Goal: Information Seeking & Learning: Learn about a topic

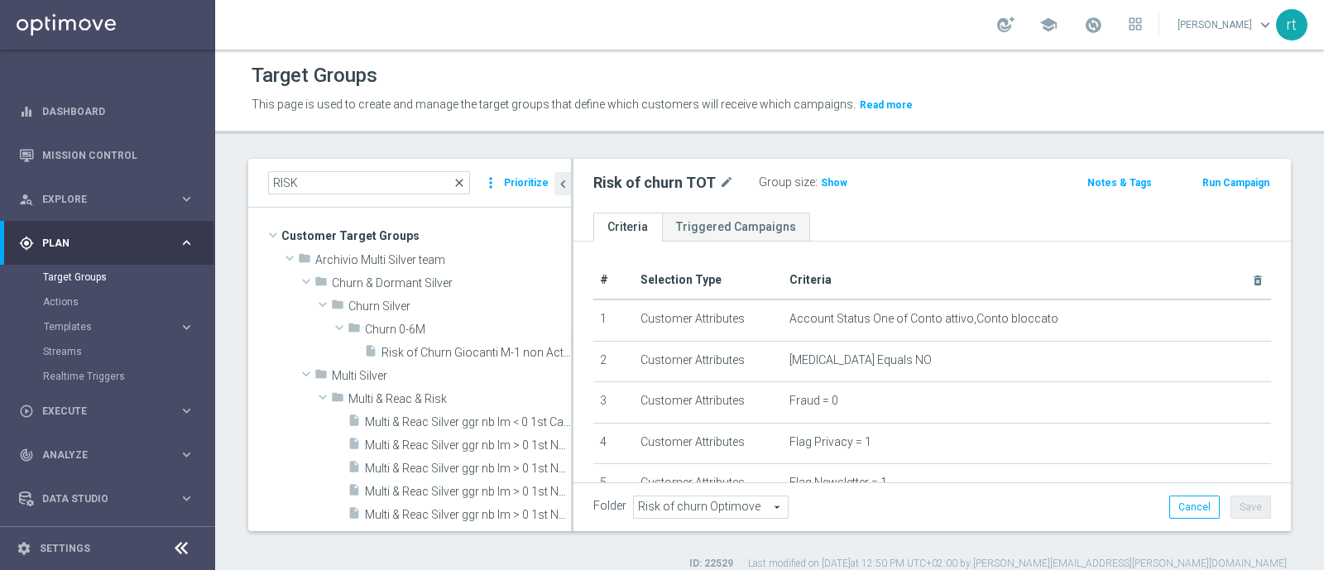
scroll to position [434, 0]
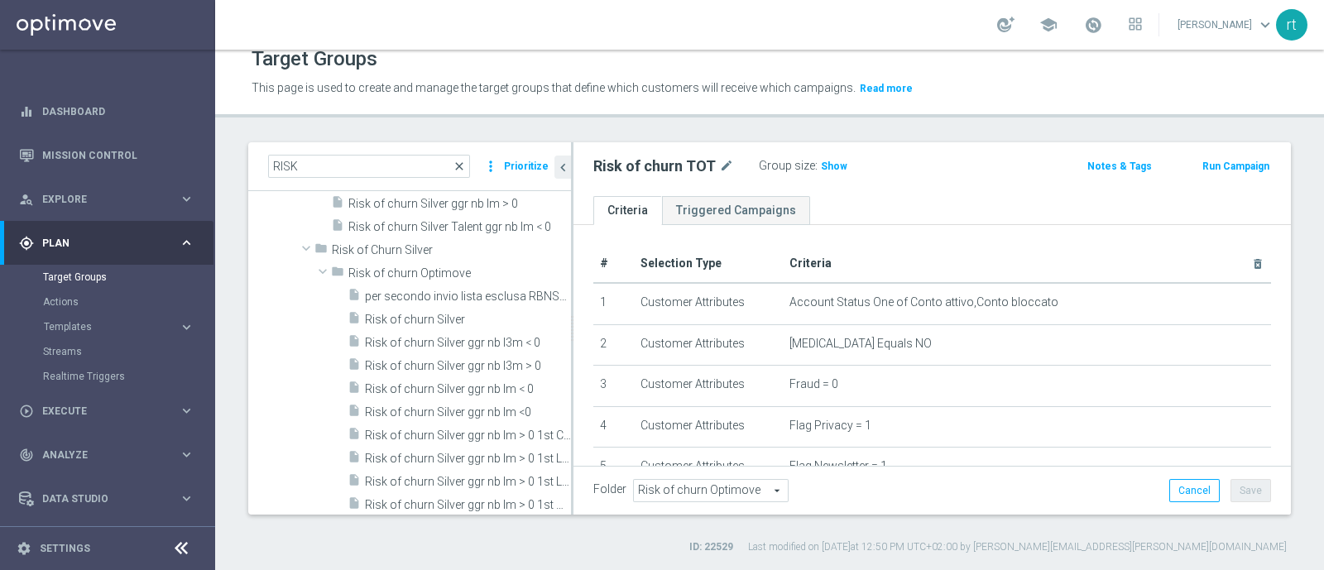
click at [461, 168] on span "close" at bounding box center [459, 166] width 13 height 13
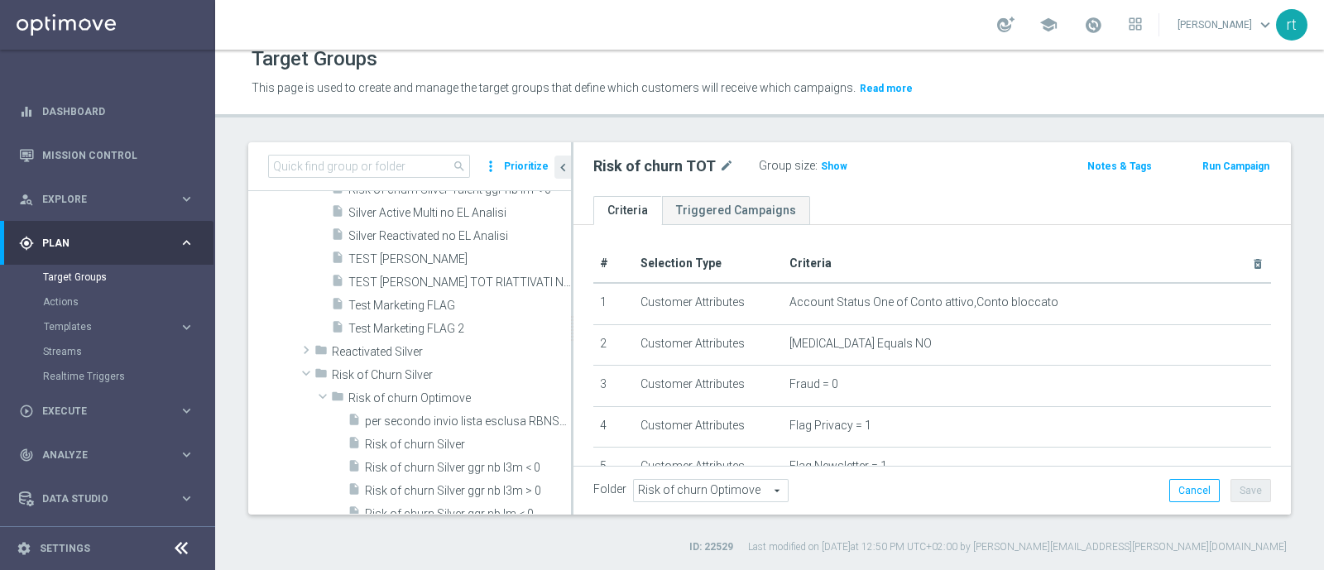
scroll to position [3712, 0]
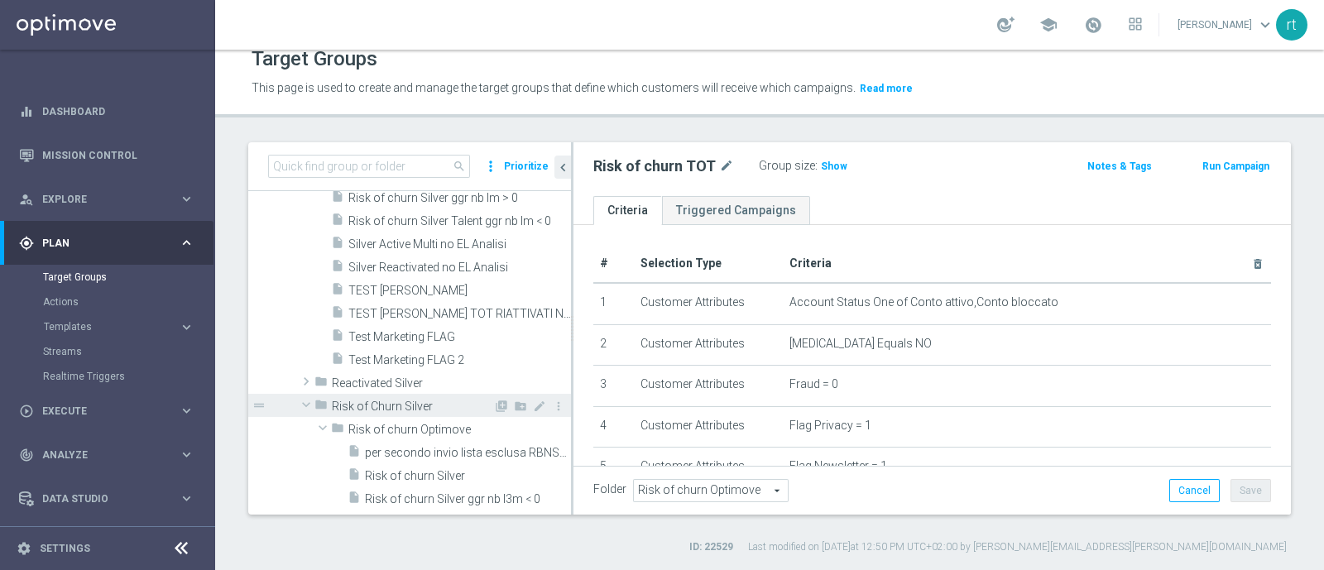
click at [395, 404] on span "Risk of Churn Silver" at bounding box center [412, 407] width 161 height 14
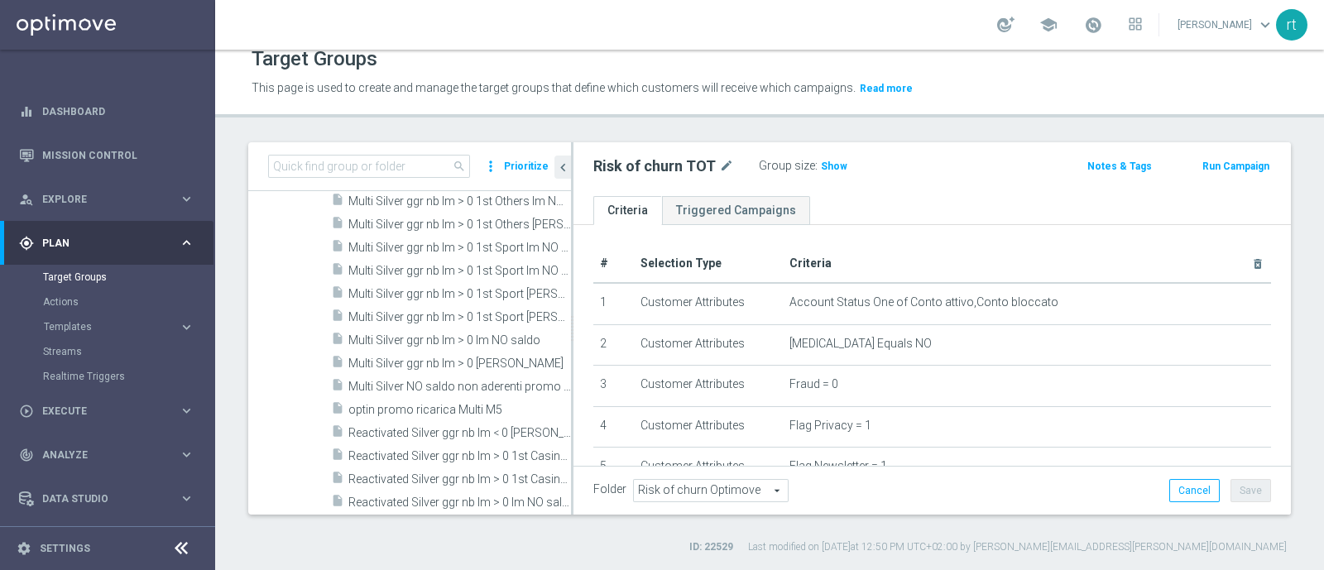
scroll to position [3286, 0]
click at [117, 148] on link "Mission Control" at bounding box center [118, 155] width 152 height 44
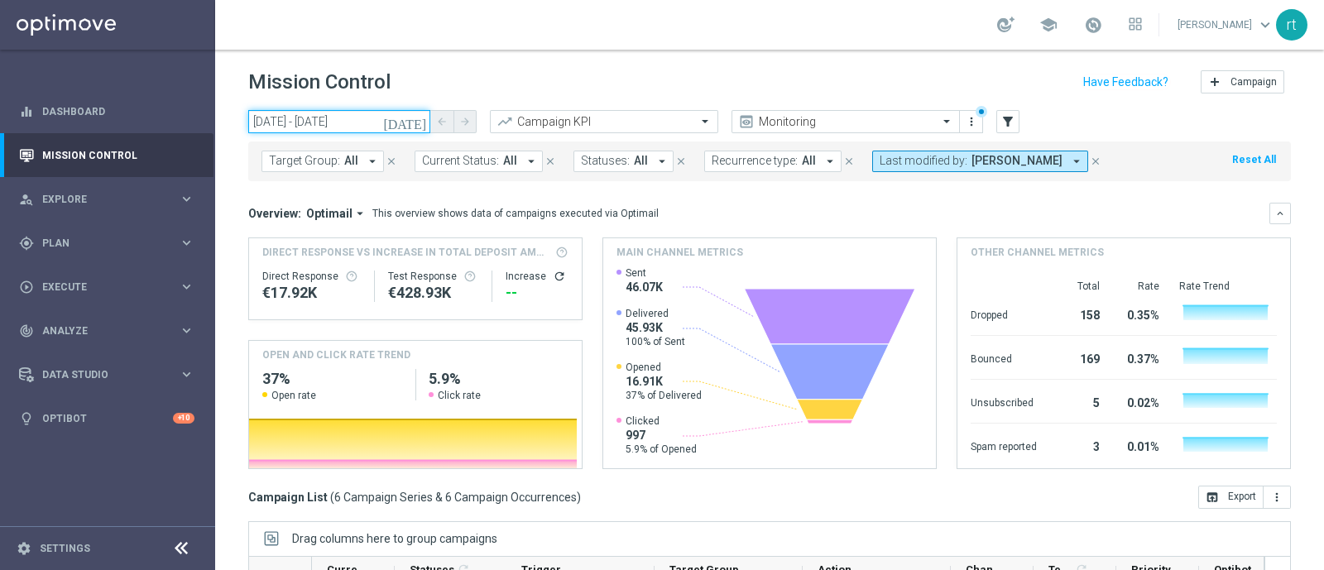
click at [334, 129] on input "02 Sep 2025 - 02 Sep 2025" at bounding box center [339, 121] width 182 height 23
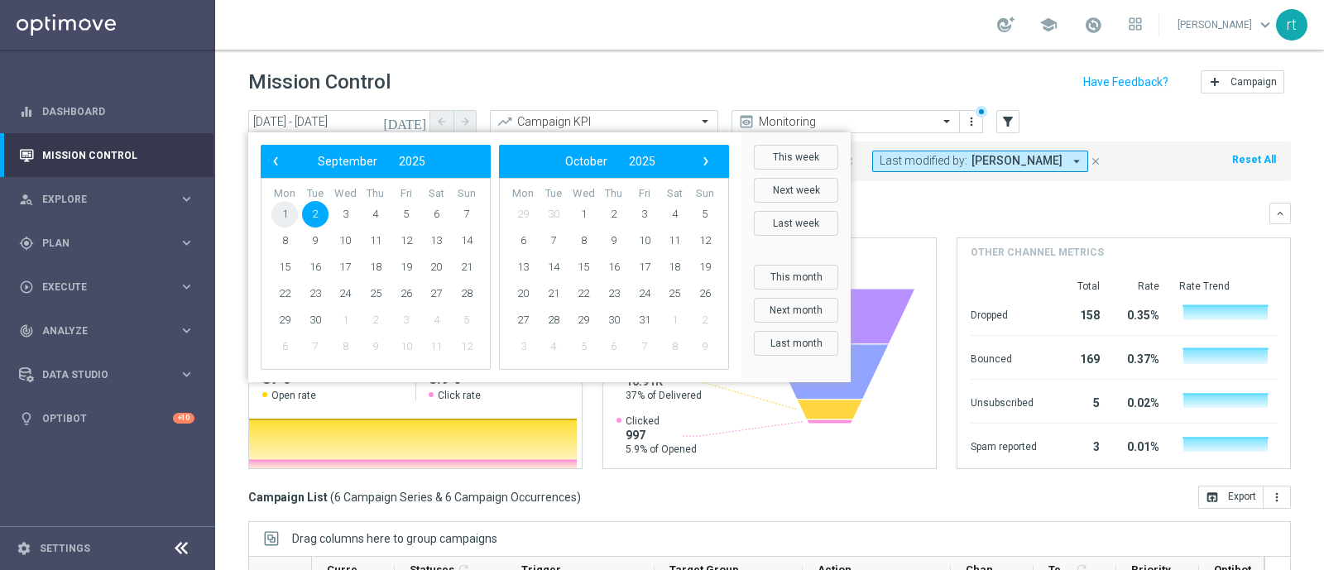
click at [286, 219] on span "1" at bounding box center [284, 214] width 26 height 26
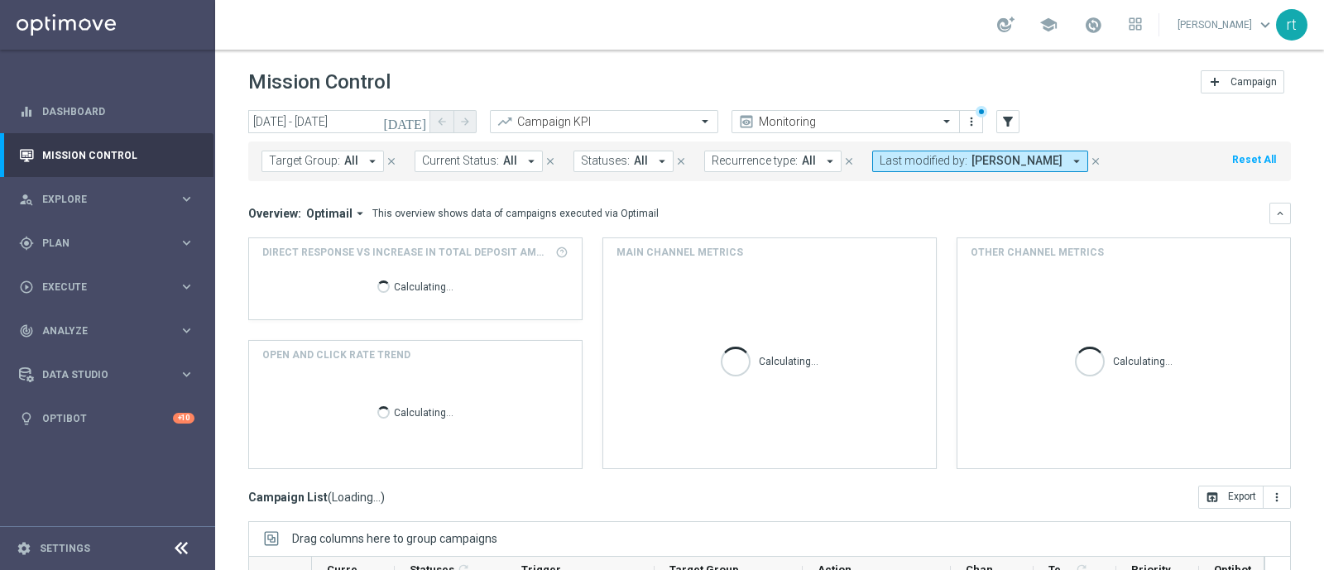
scroll to position [257, 0]
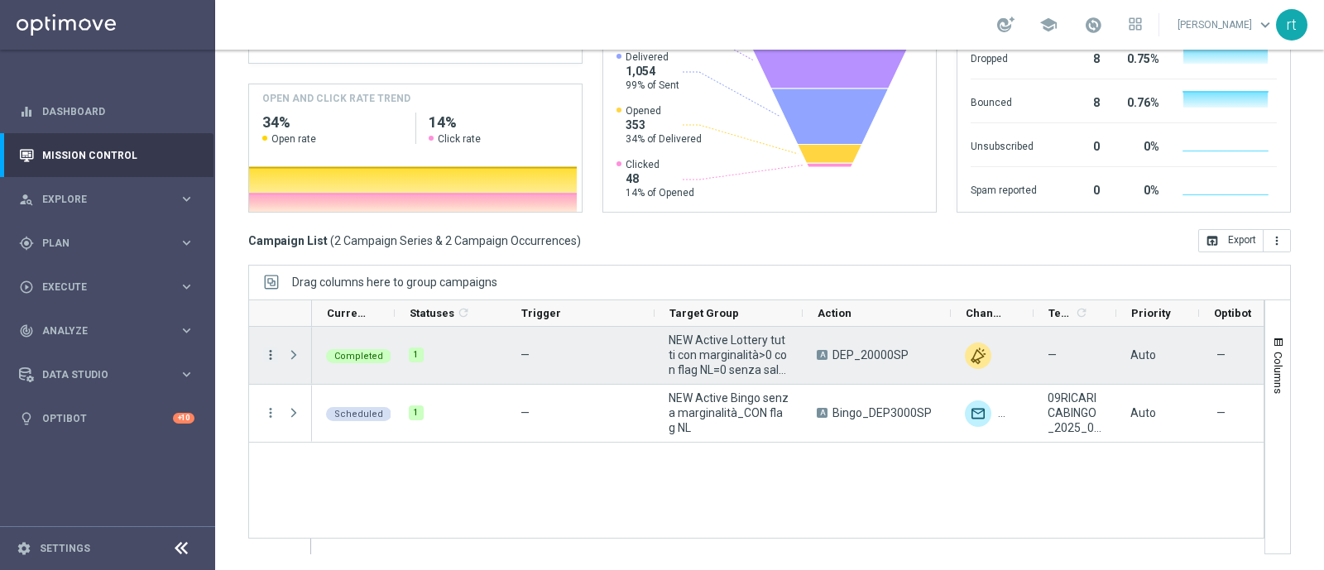
click at [266, 358] on icon "more_vert" at bounding box center [270, 355] width 15 height 15
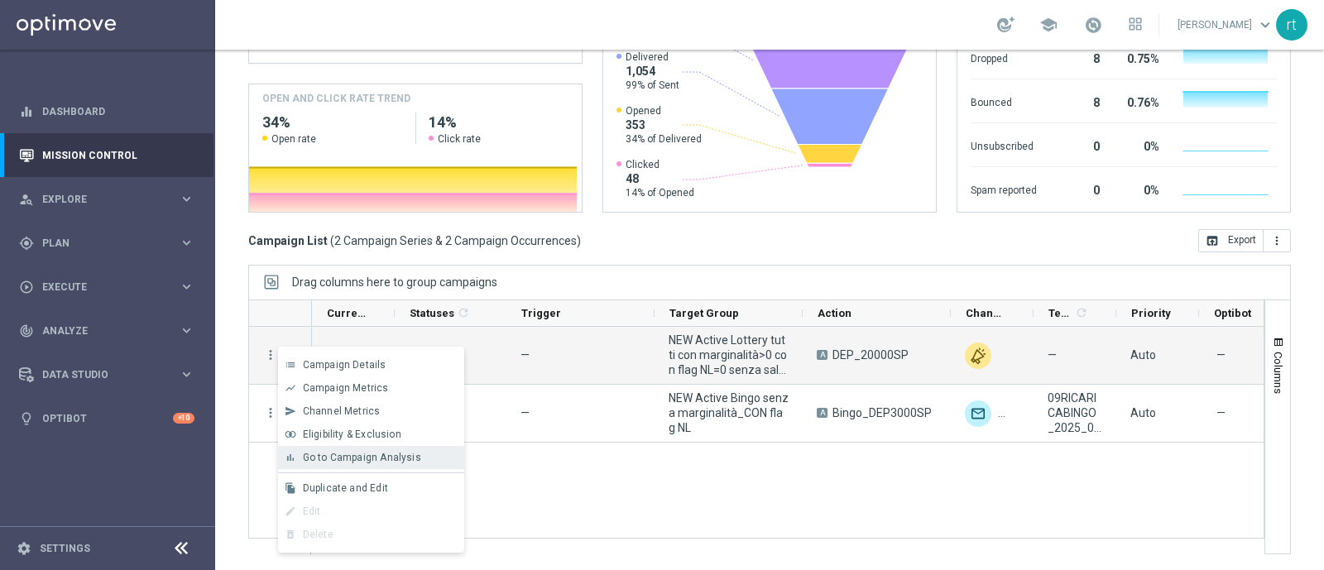
click at [337, 467] on div "bar_chart Go to Campaign Analysis" at bounding box center [371, 457] width 186 height 23
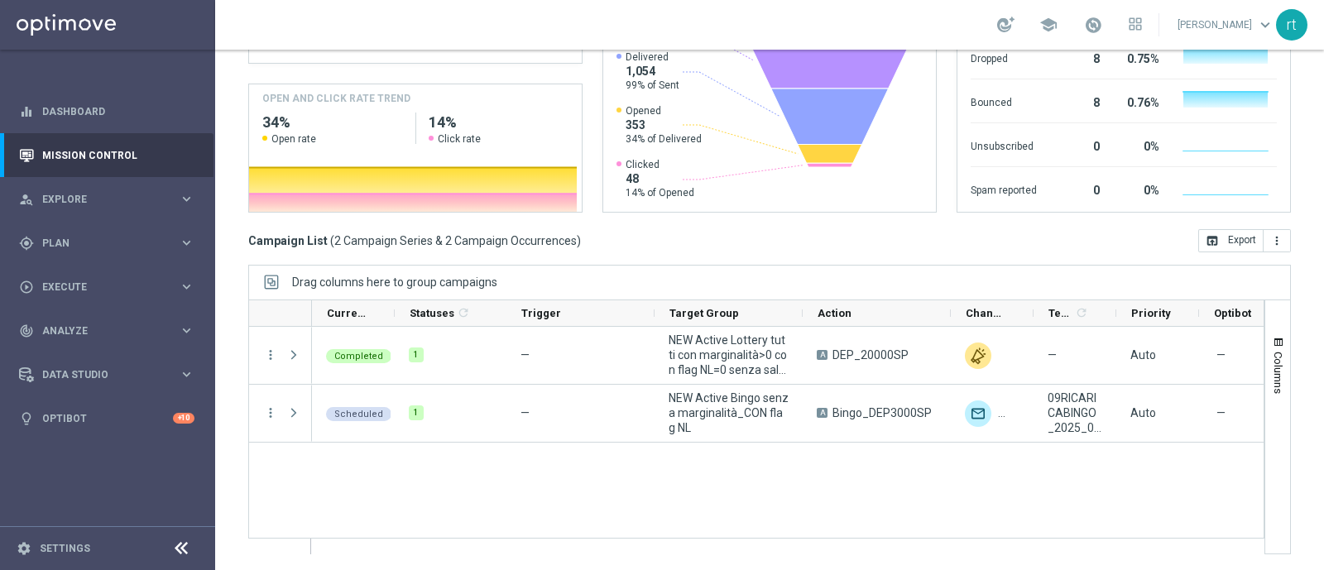
scroll to position [0, 0]
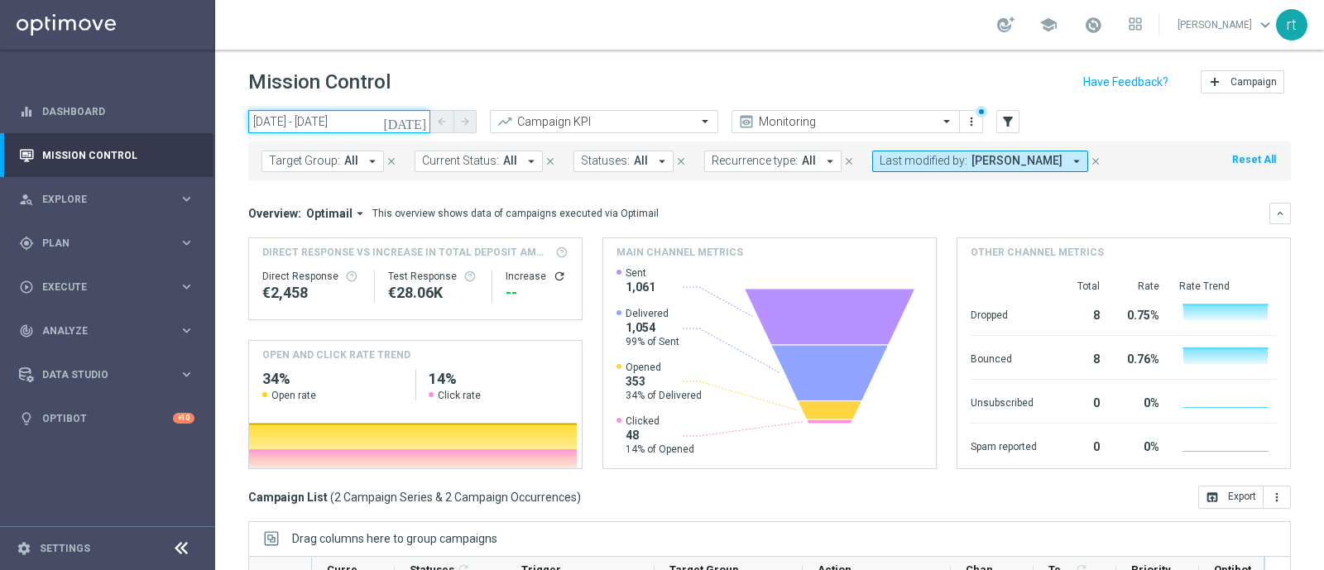
click at [341, 126] on input "01 Sep 2025 - 01 Sep 2025" at bounding box center [339, 121] width 182 height 23
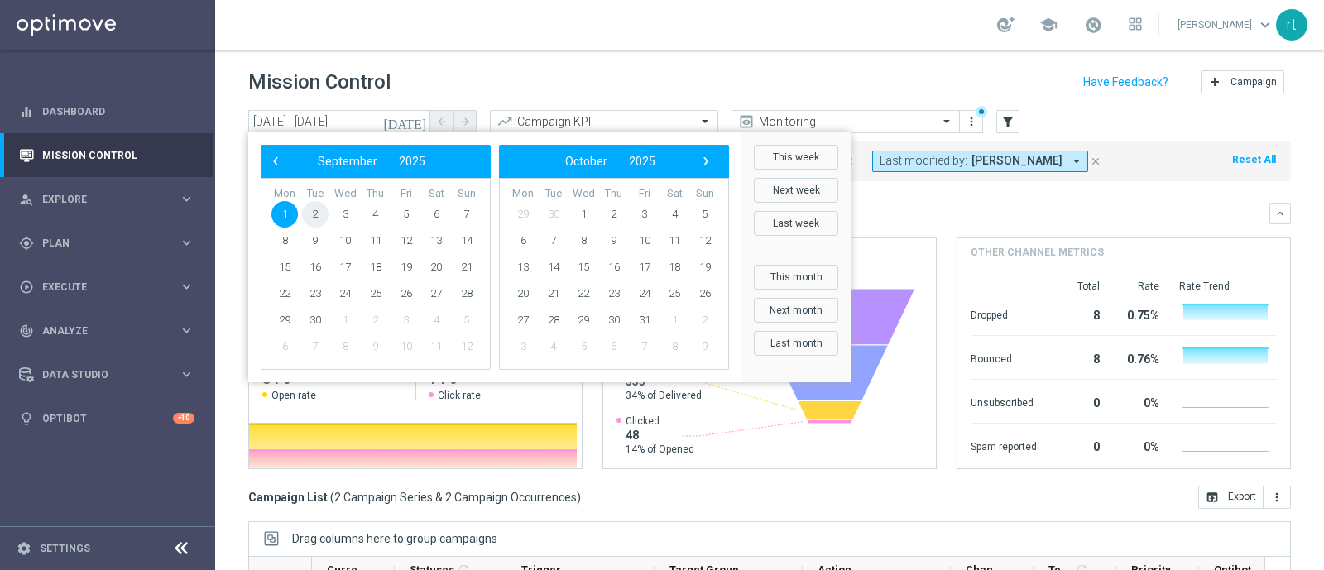
click at [313, 215] on span "2" at bounding box center [315, 214] width 26 height 26
type input "02 Sep 2025 - 02 Sep 2025"
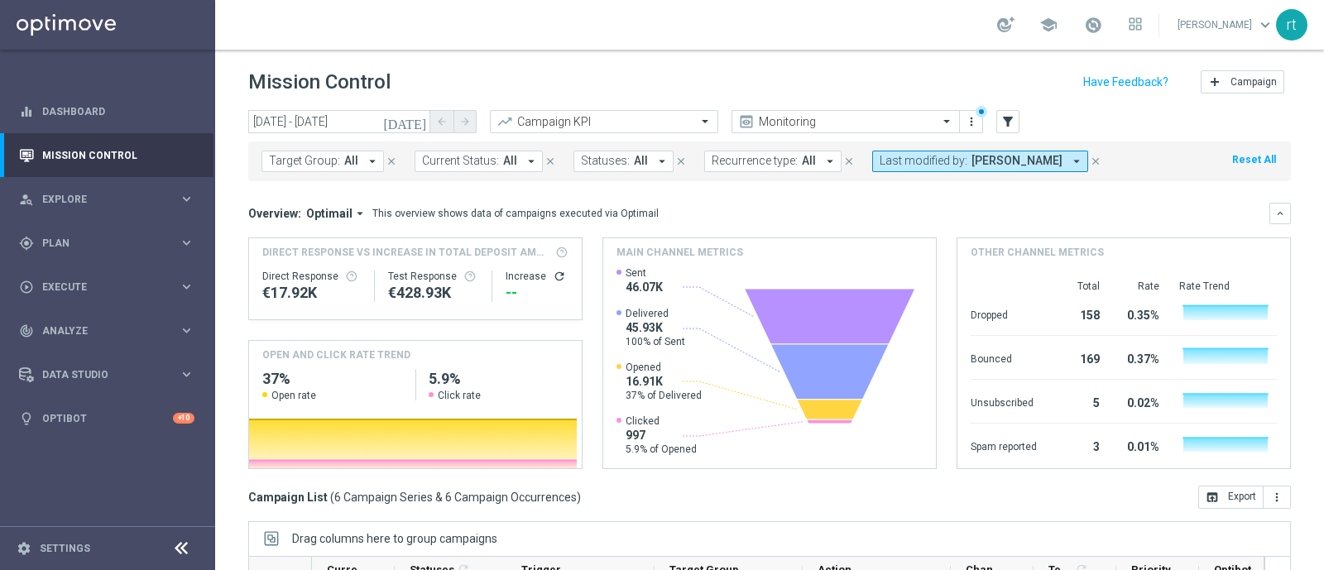
click at [679, 88] on div "Mission Control add Campaign" at bounding box center [769, 82] width 1043 height 32
click at [675, 22] on div "school roberto tucci keyboard_arrow_down rt" at bounding box center [769, 25] width 1109 height 50
drag, startPoint x: 673, startPoint y: 43, endPoint x: 674, endPoint y: 26, distance: 16.6
click at [674, 26] on div "school roberto tucci keyboard_arrow_down rt" at bounding box center [769, 25] width 1109 height 50
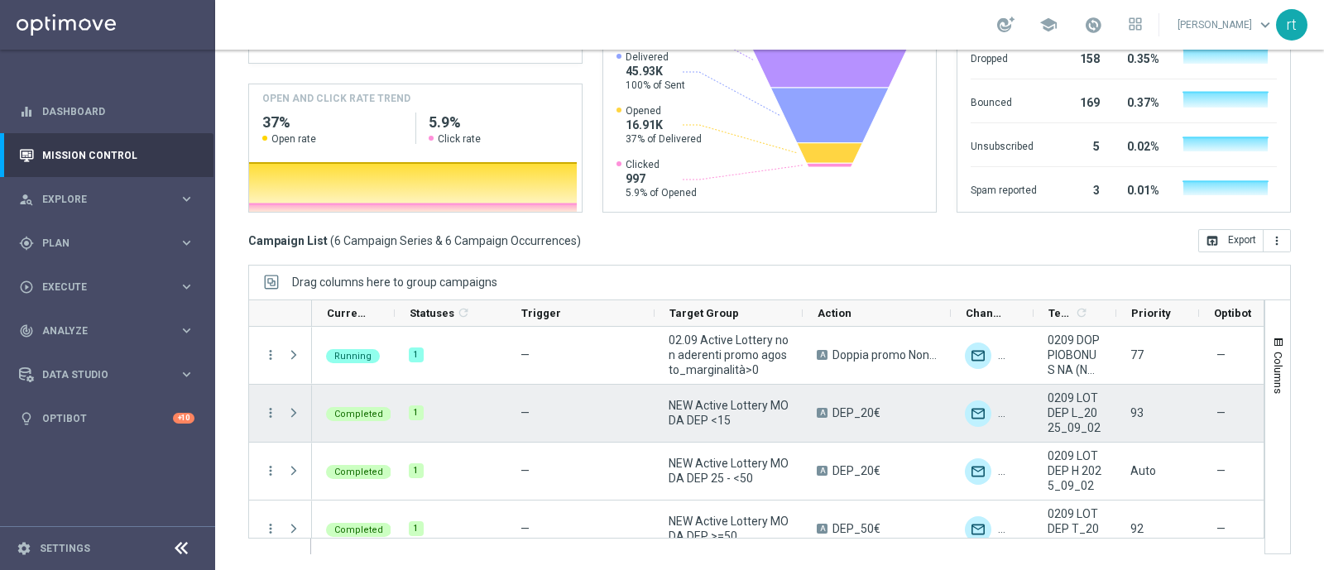
scroll to position [137, 0]
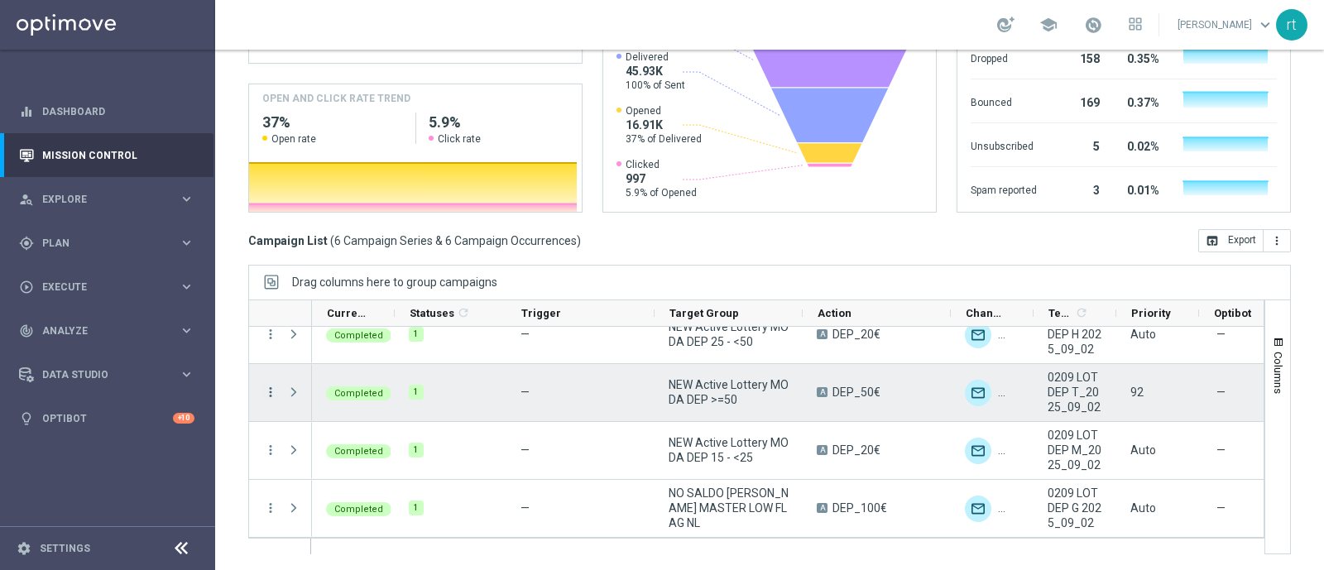
click at [270, 388] on icon "more_vert" at bounding box center [270, 392] width 15 height 15
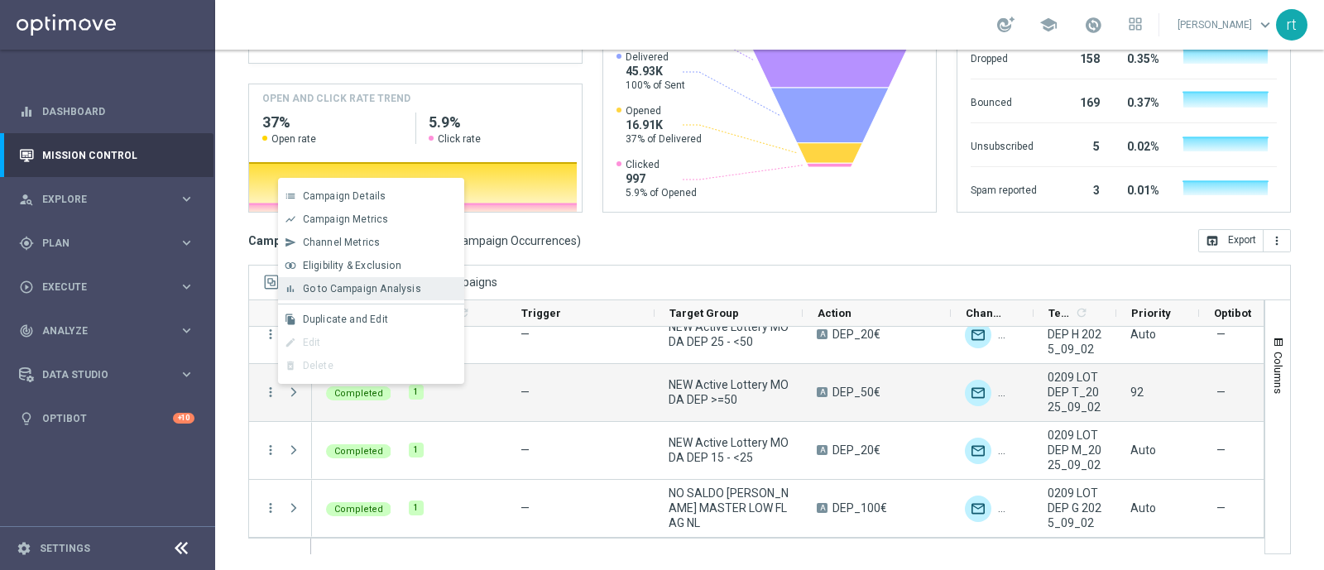
click at [414, 294] on span "Go to Campaign Analysis" at bounding box center [362, 289] width 118 height 12
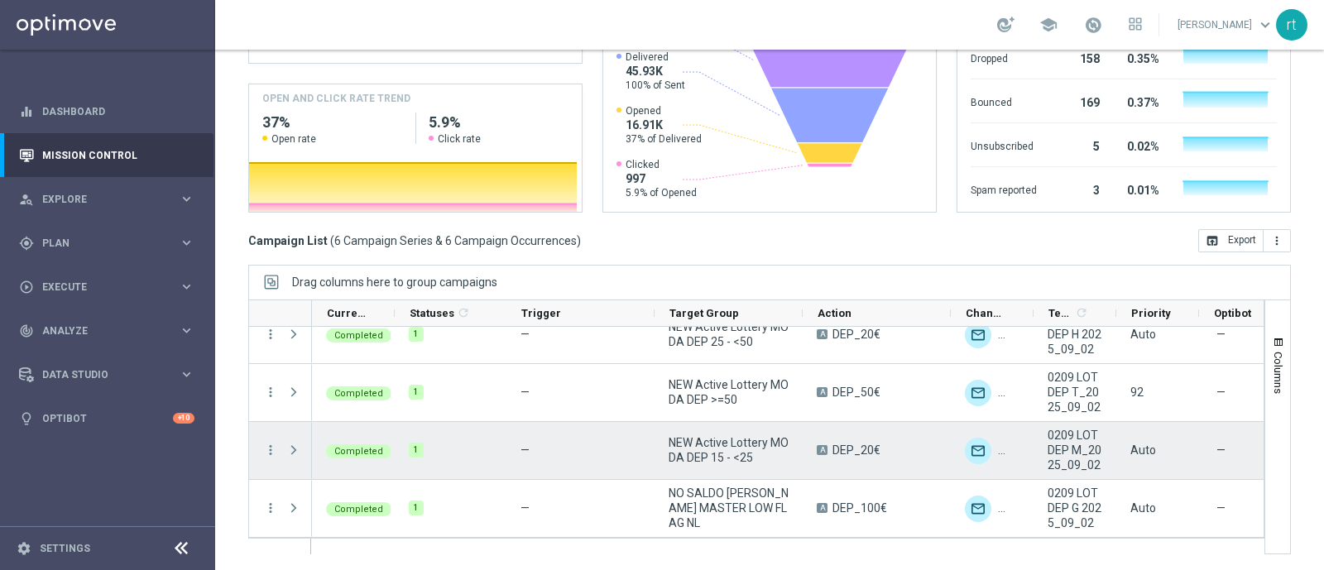
scroll to position [0, 0]
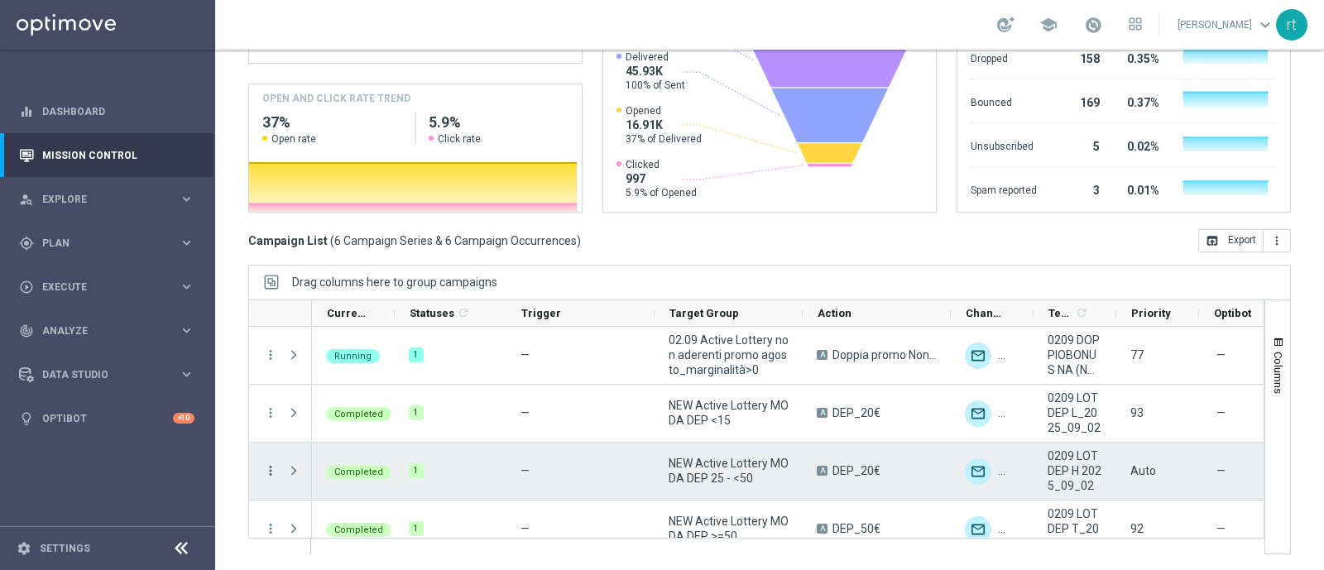
click at [269, 465] on icon "more_vert" at bounding box center [270, 470] width 15 height 15
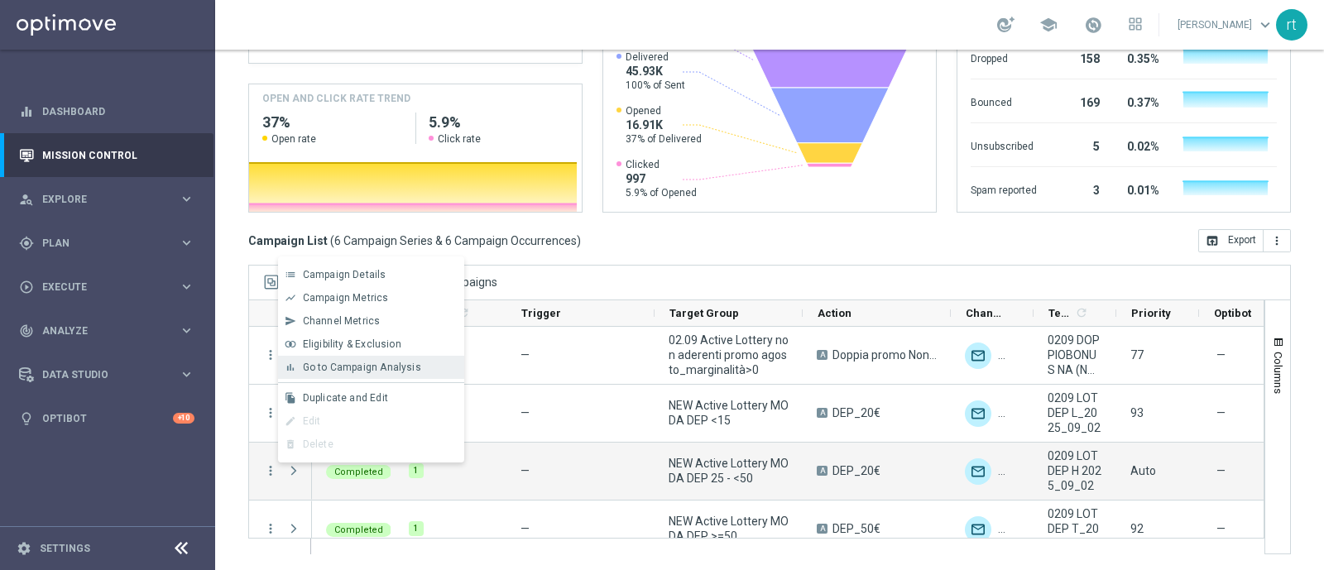
click at [386, 374] on div "bar_chart Go to Campaign Analysis" at bounding box center [371, 367] width 186 height 23
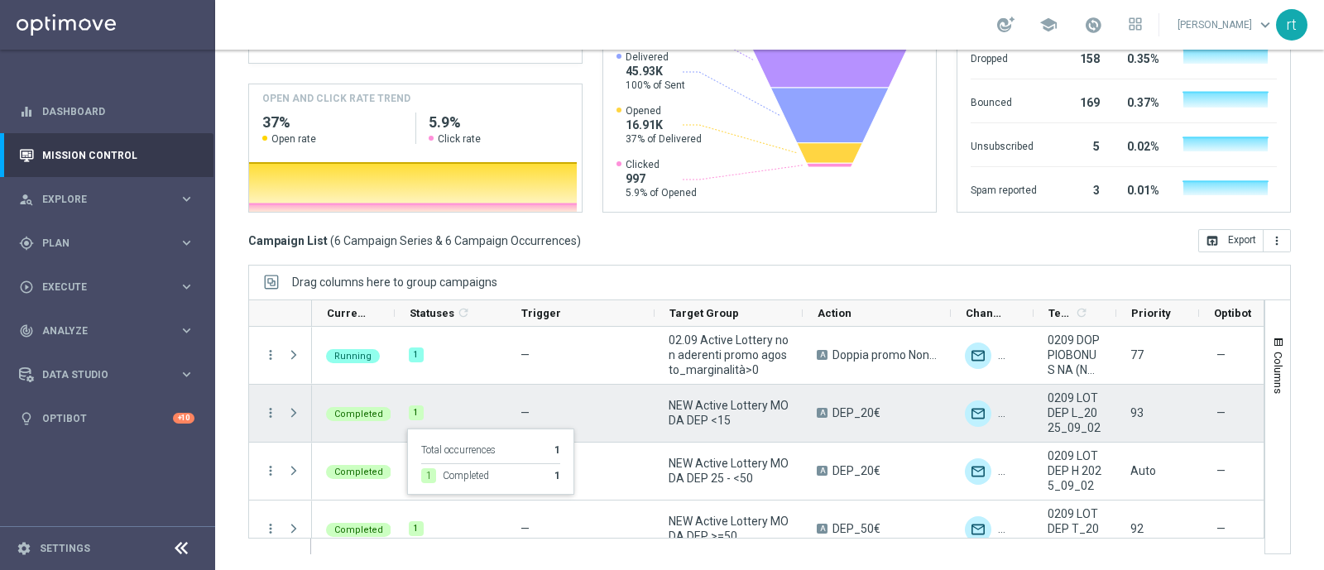
scroll to position [137, 0]
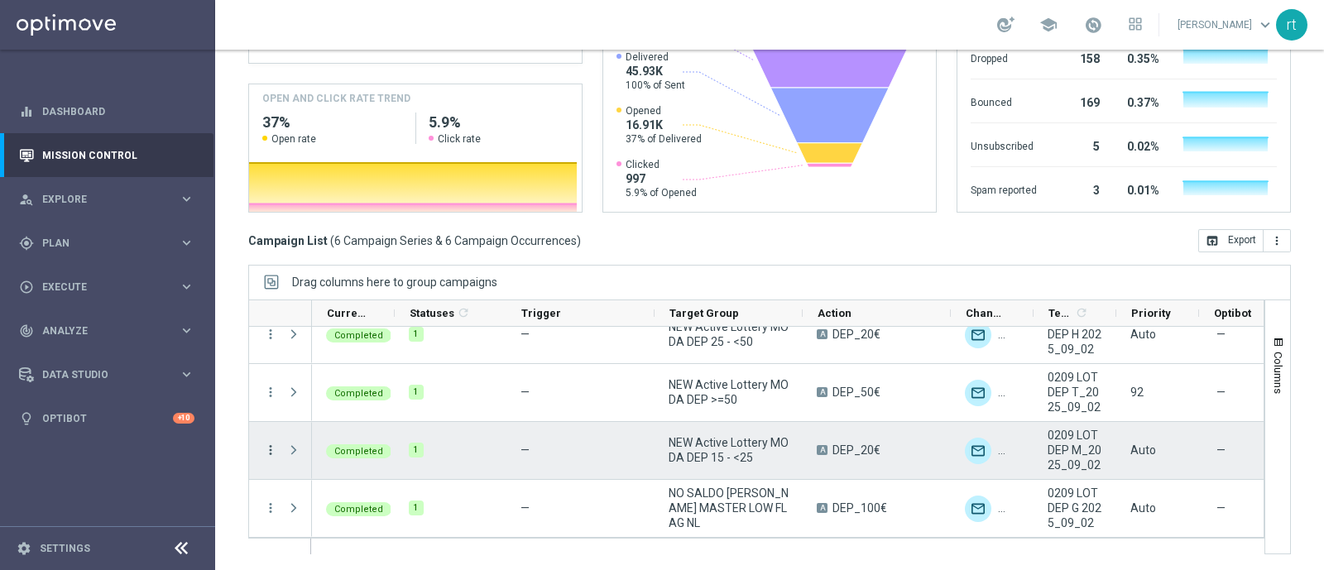
click at [270, 444] on icon "more_vert" at bounding box center [270, 450] width 15 height 15
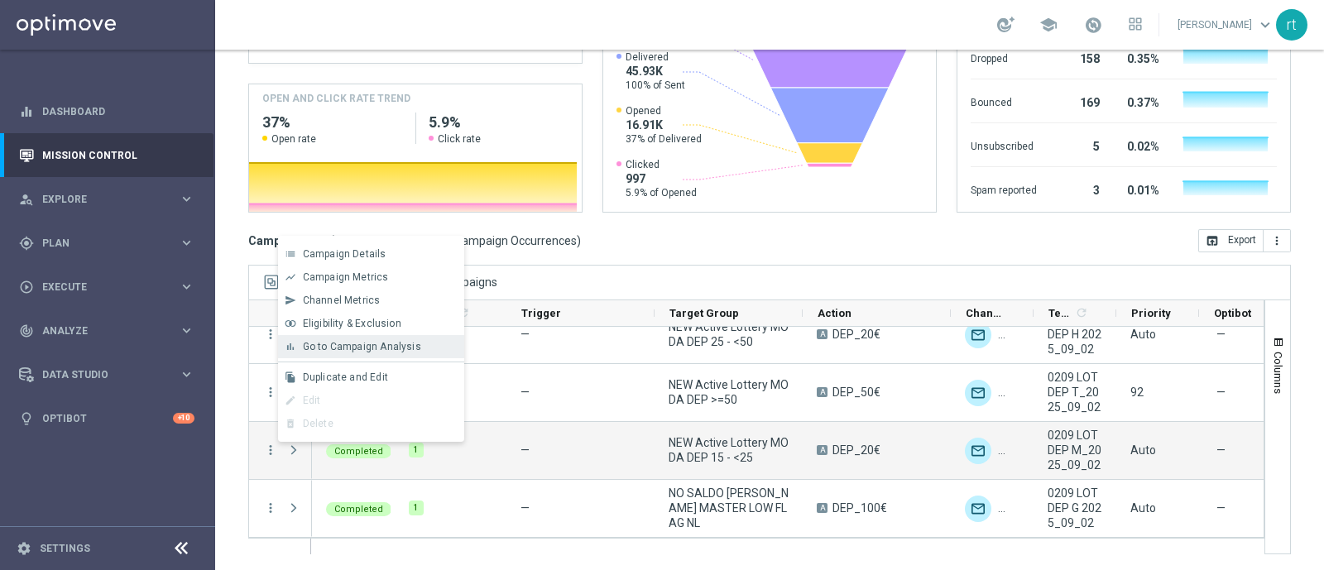
click at [393, 348] on span "Go to Campaign Analysis" at bounding box center [362, 347] width 118 height 12
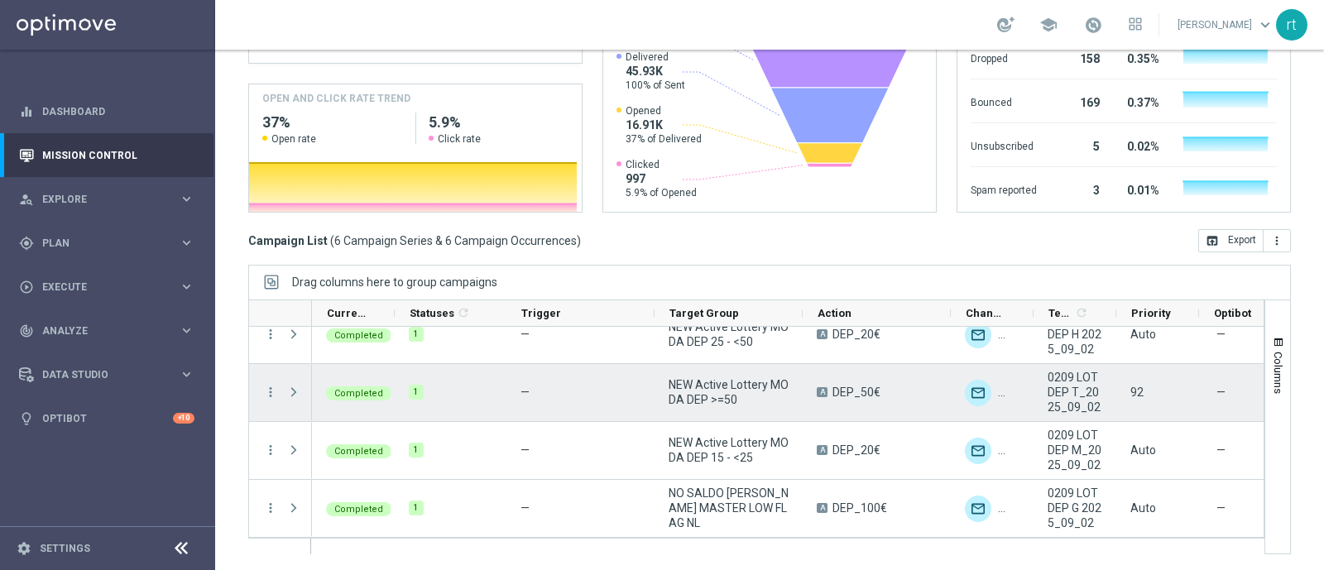
scroll to position [4, 0]
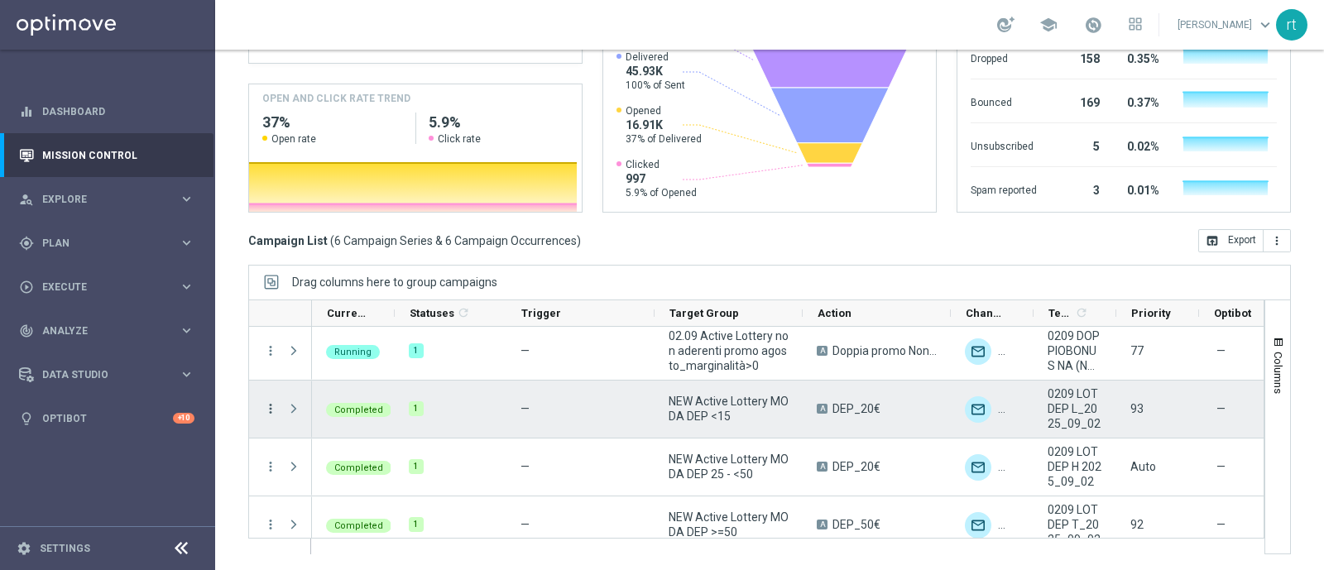
click at [273, 411] on icon "more_vert" at bounding box center [270, 408] width 15 height 15
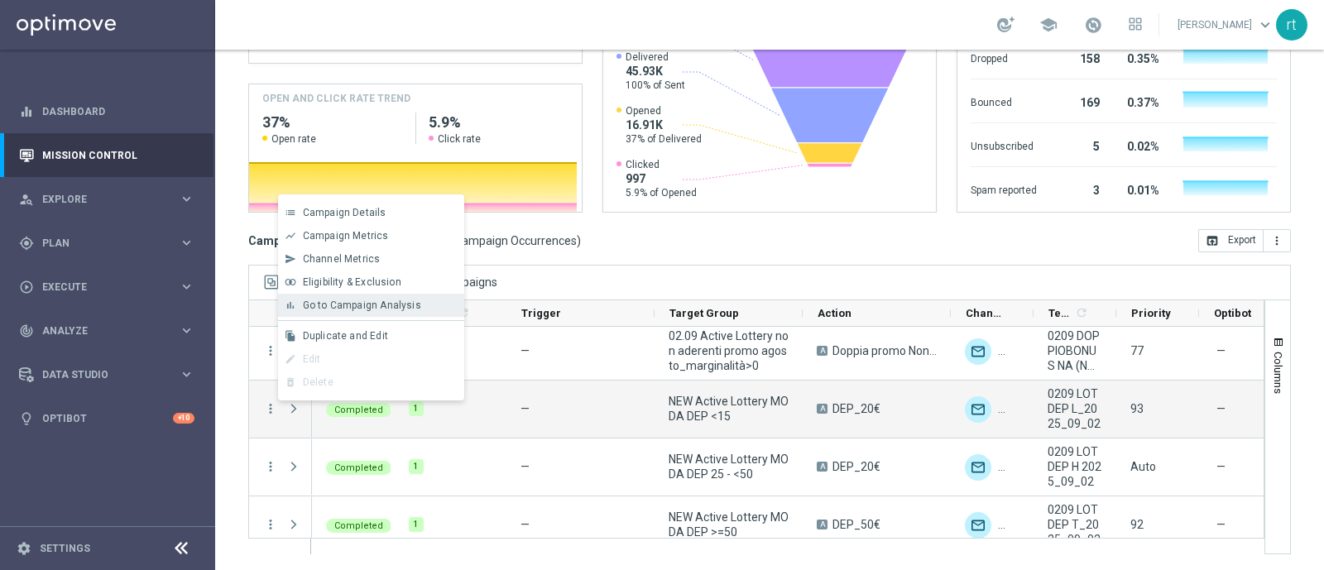
click at [425, 304] on div "Go to Campaign Analysis" at bounding box center [380, 306] width 154 height 12
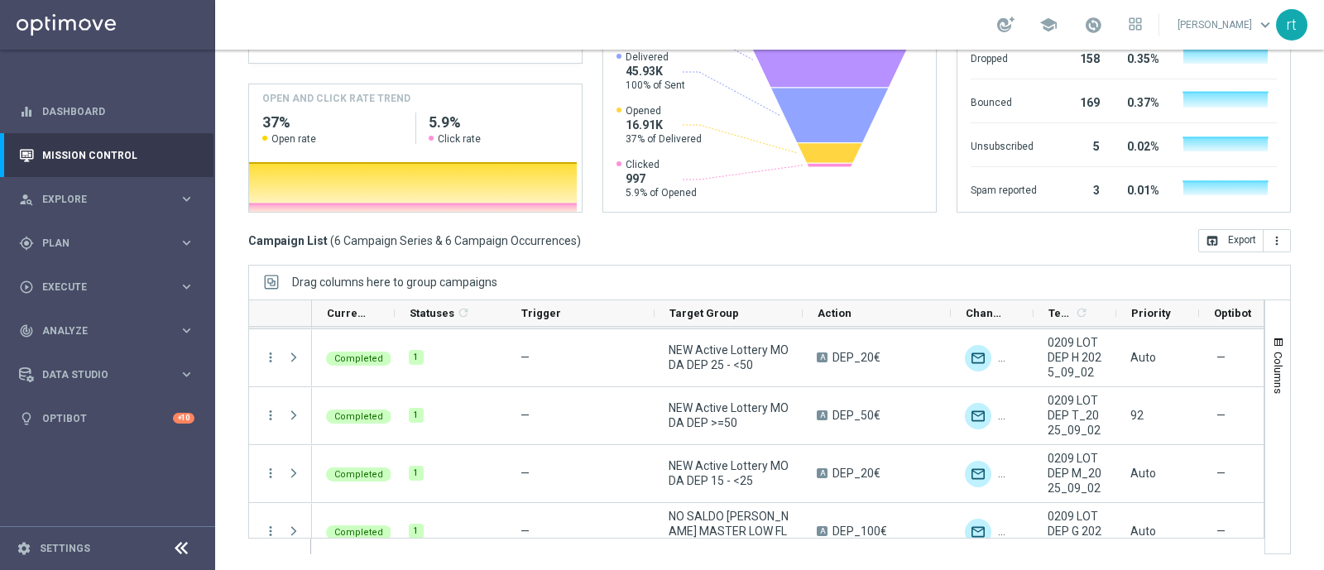
scroll to position [137, 0]
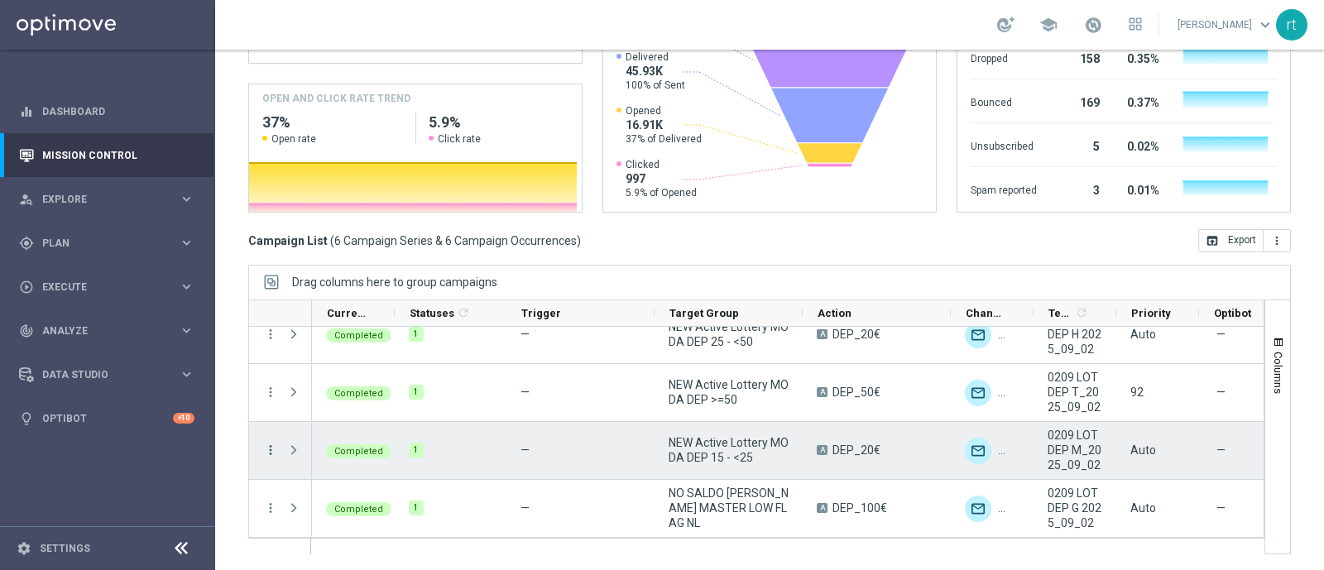
click at [269, 451] on icon "more_vert" at bounding box center [270, 450] width 15 height 15
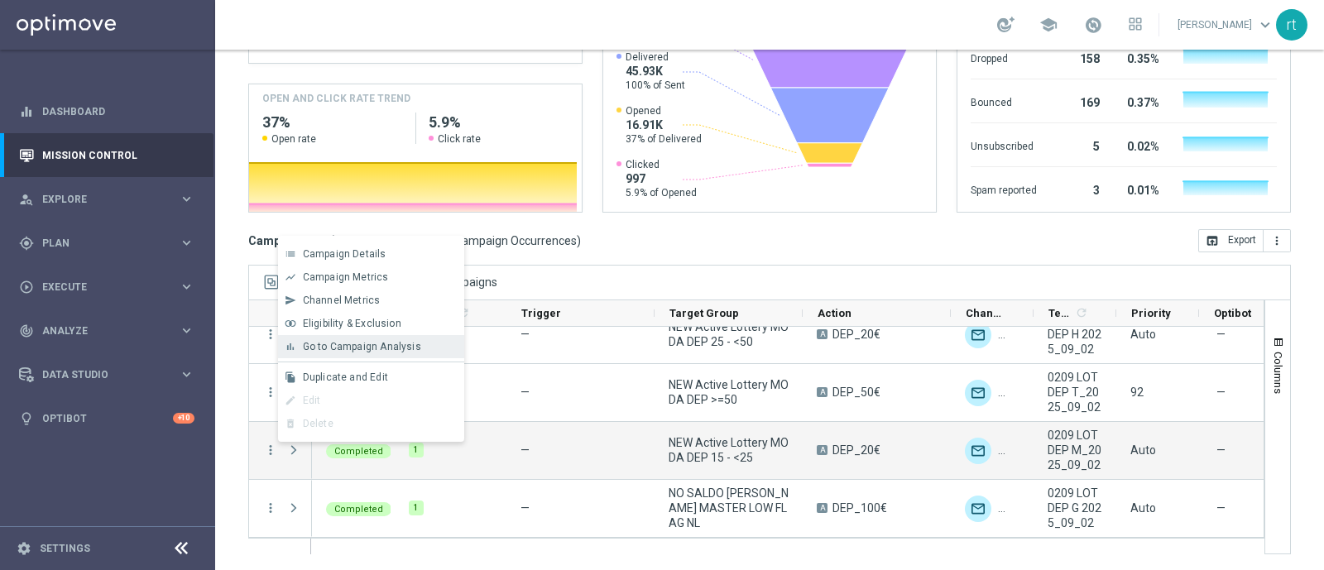
click at [384, 347] on span "Go to Campaign Analysis" at bounding box center [362, 347] width 118 height 12
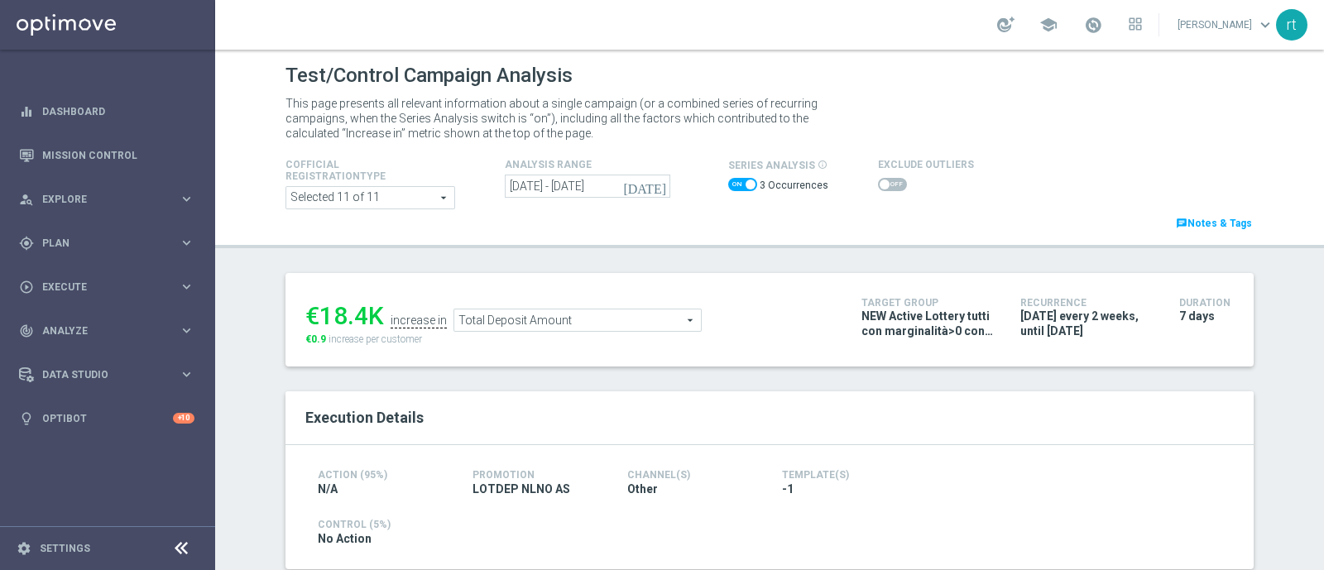
click at [732, 184] on span at bounding box center [742, 184] width 29 height 13
click at [732, 184] on input "checkbox" at bounding box center [742, 184] width 29 height 13
checkbox input "false"
click at [881, 184] on span at bounding box center [891, 184] width 29 height 13
click at [881, 184] on input "checkbox" at bounding box center [891, 184] width 29 height 13
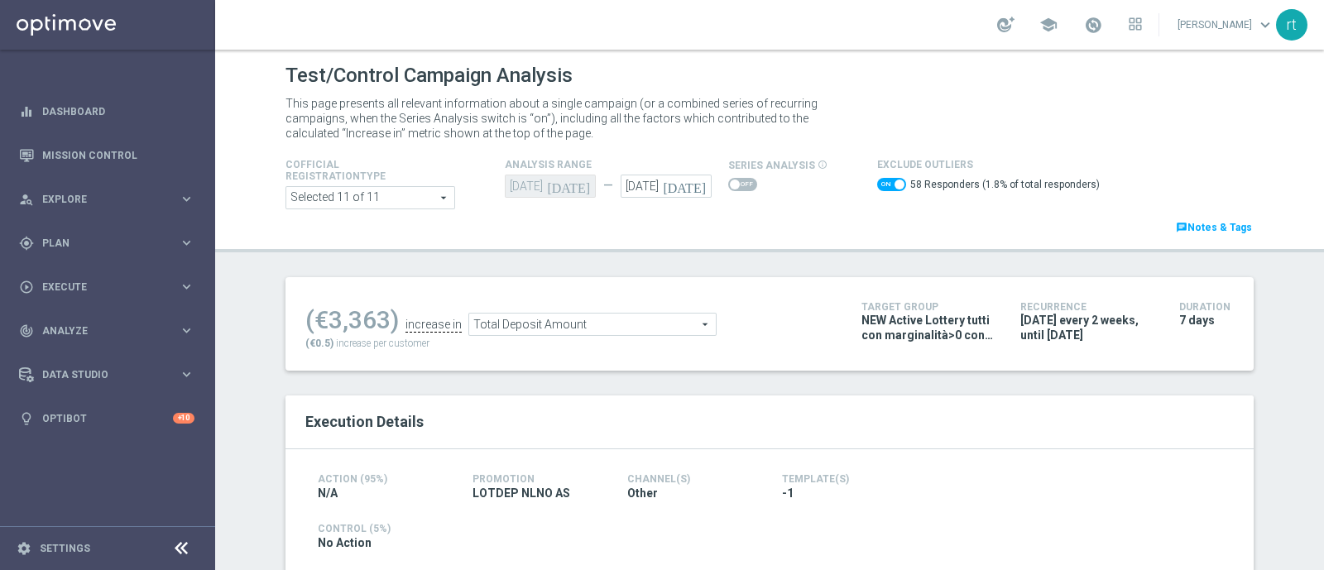
click at [595, 314] on span "Total Deposit Amount" at bounding box center [592, 325] width 247 height 22
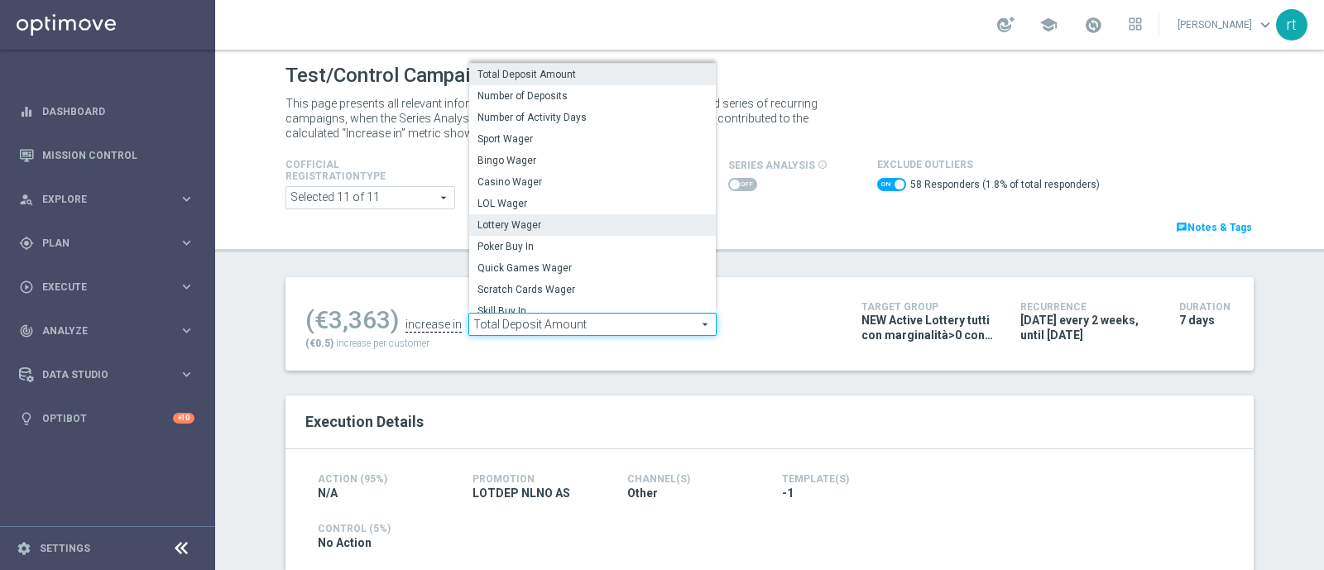
click at [500, 218] on span "Lottery Wager" at bounding box center [593, 224] width 230 height 13
checkbox input "false"
type input "Lottery Wager"
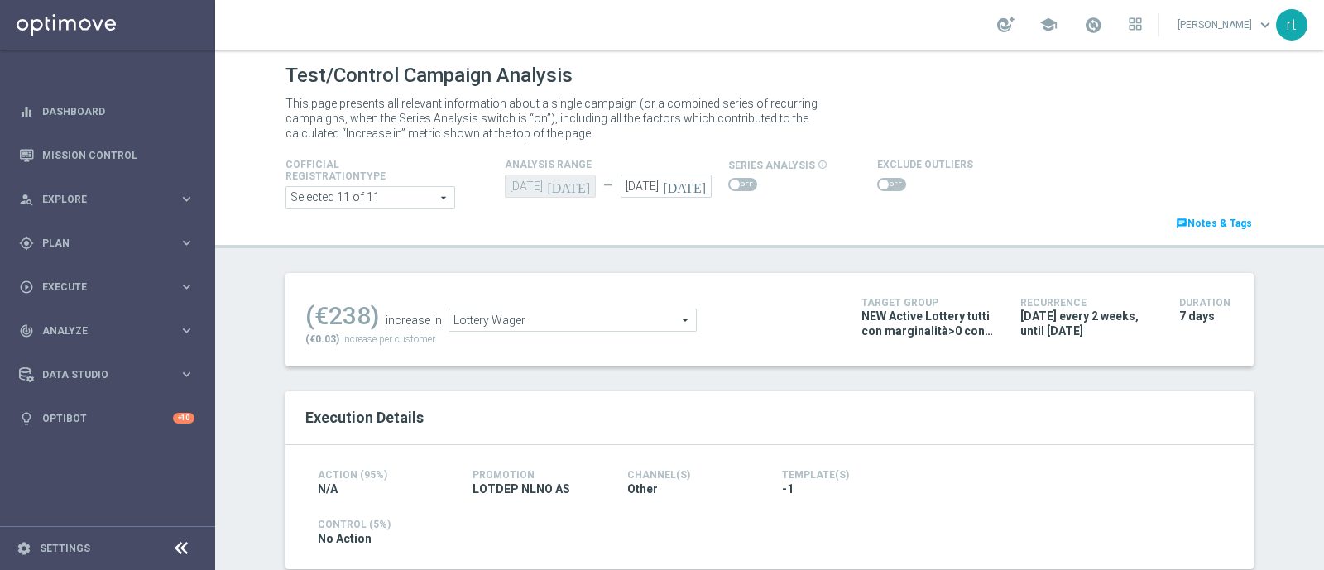
click at [882, 185] on span at bounding box center [891, 184] width 29 height 13
click at [882, 185] on input "checkbox" at bounding box center [891, 184] width 29 height 13
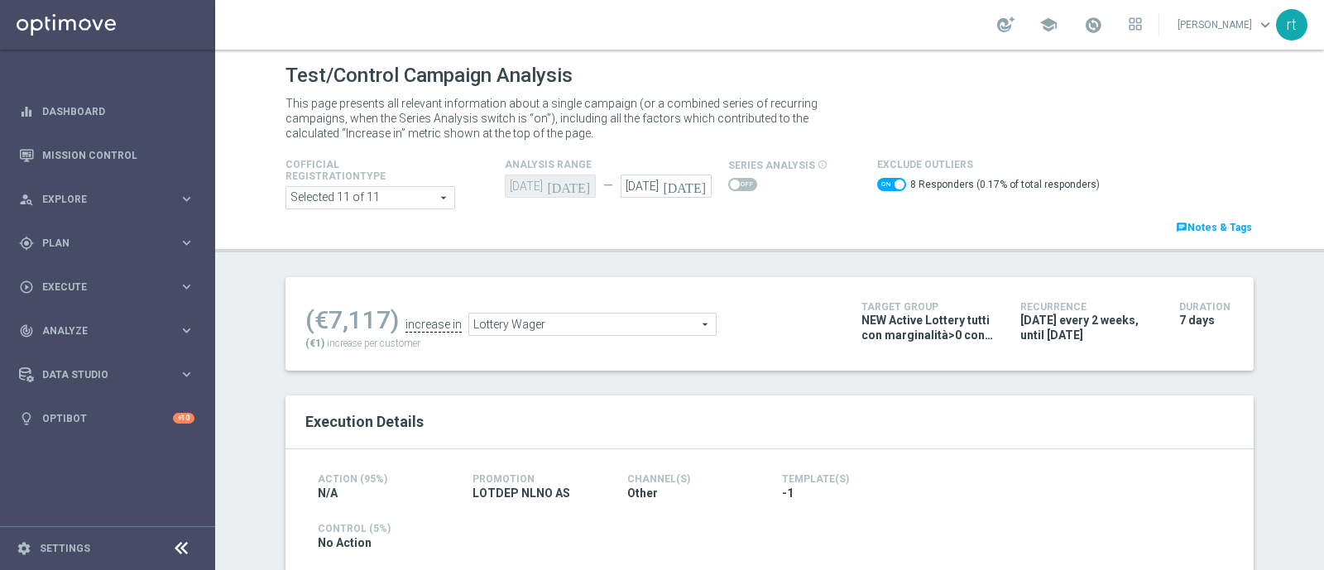
click at [509, 324] on span "Lottery Wager" at bounding box center [592, 325] width 247 height 22
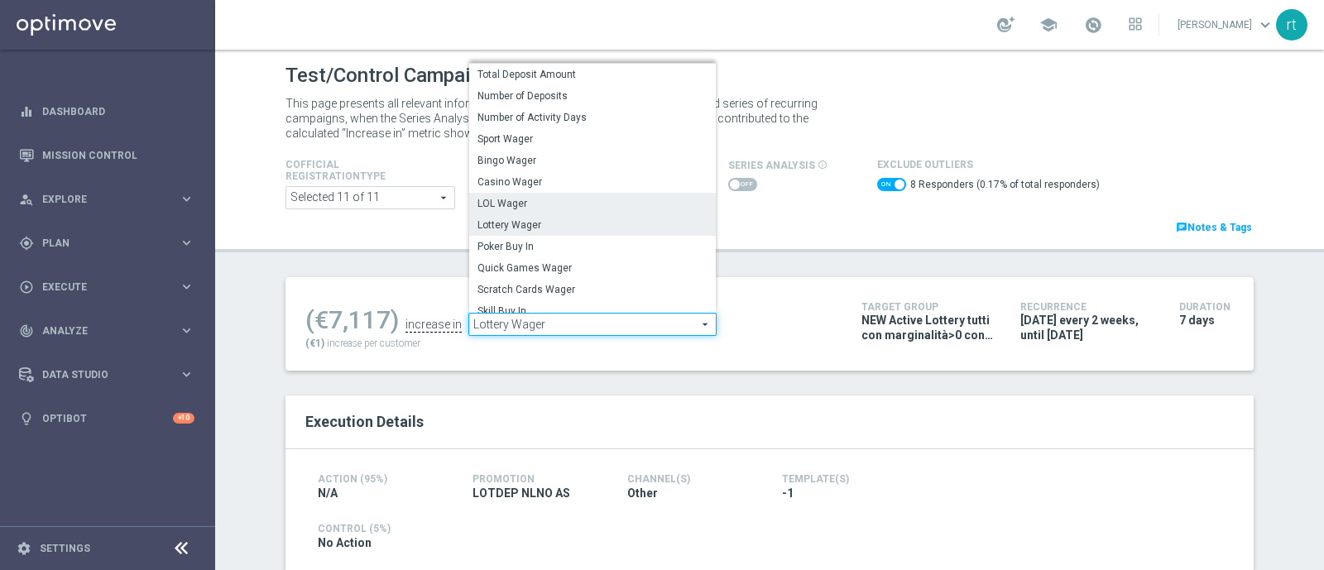
click at [525, 207] on span "LOL Wager" at bounding box center [593, 203] width 230 height 13
checkbox input "false"
type input "LOL Wager"
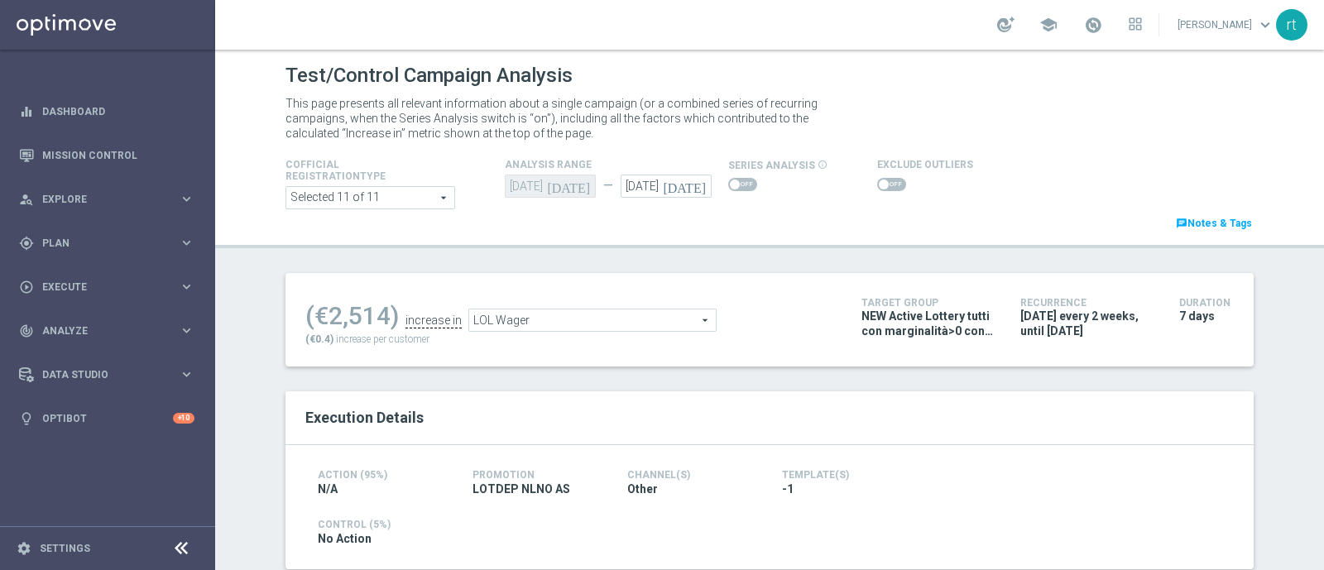
click at [885, 180] on span at bounding box center [891, 184] width 29 height 13
click at [885, 180] on input "checkbox" at bounding box center [891, 184] width 29 height 13
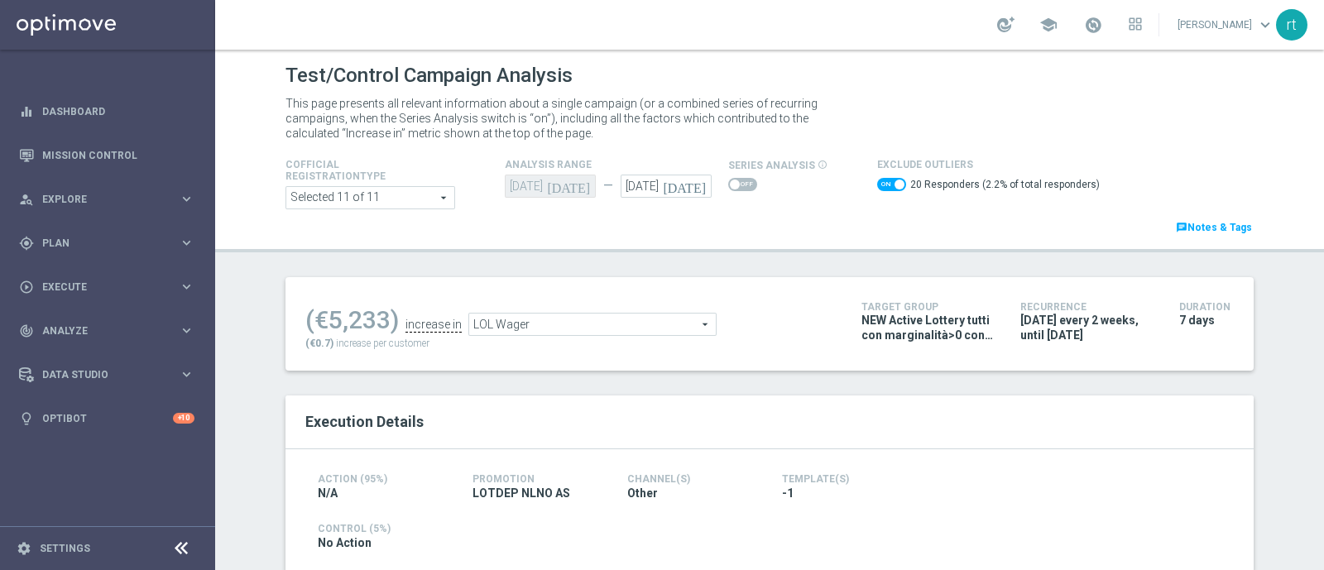
click at [586, 329] on span "LOL Wager" at bounding box center [592, 325] width 247 height 22
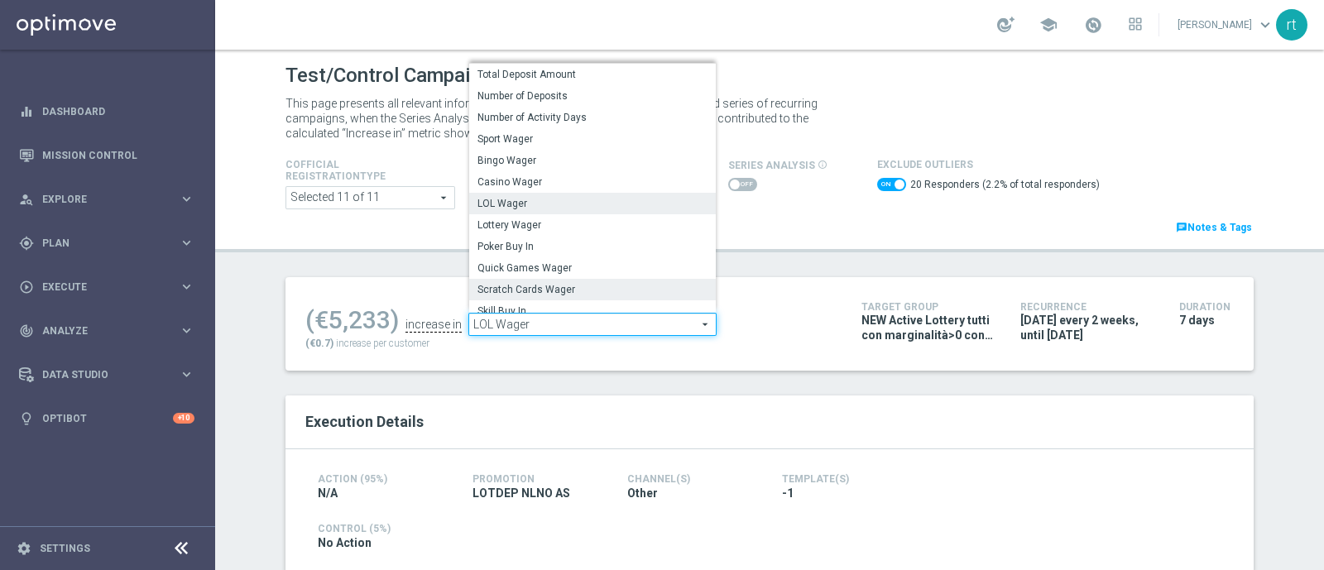
click at [563, 286] on span "Scratch Cards Wager" at bounding box center [593, 289] width 230 height 13
checkbox input "false"
type input "Scratch Cards Wager"
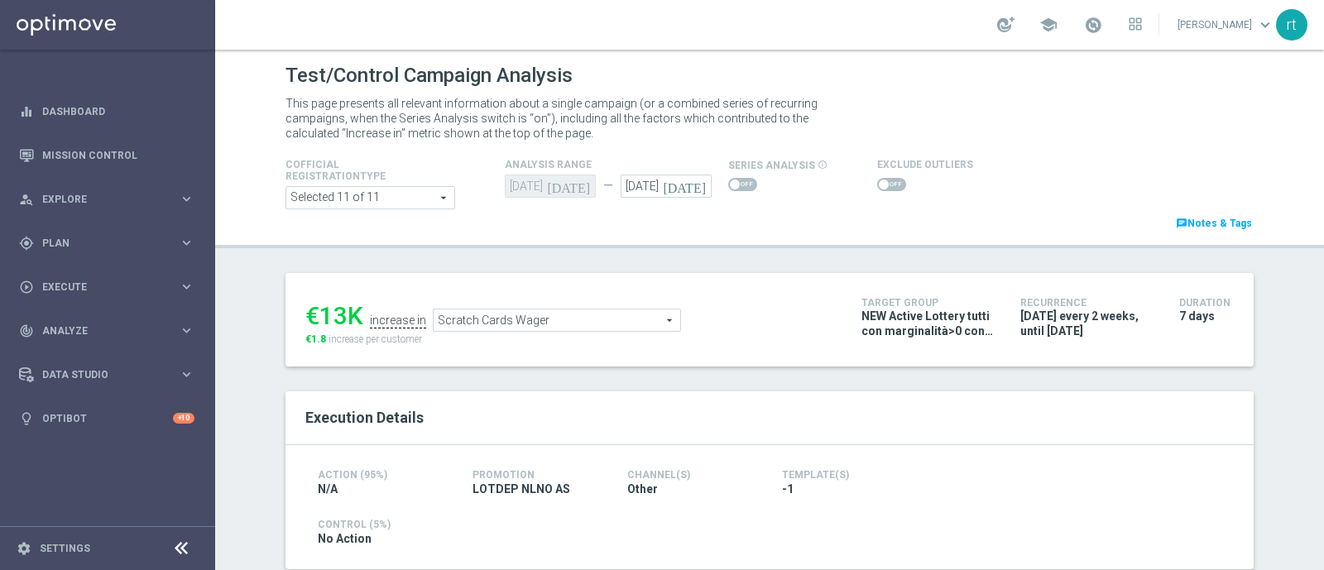
click at [883, 187] on span at bounding box center [891, 184] width 29 height 13
click at [883, 187] on input "checkbox" at bounding box center [891, 184] width 29 height 13
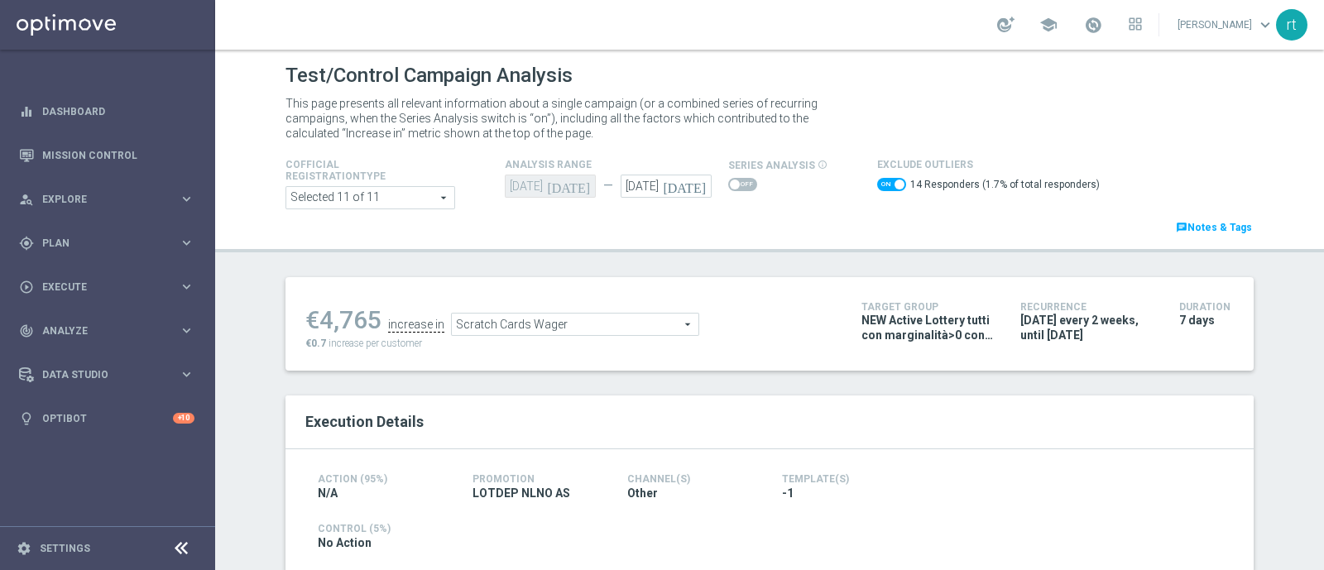
click at [877, 181] on span at bounding box center [891, 184] width 29 height 13
click at [877, 181] on input "checkbox" at bounding box center [891, 184] width 29 height 13
checkbox input "false"
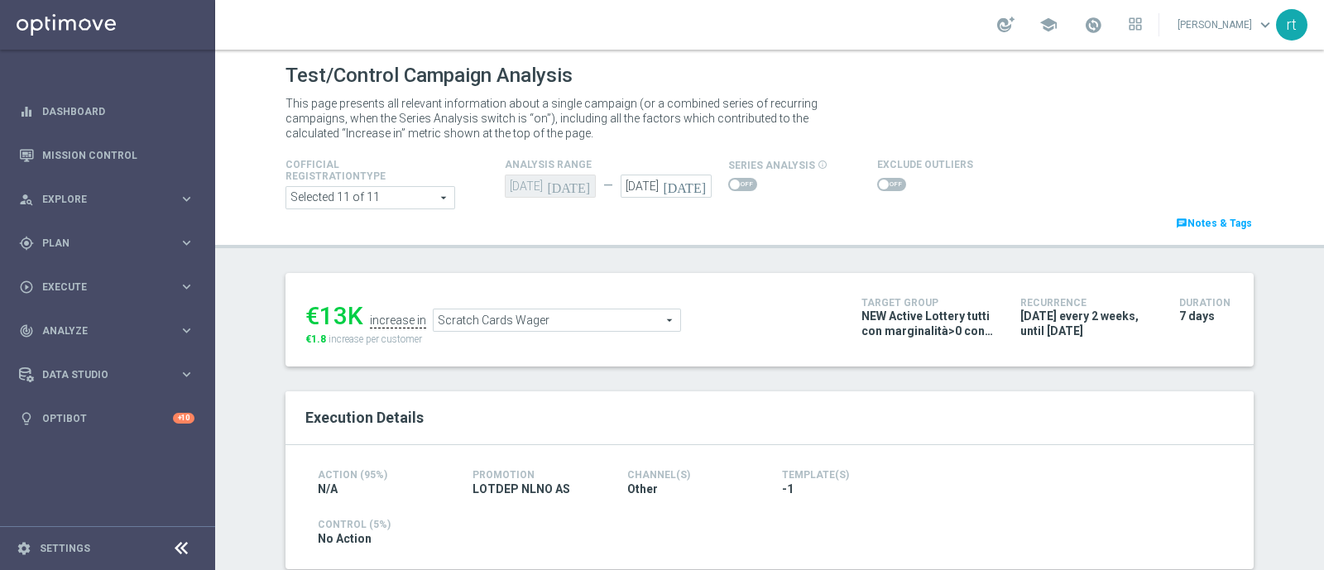
click at [521, 321] on span "Scratch Cards Wager" at bounding box center [557, 321] width 247 height 22
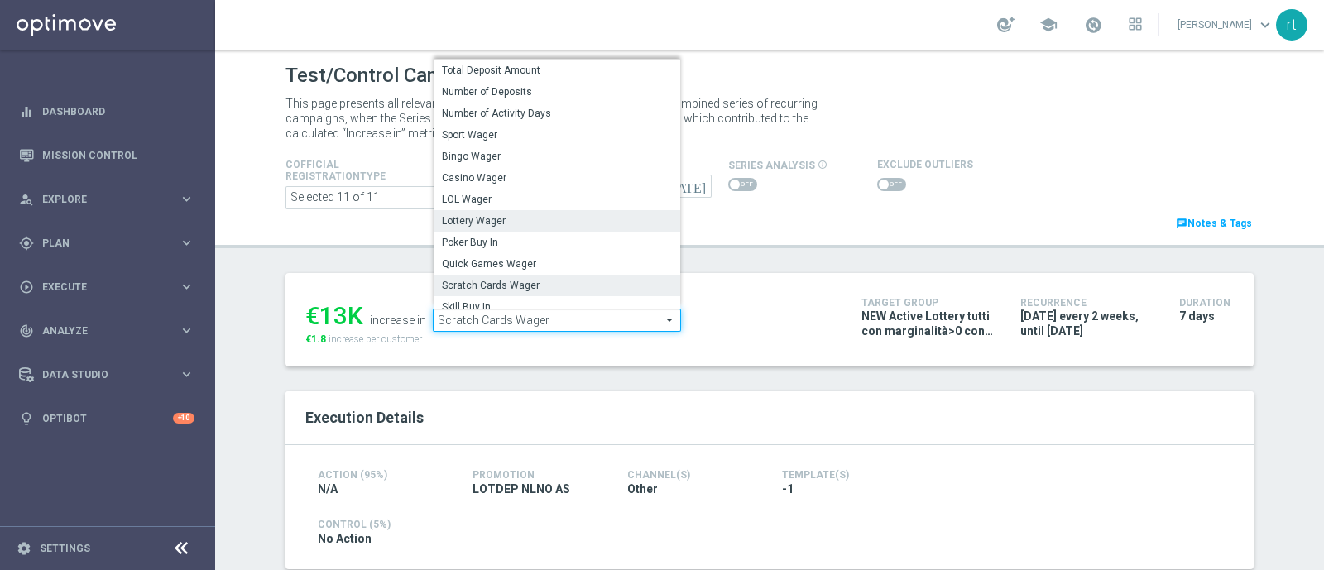
click at [482, 221] on span "Lottery Wager" at bounding box center [557, 220] width 230 height 13
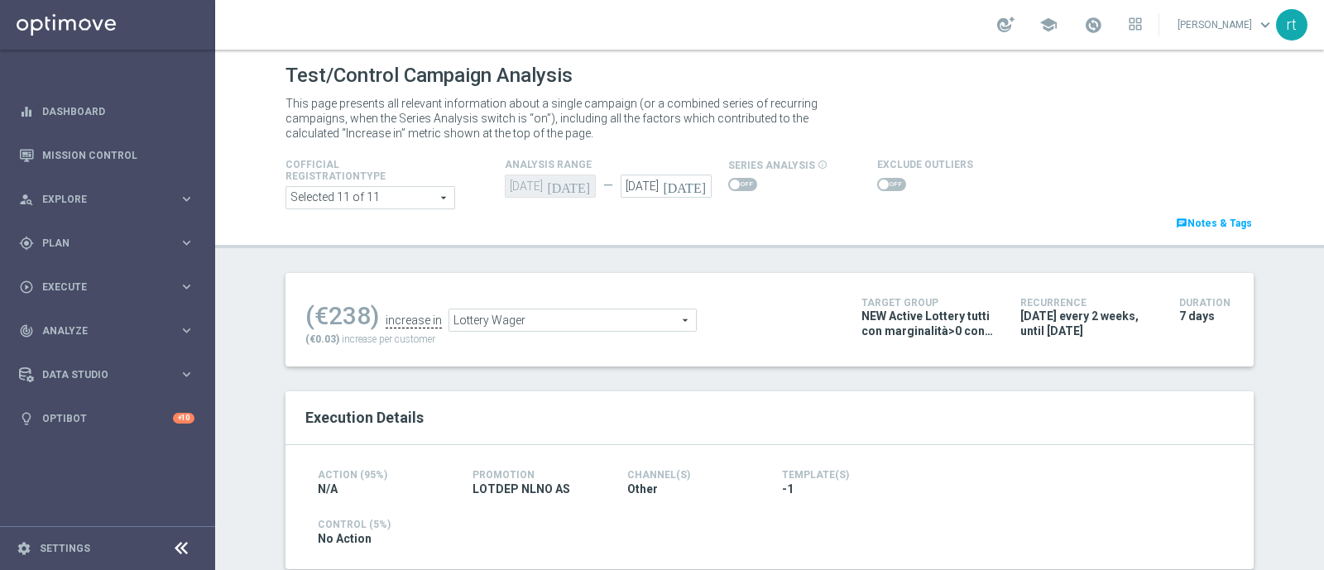
click at [473, 319] on span "Lottery Wager" at bounding box center [572, 321] width 247 height 22
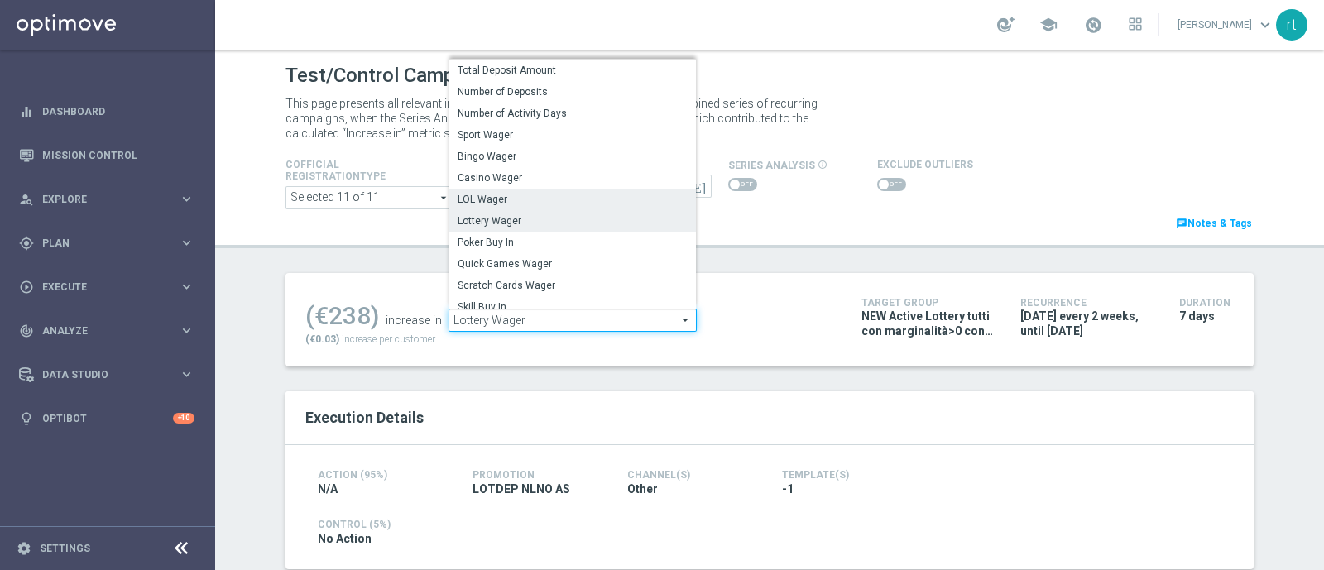
click at [497, 201] on span "LOL Wager" at bounding box center [573, 199] width 230 height 13
type input "LOL Wager"
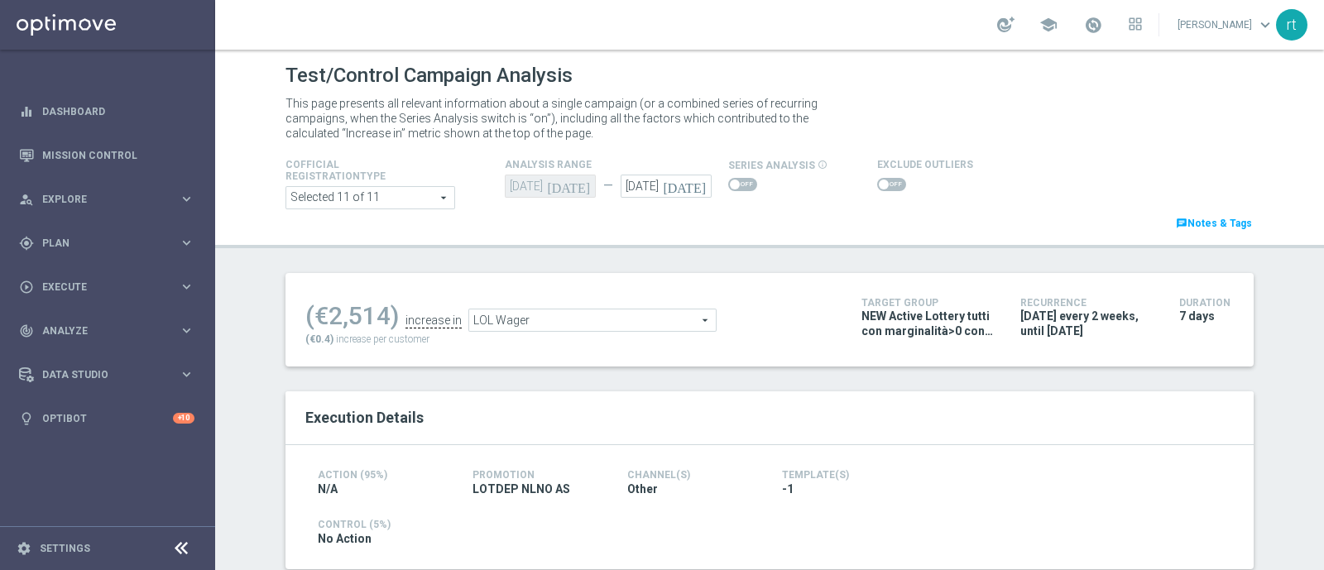
click at [880, 185] on span at bounding box center [891, 184] width 29 height 13
click at [880, 185] on input "checkbox" at bounding box center [891, 184] width 29 height 13
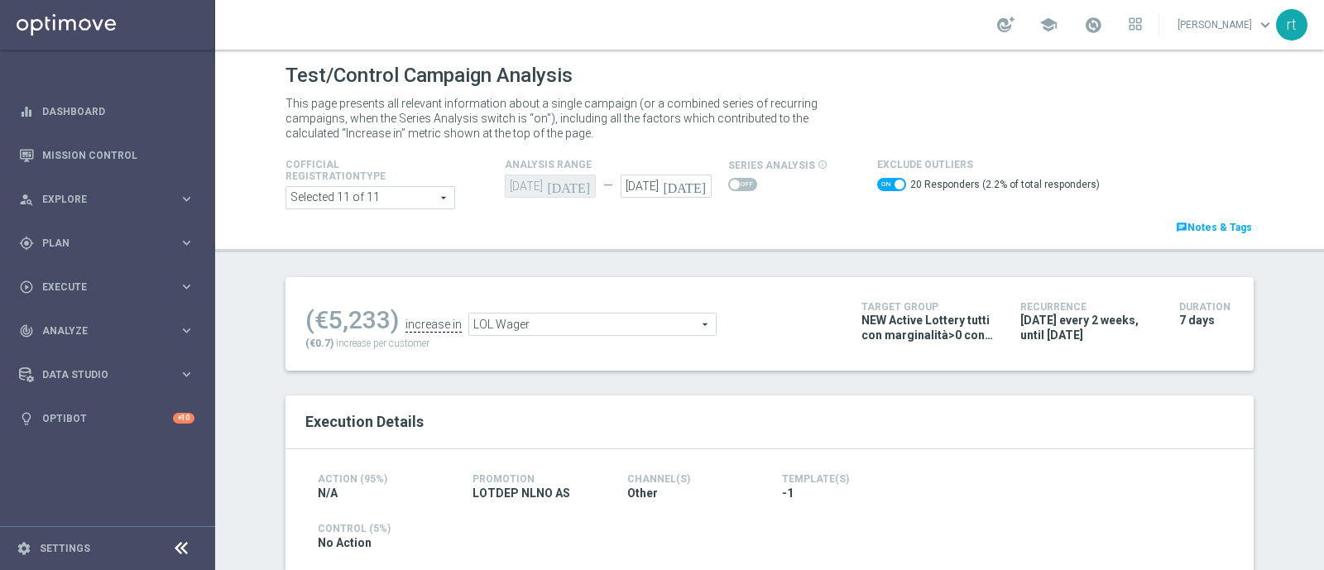
click at [880, 185] on span at bounding box center [891, 184] width 29 height 13
click at [880, 185] on input "checkbox" at bounding box center [891, 184] width 29 height 13
checkbox input "false"
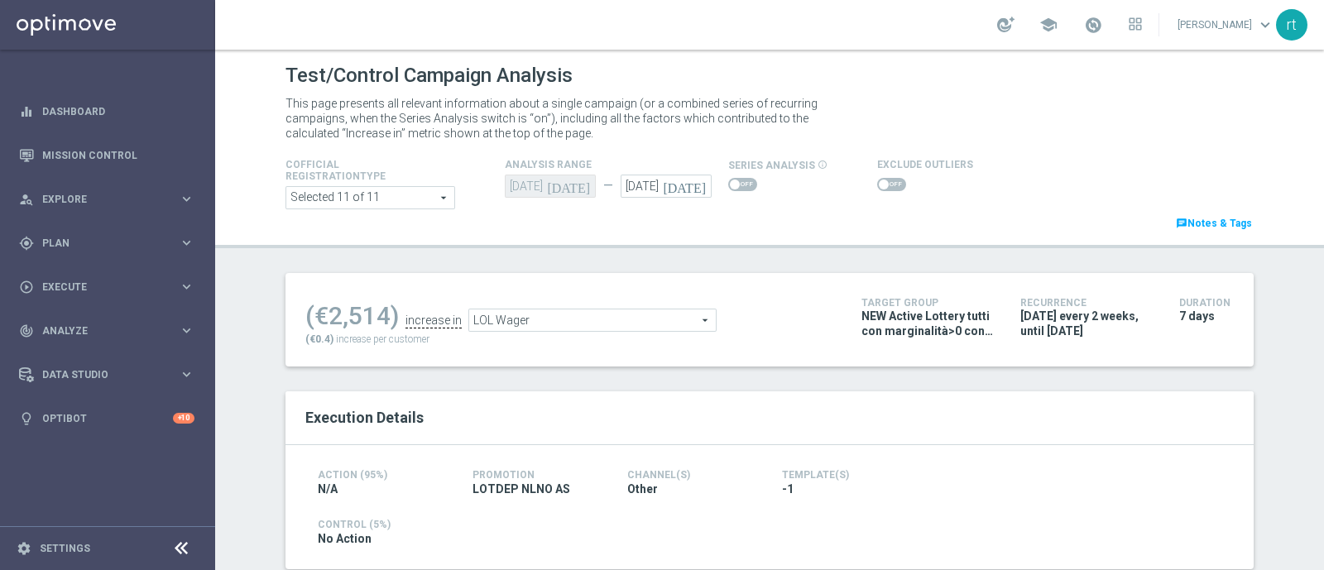
click at [503, 309] on div "LOL Wager LOL Wager arrow_drop_down search" at bounding box center [592, 320] width 248 height 23
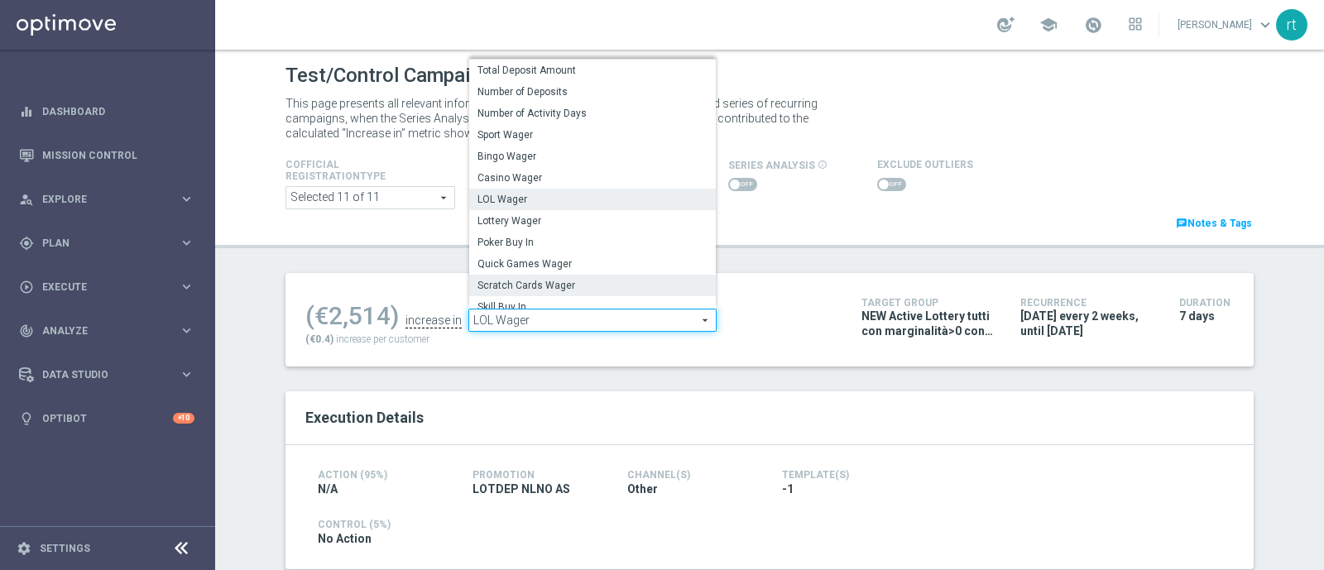
click at [503, 283] on span "Scratch Cards Wager" at bounding box center [593, 285] width 230 height 13
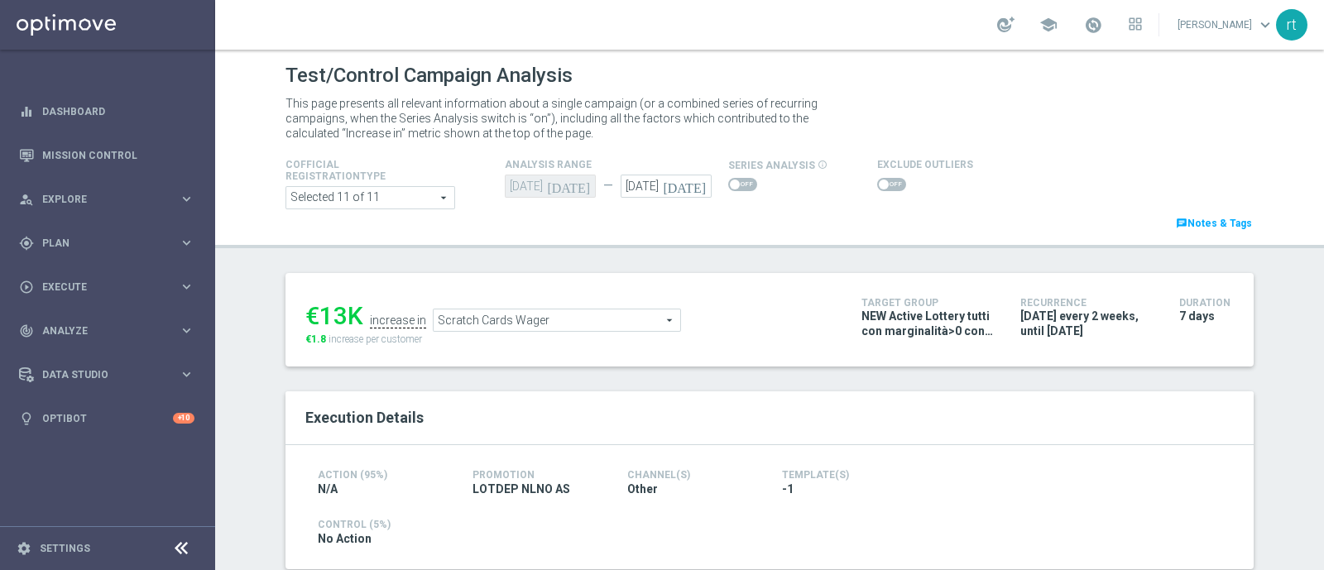
click at [580, 310] on span "Scratch Cards Wager" at bounding box center [557, 321] width 247 height 22
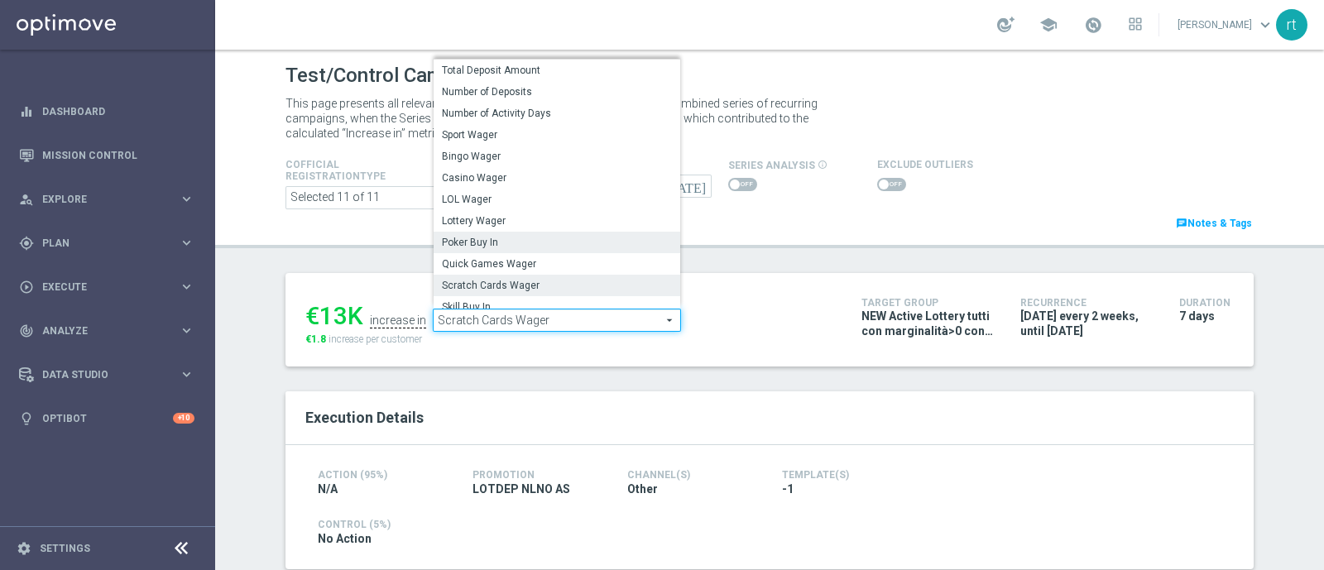
scroll to position [237, 0]
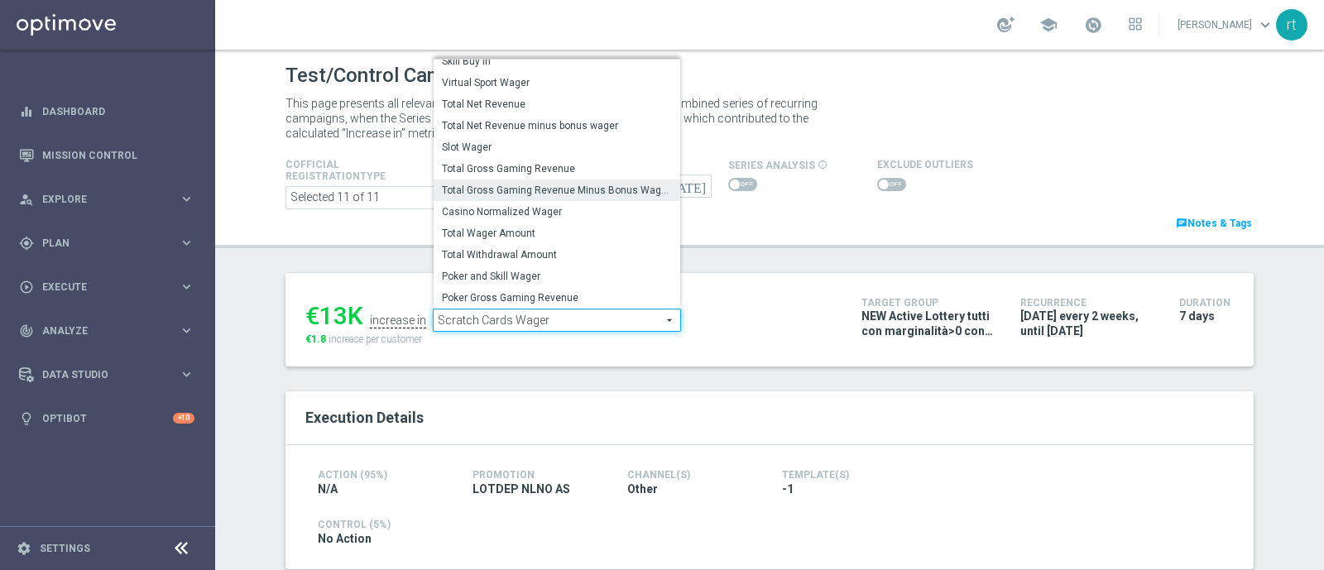
click at [499, 188] on span "Total Gross Gaming Revenue Minus Bonus Wagared" at bounding box center [557, 190] width 230 height 13
type input "Total Gross Gaming Revenue Minus Bonus Wagared"
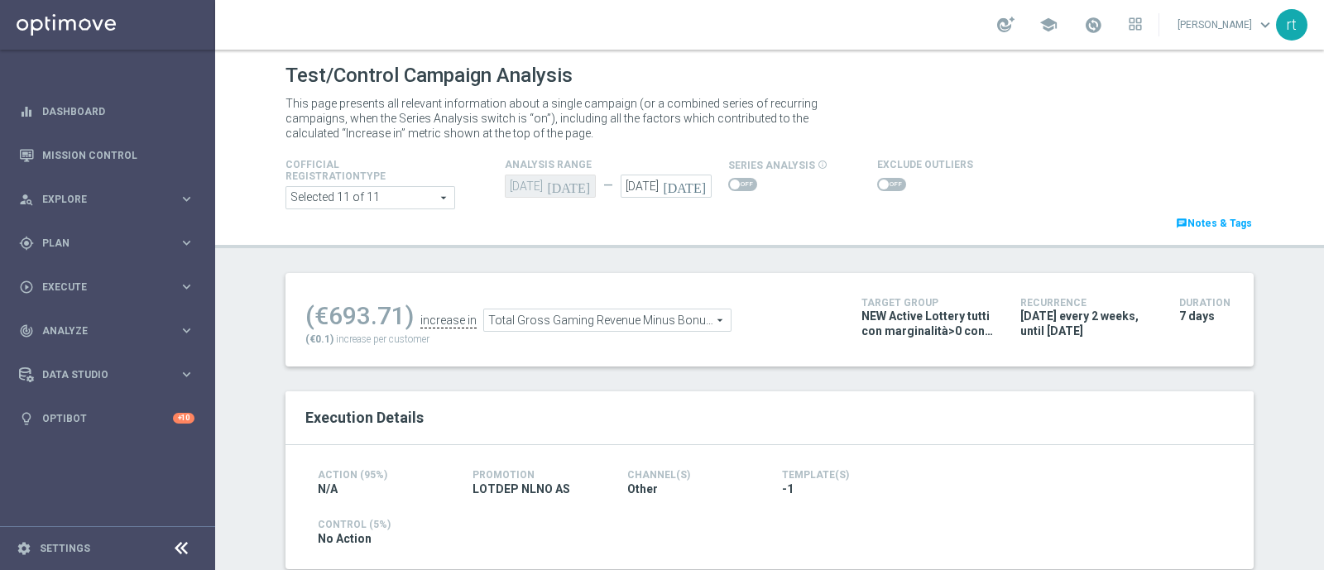
click at [880, 178] on span at bounding box center [891, 184] width 29 height 13
click at [880, 178] on input "checkbox" at bounding box center [891, 184] width 29 height 13
checkbox input "true"
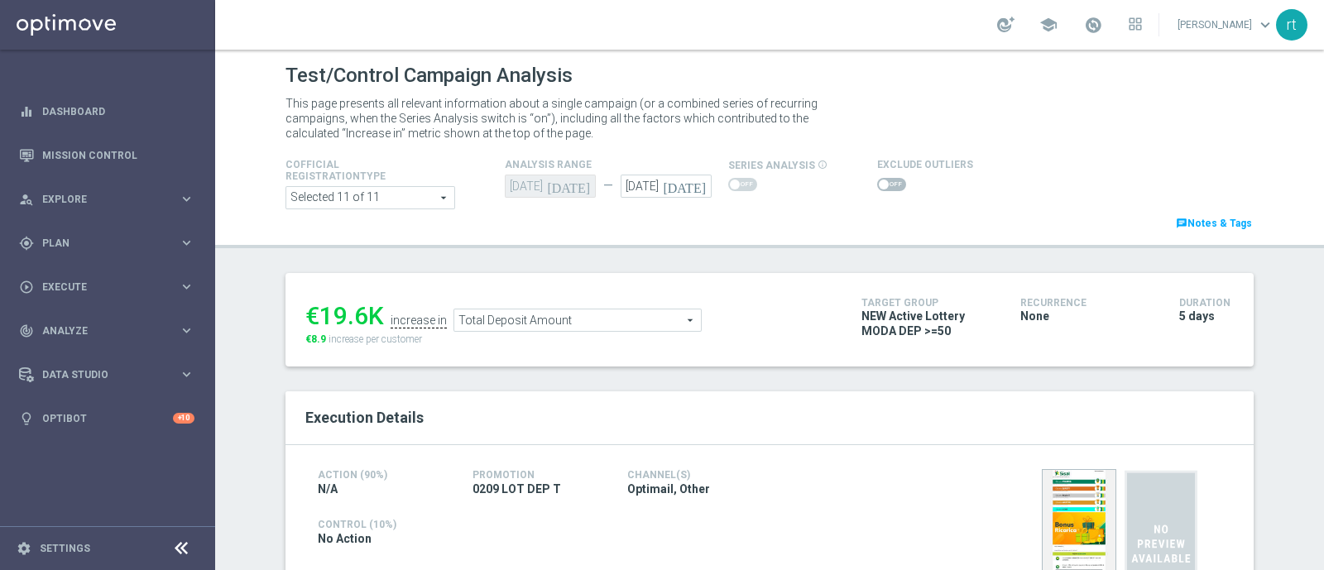
click at [273, 206] on div "Selected 11 of 11 arrow_drop_down search Show Selected 11 of 11 (All)" at bounding box center [328, 197] width 110 height 23
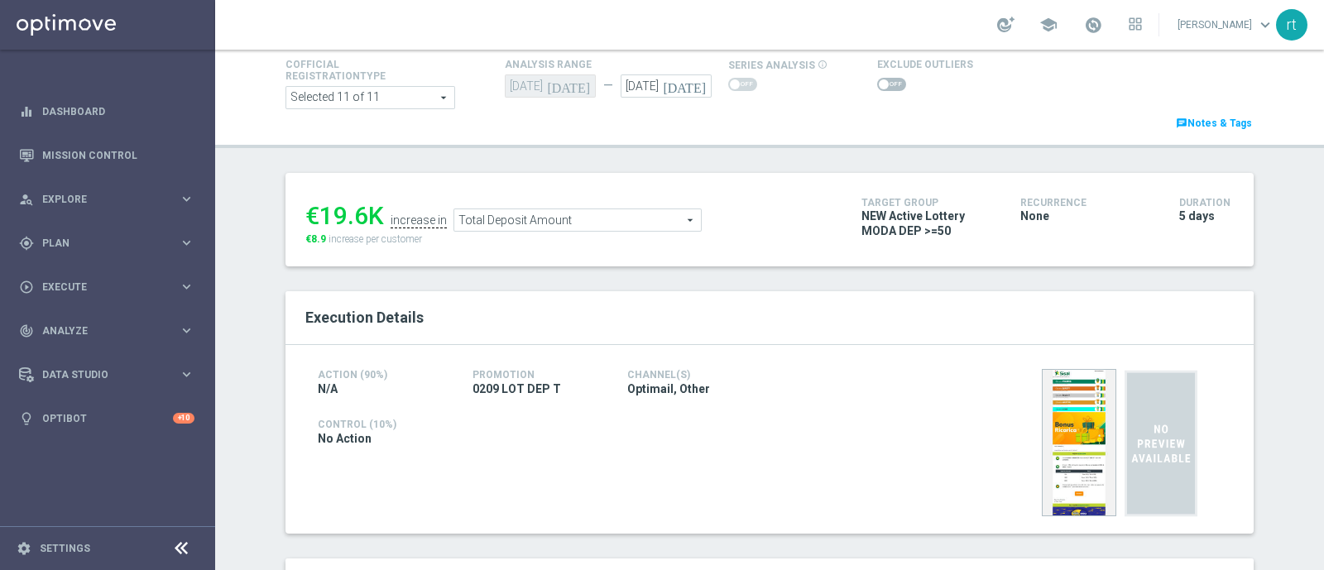
scroll to position [98, 0]
click at [884, 80] on span at bounding box center [891, 85] width 29 height 13
click at [884, 80] on input "checkbox" at bounding box center [891, 85] width 29 height 13
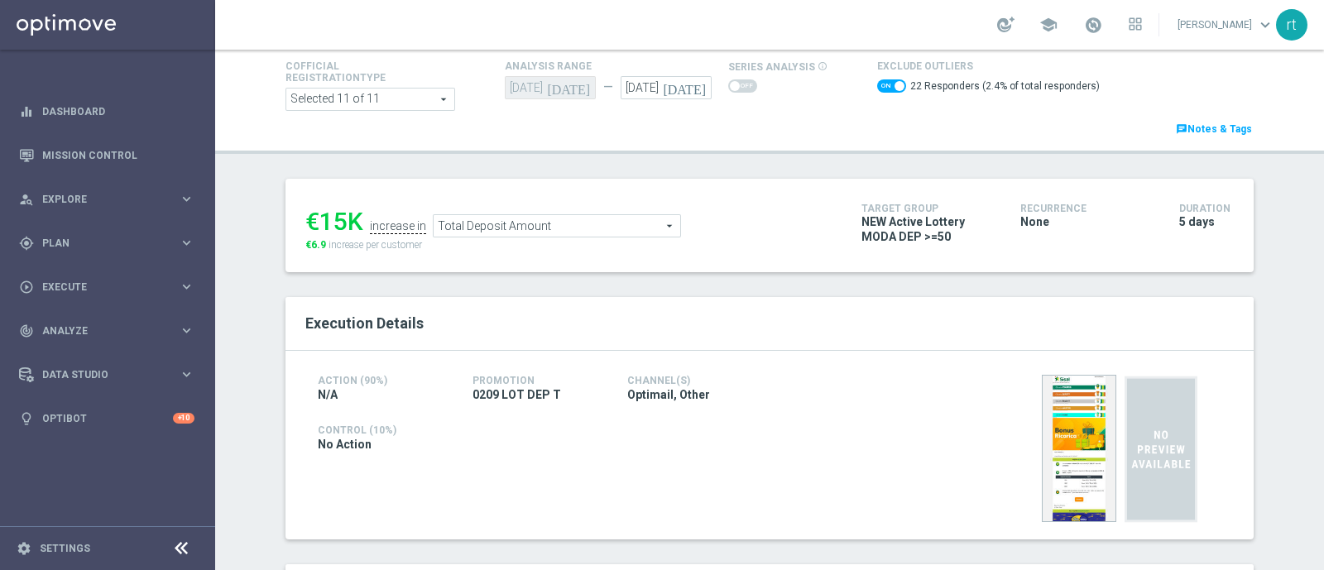
click at [550, 236] on div "€15K increase in Total Deposit Amount Total Deposit Amount arrow_drop_down sear…" at bounding box center [570, 226] width 531 height 54
click at [499, 230] on span "Total Deposit Amount" at bounding box center [557, 226] width 247 height 22
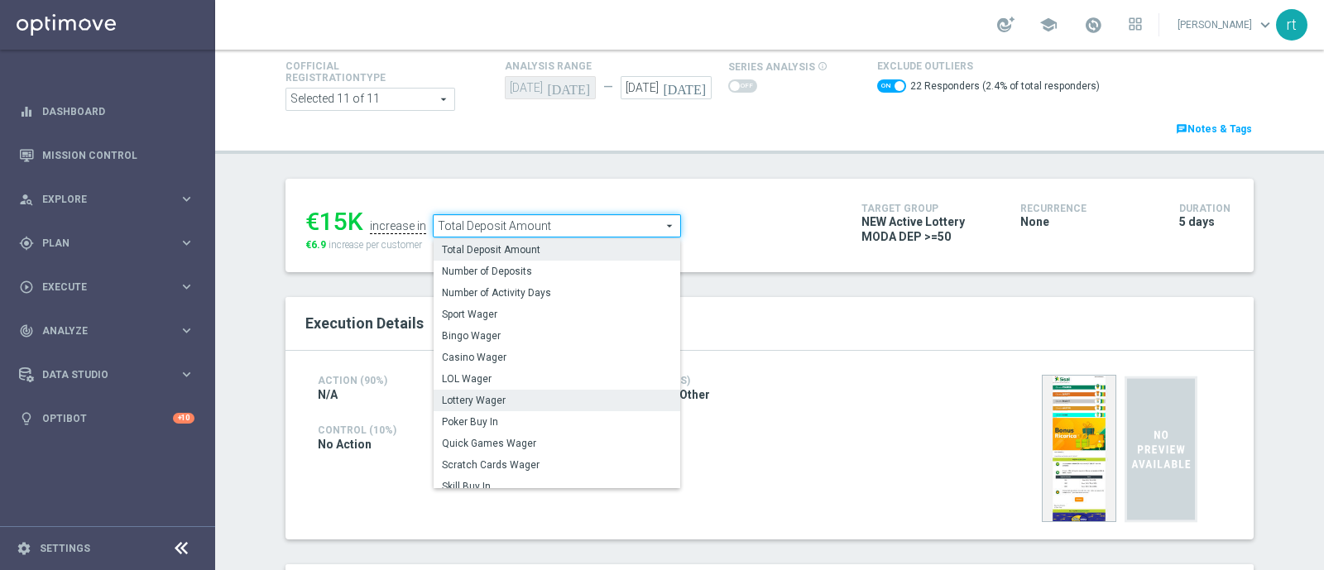
click at [481, 399] on span "Lottery Wager" at bounding box center [557, 400] width 230 height 13
checkbox input "false"
type input "Lottery Wager"
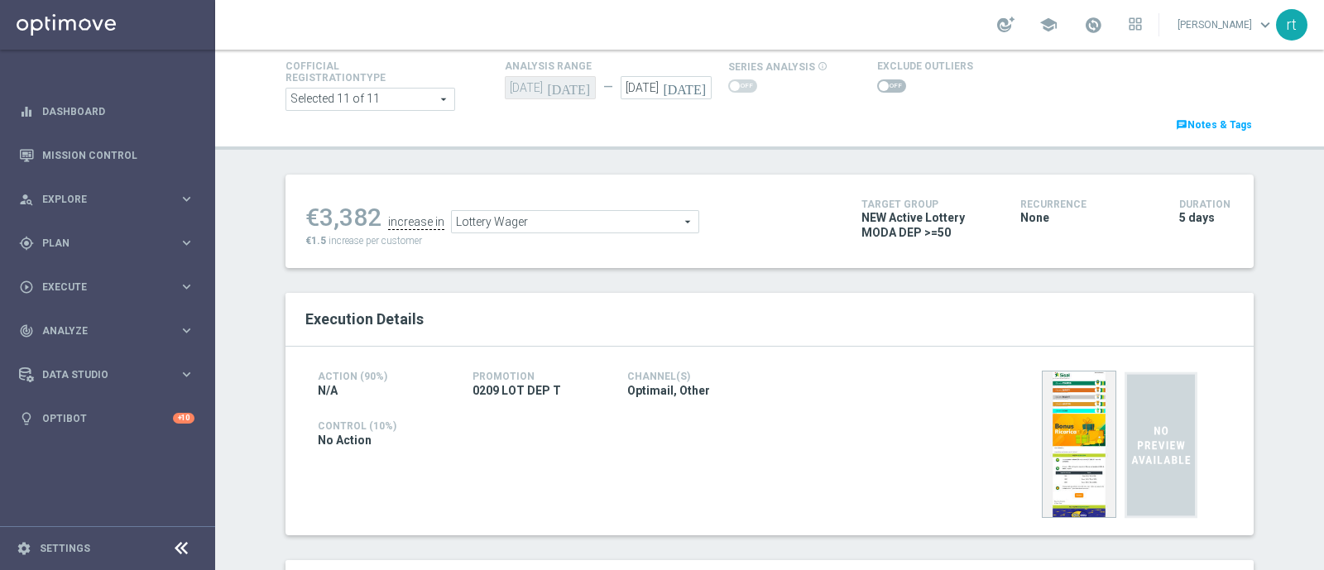
click at [882, 76] on div at bounding box center [925, 86] width 96 height 20
click at [877, 83] on span at bounding box center [891, 85] width 29 height 13
click at [877, 83] on input "checkbox" at bounding box center [891, 85] width 29 height 13
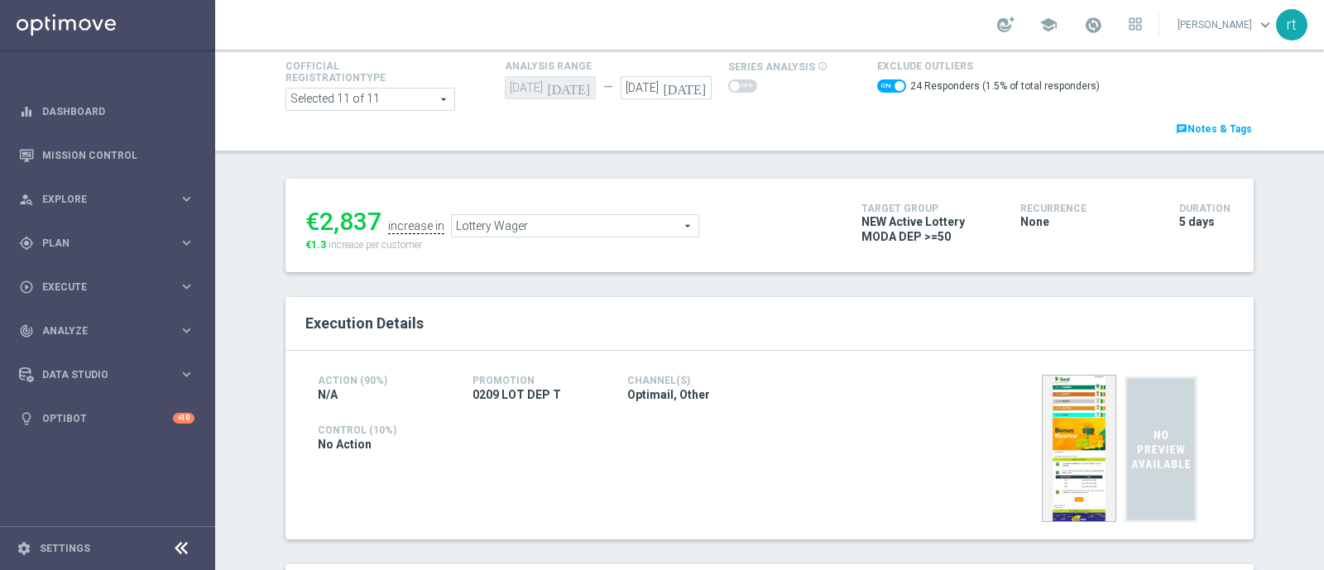
click at [580, 215] on span "Lottery Wager" at bounding box center [575, 226] width 247 height 22
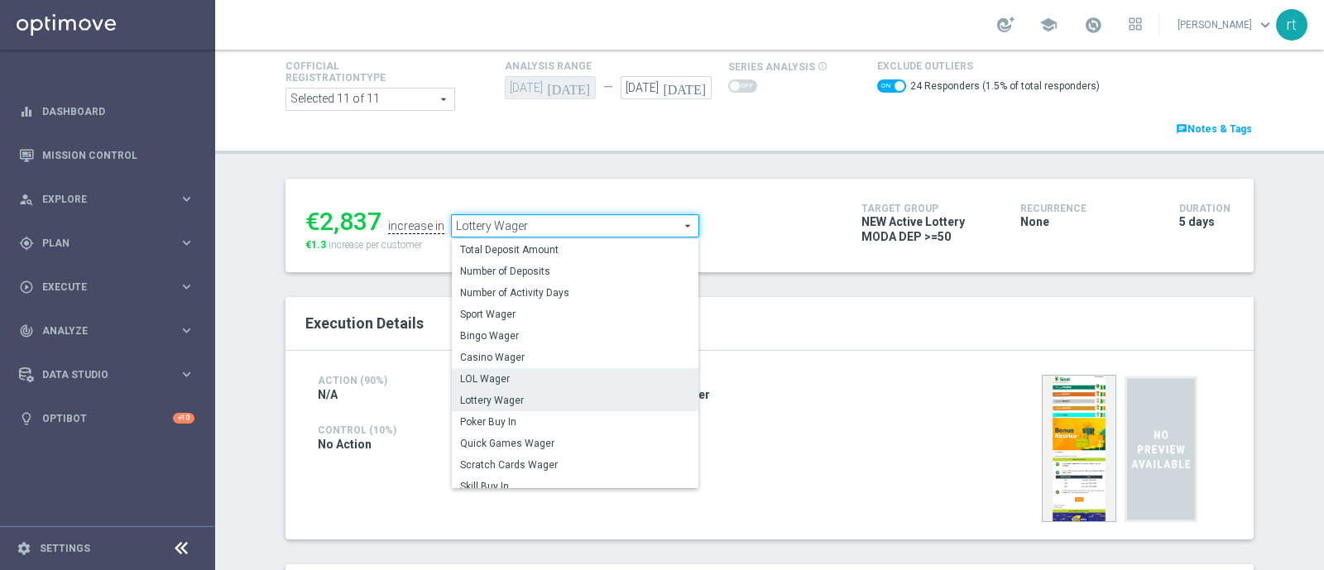
click at [494, 368] on label "LOL Wager" at bounding box center [575, 379] width 247 height 22
checkbox input "false"
type input "LOL Wager"
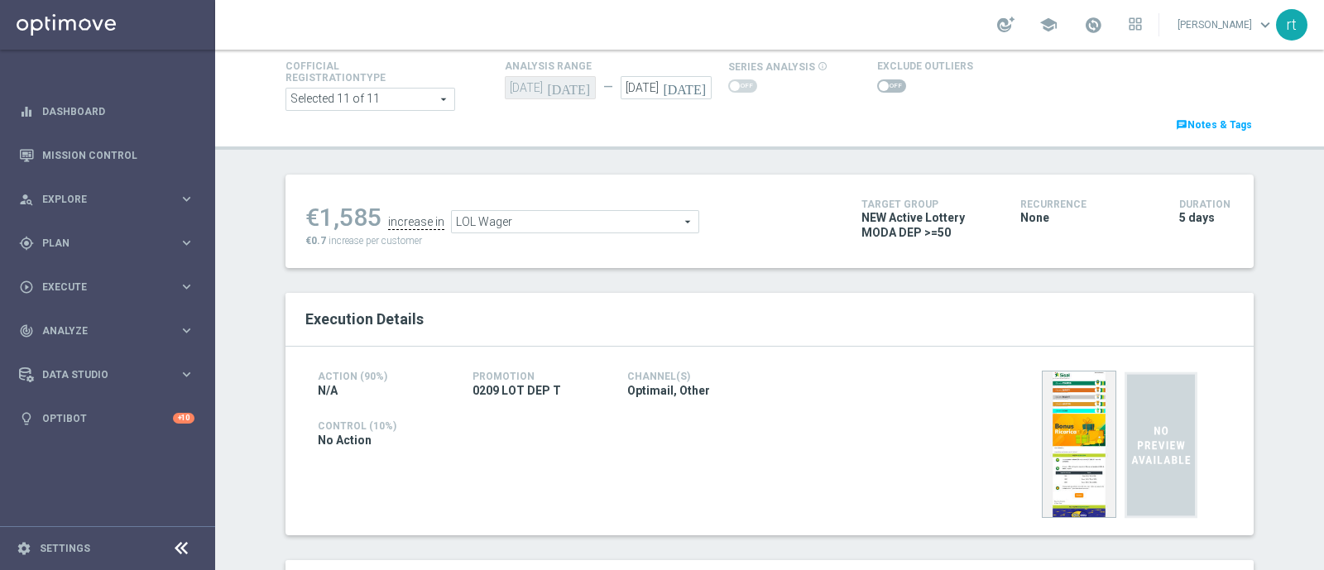
click at [881, 80] on span at bounding box center [891, 85] width 29 height 13
click at [881, 80] on input "checkbox" at bounding box center [891, 85] width 29 height 13
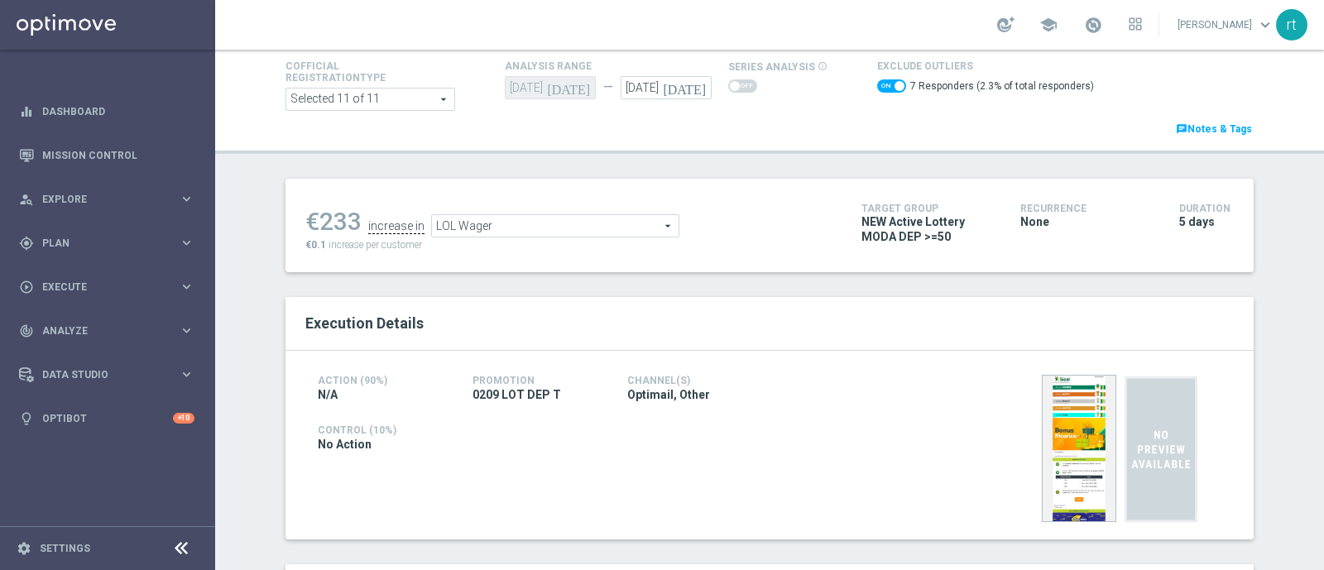
click at [476, 225] on span "LOL Wager" at bounding box center [555, 226] width 247 height 22
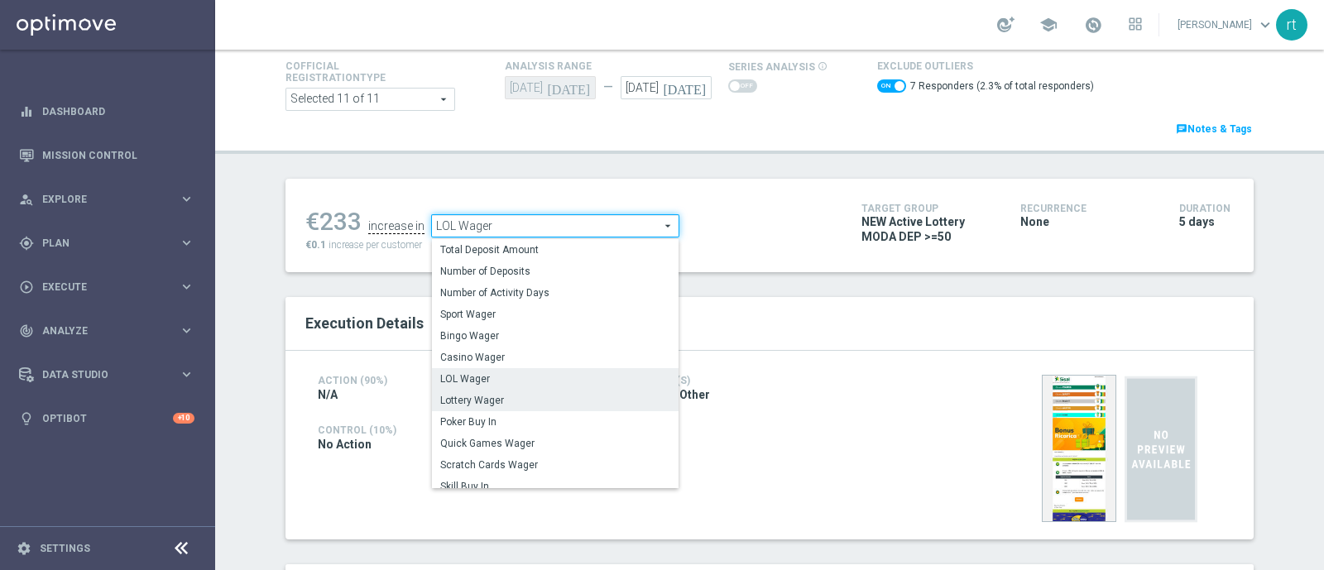
scroll to position [81, 0]
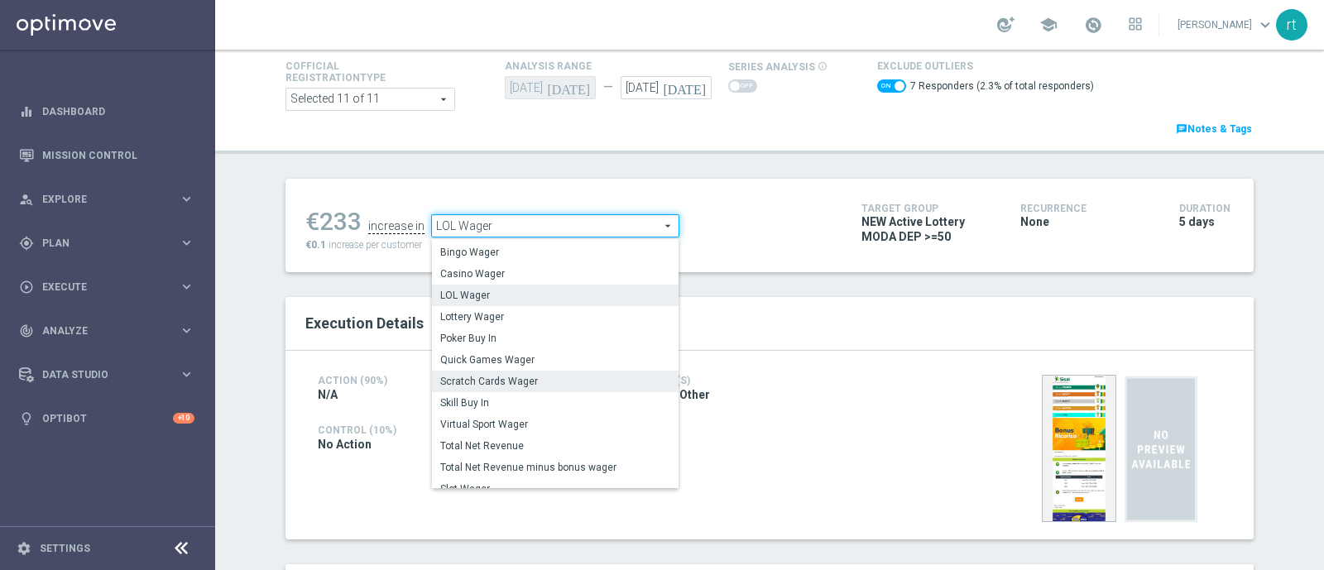
click at [484, 378] on span "Scratch Cards Wager" at bounding box center [555, 381] width 230 height 13
checkbox input "false"
type input "Scratch Cards Wager"
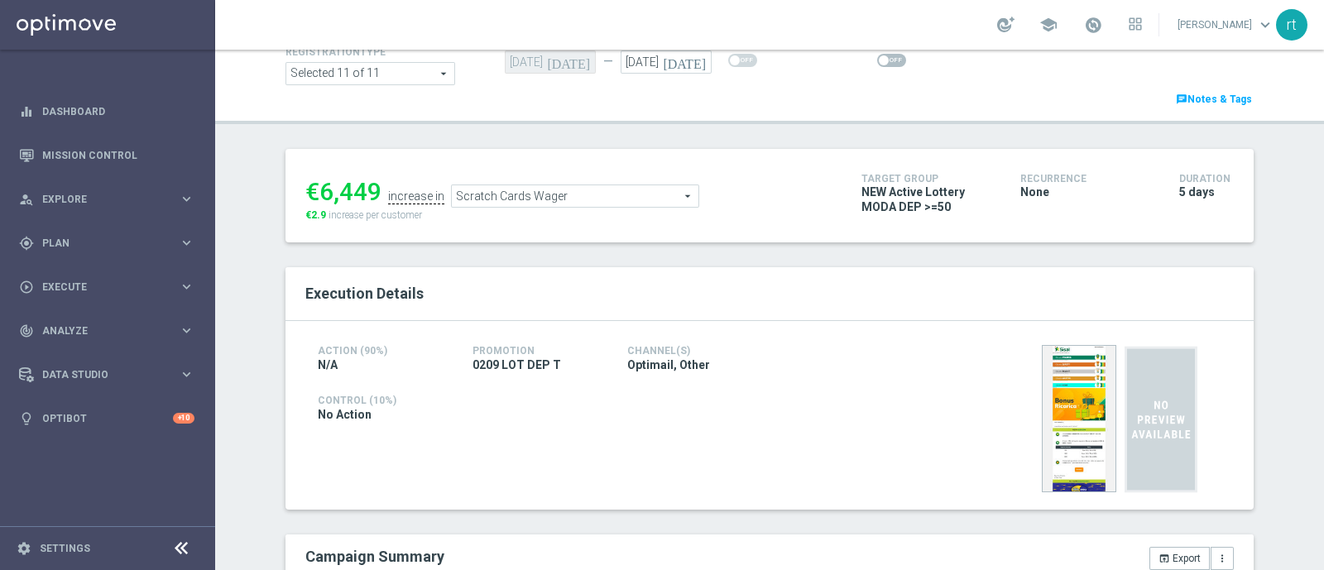
scroll to position [72, 0]
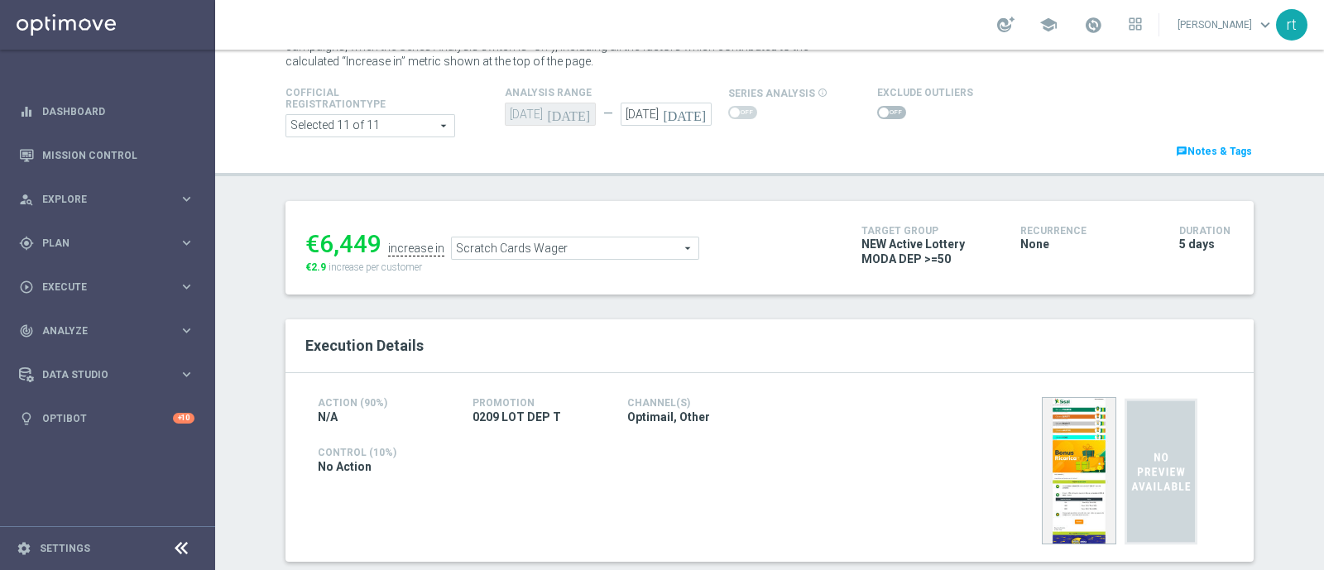
click at [879, 113] on span at bounding box center [884, 113] width 10 height 10
click at [877, 113] on input "checkbox" at bounding box center [891, 112] width 29 height 13
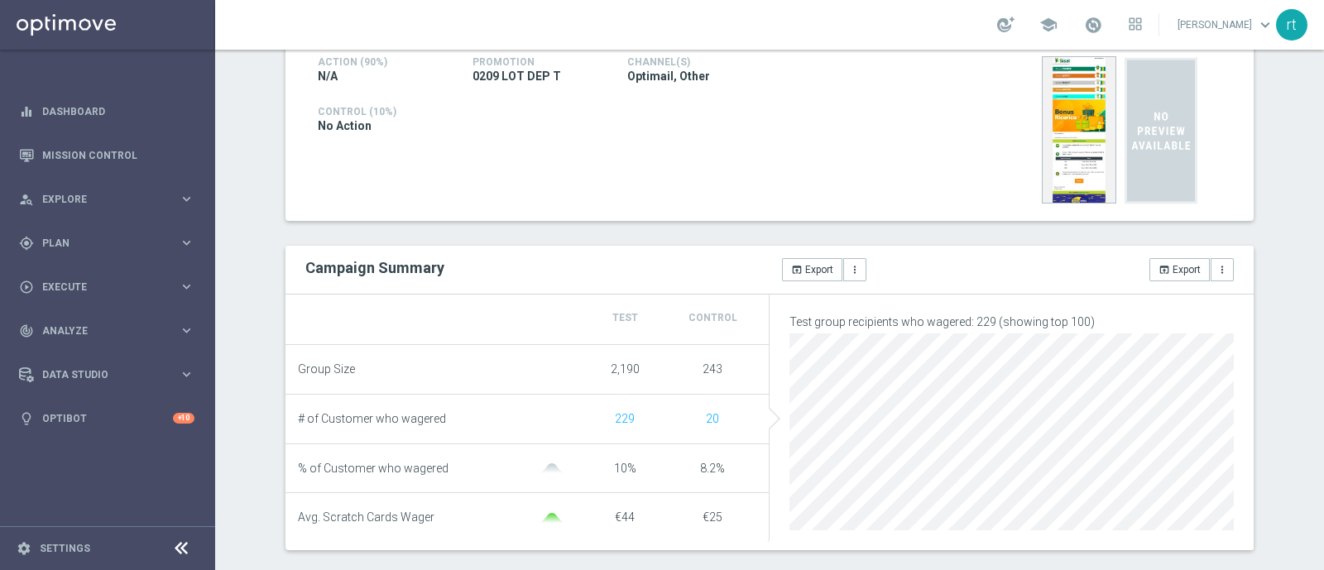
scroll to position [75, 0]
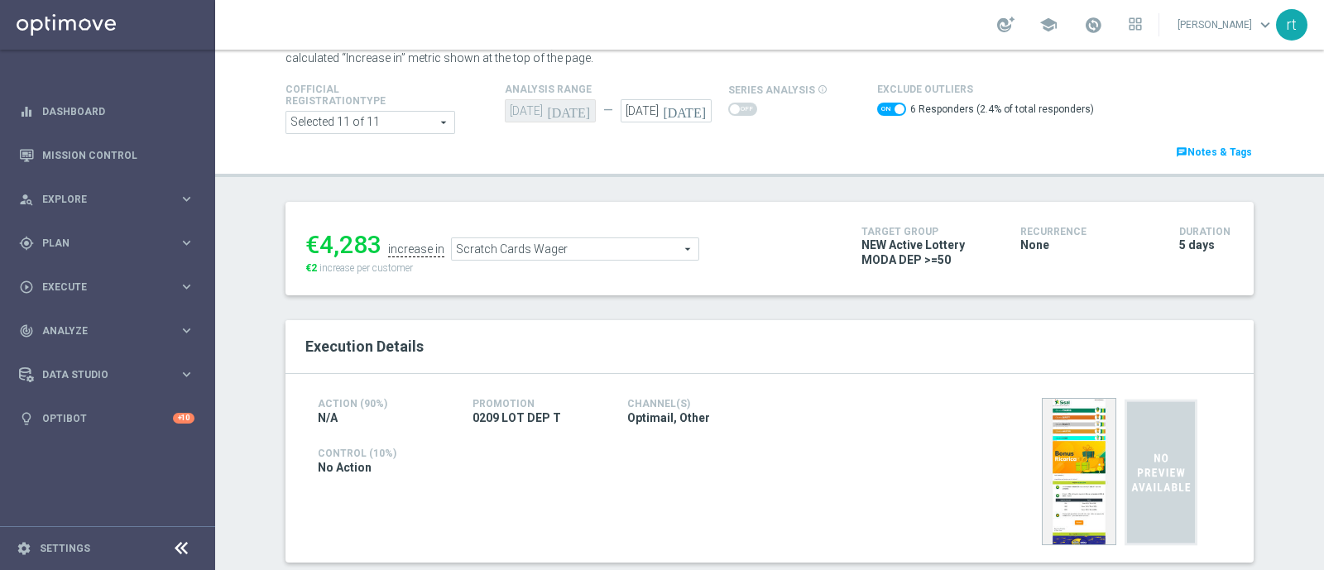
click at [877, 108] on span at bounding box center [891, 109] width 29 height 13
click at [877, 108] on input "checkbox" at bounding box center [891, 109] width 29 height 13
checkbox input "false"
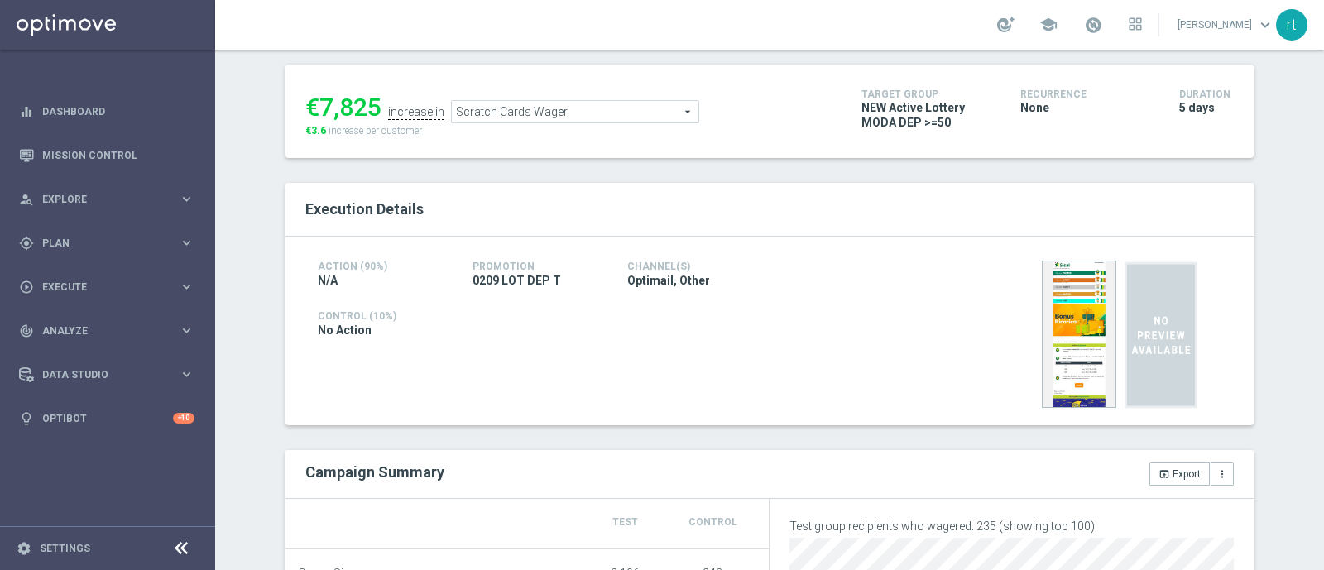
scroll to position [208, 0]
click at [526, 113] on span "Scratch Cards Wager" at bounding box center [575, 113] width 247 height 22
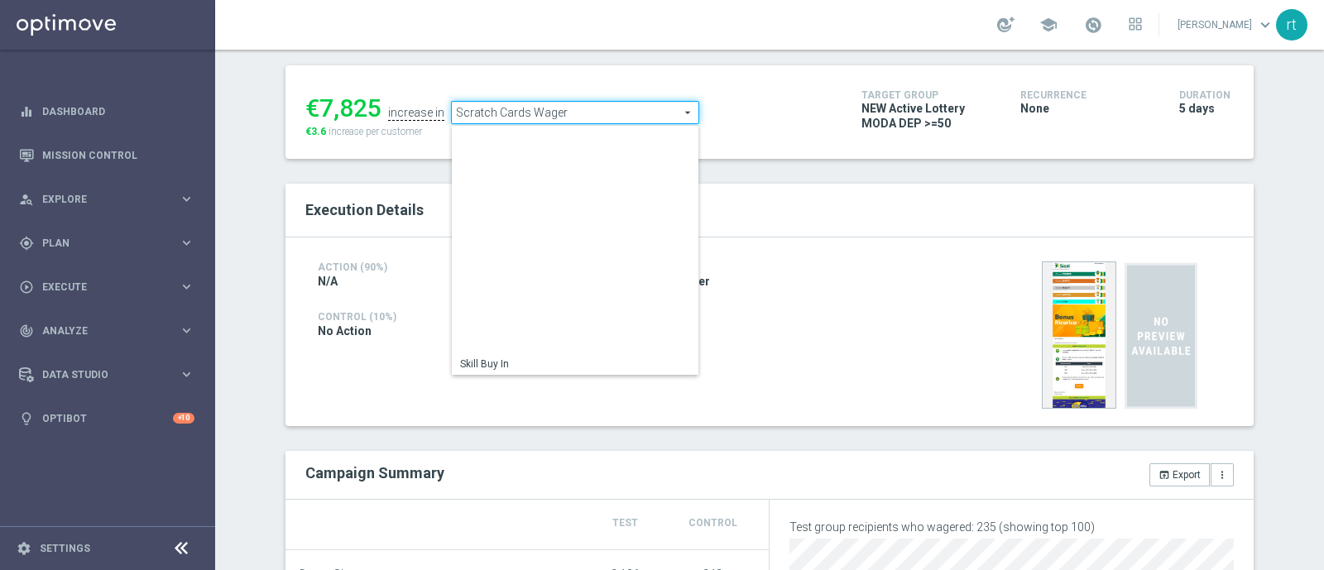
scroll to position [237, 0]
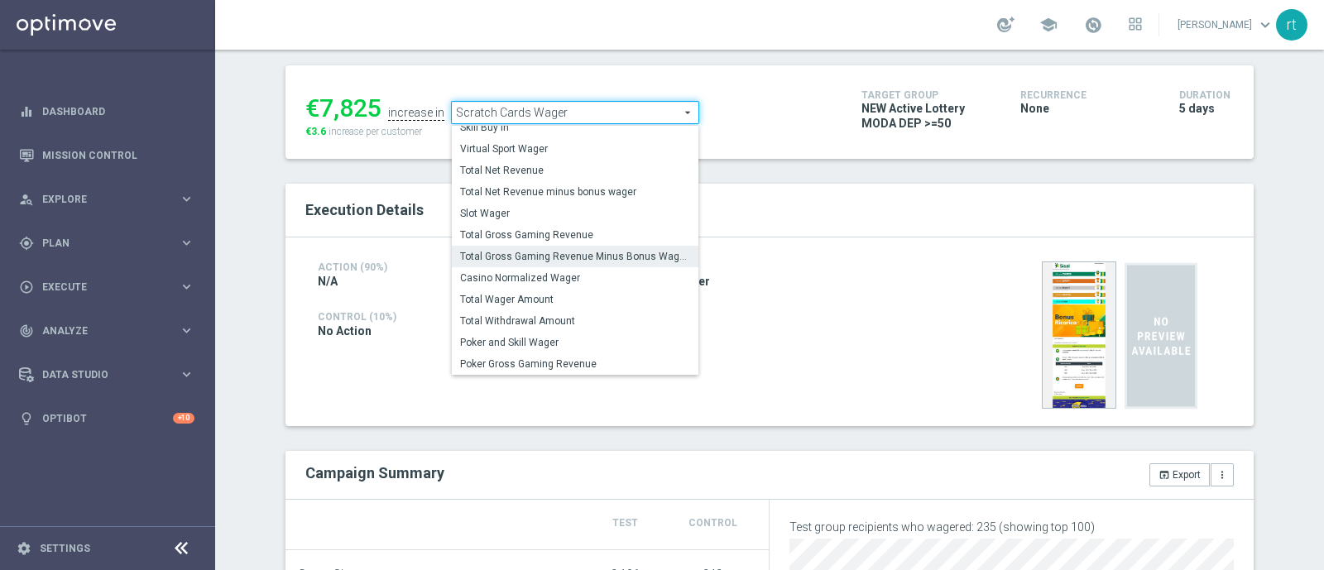
click at [522, 256] on span "Total Gross Gaming Revenue Minus Bonus Wagared" at bounding box center [575, 256] width 230 height 13
type input "Total Gross Gaming Revenue Minus Bonus Wagared"
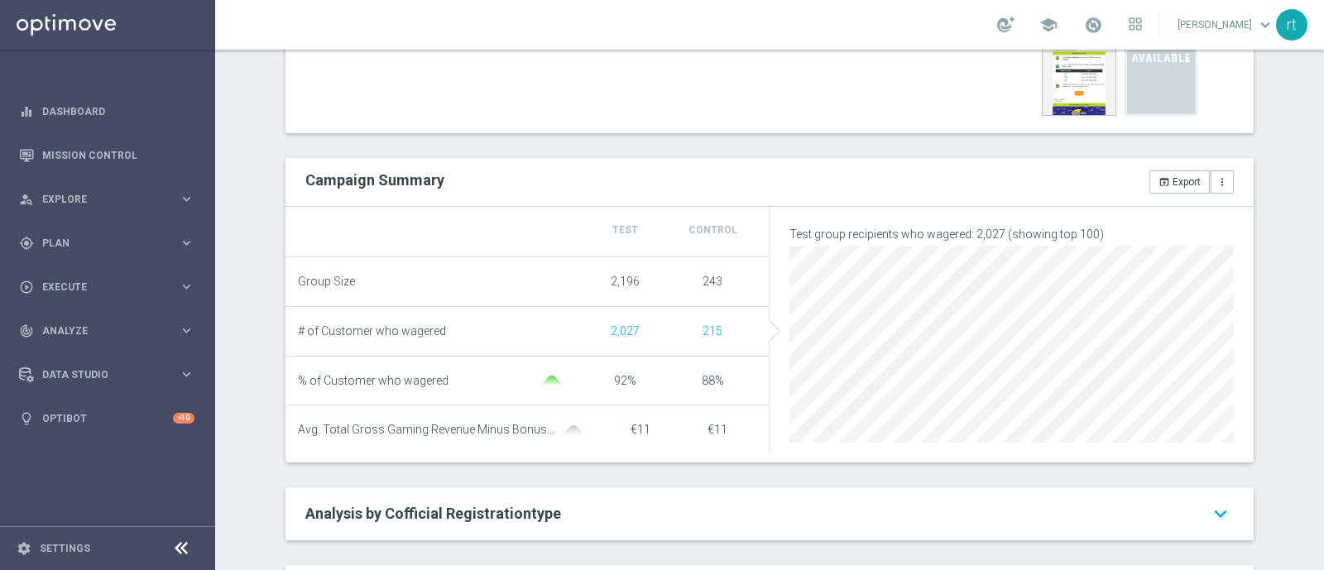
scroll to position [204, 0]
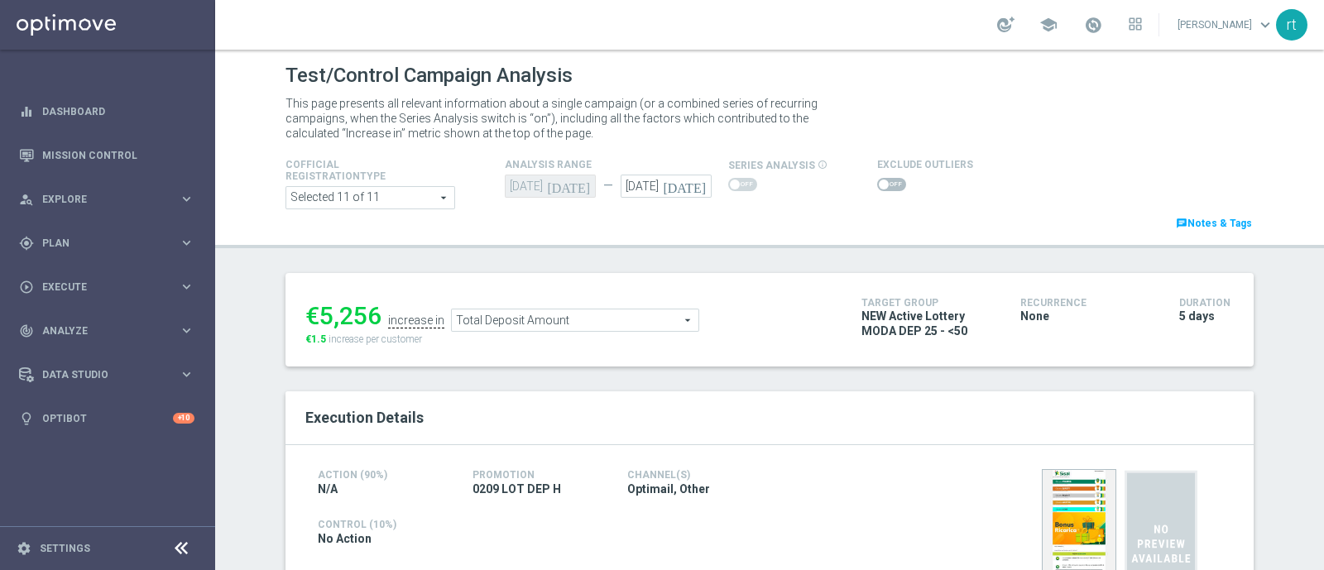
click at [890, 180] on span at bounding box center [891, 184] width 29 height 13
click at [890, 180] on input "checkbox" at bounding box center [891, 184] width 29 height 13
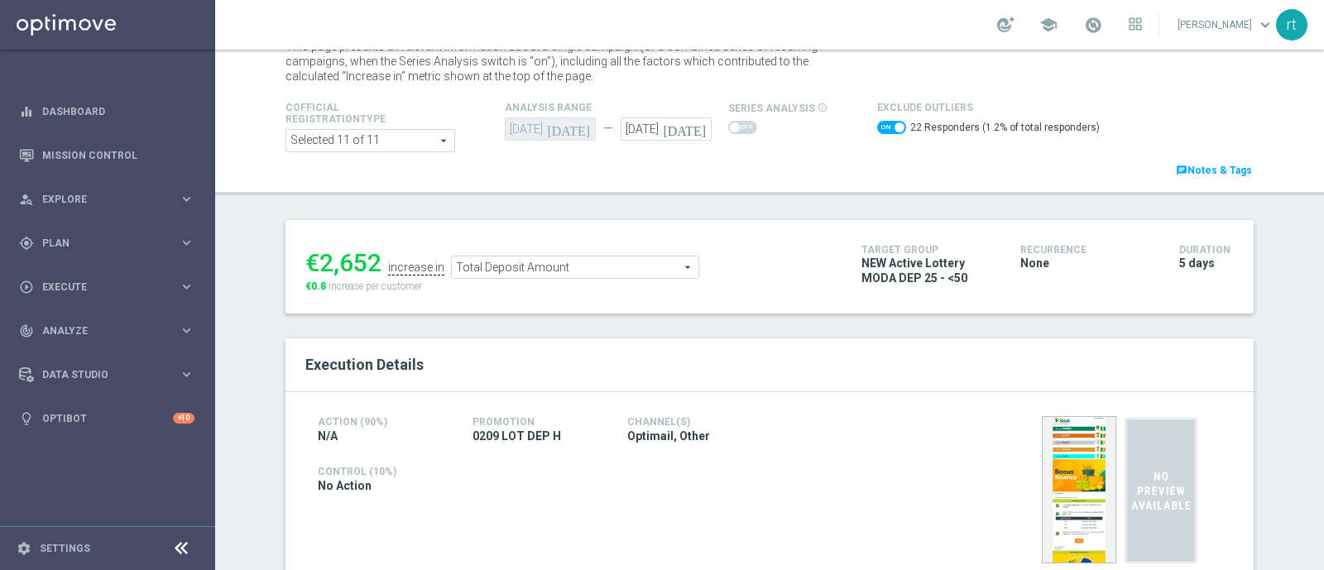
scroll to position [41, 0]
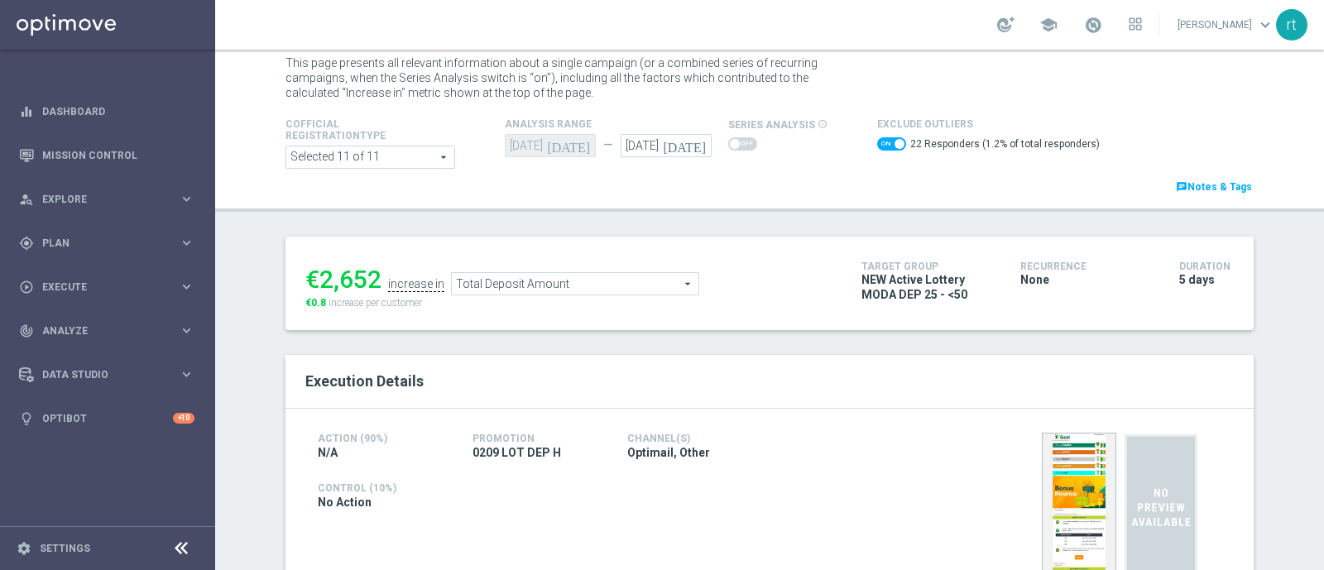
click at [877, 135] on div "22 Responders (1.2% of total responders)" at bounding box center [988, 146] width 223 height 24
click at [877, 140] on span at bounding box center [891, 143] width 29 height 13
click at [877, 140] on input "checkbox" at bounding box center [891, 143] width 29 height 13
checkbox input "false"
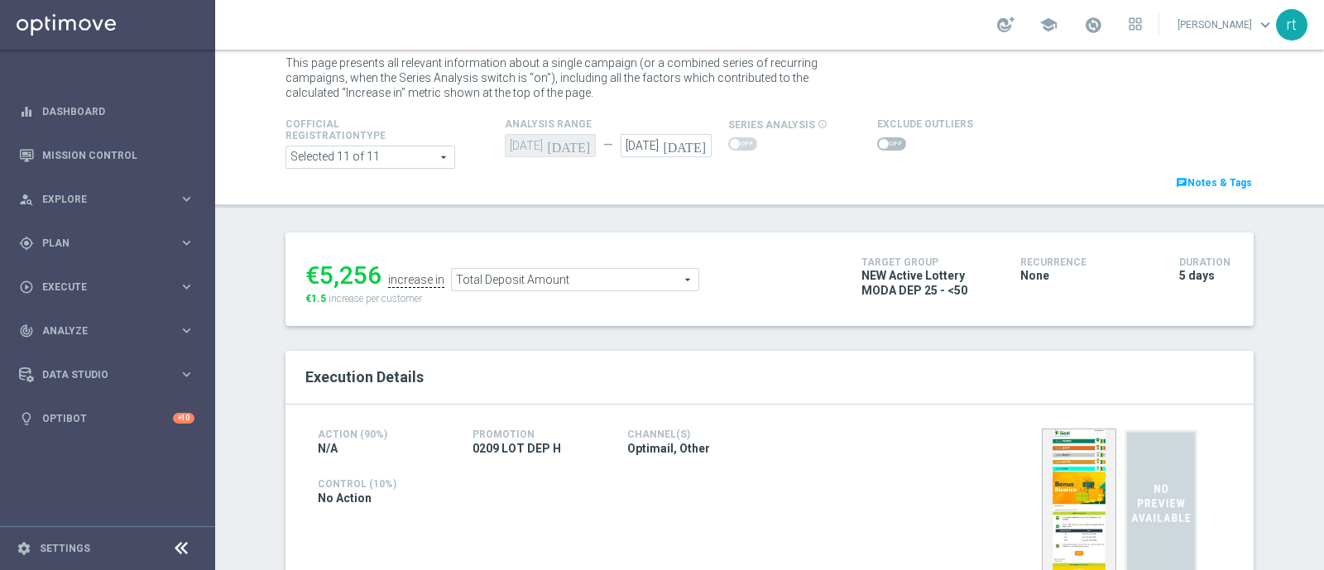
click at [491, 275] on span "Total Deposit Amount" at bounding box center [575, 280] width 247 height 22
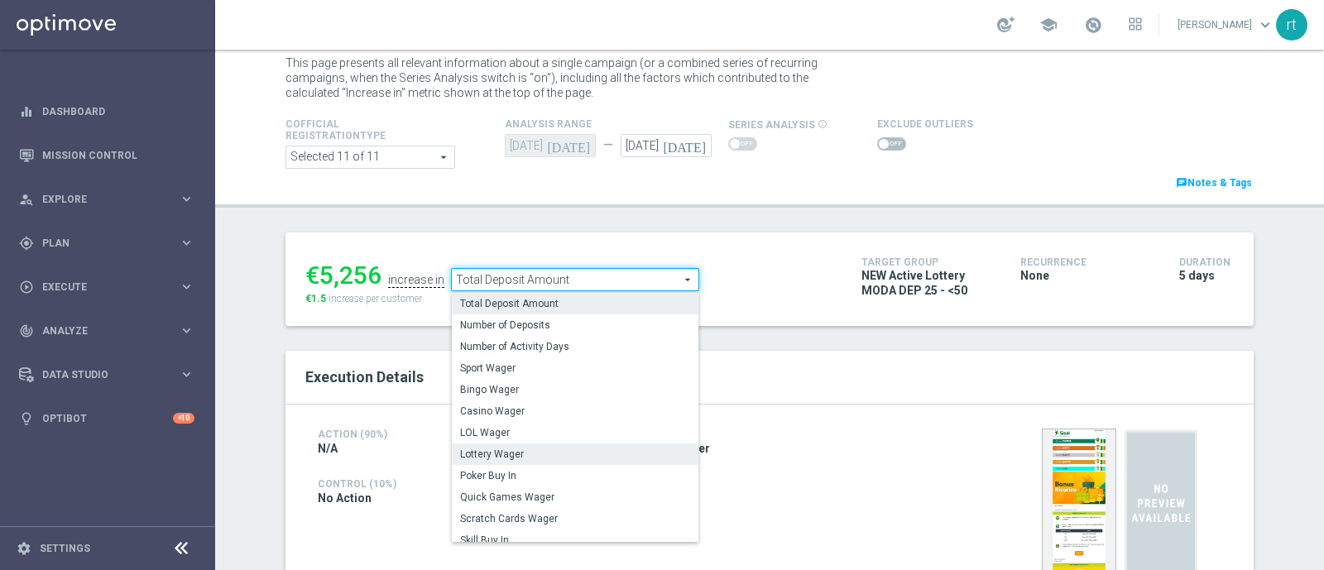
click at [480, 449] on span "Lottery Wager" at bounding box center [575, 454] width 230 height 13
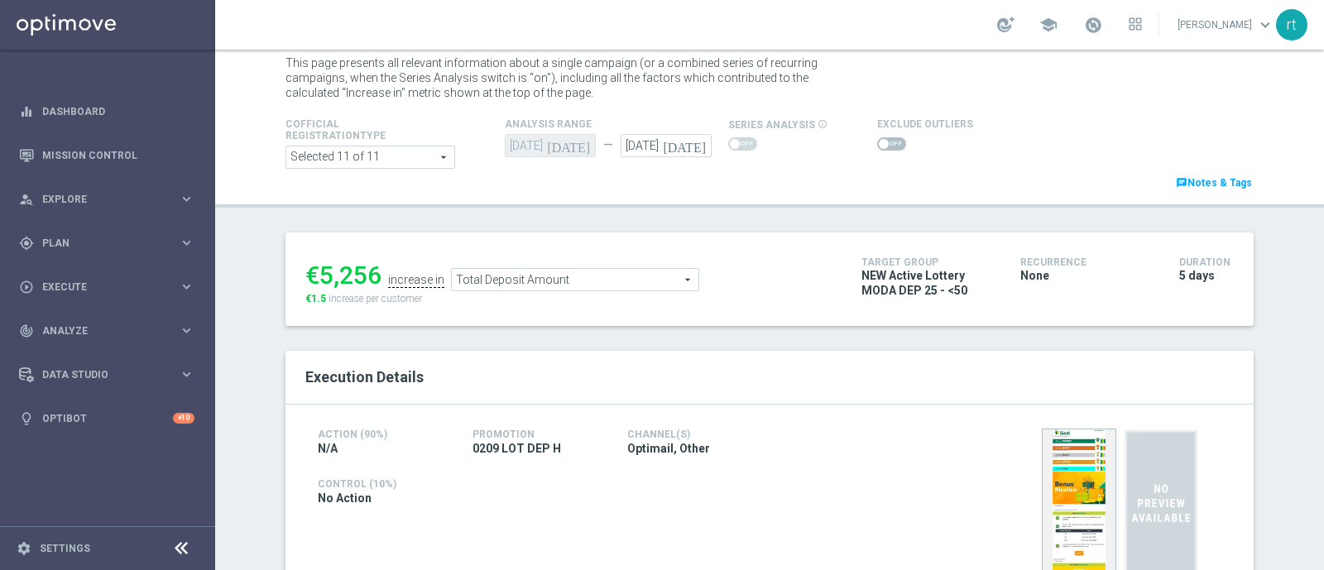
type input "Lottery Wager"
click at [879, 143] on span at bounding box center [884, 144] width 10 height 10
click at [877, 143] on input "checkbox" at bounding box center [891, 143] width 29 height 13
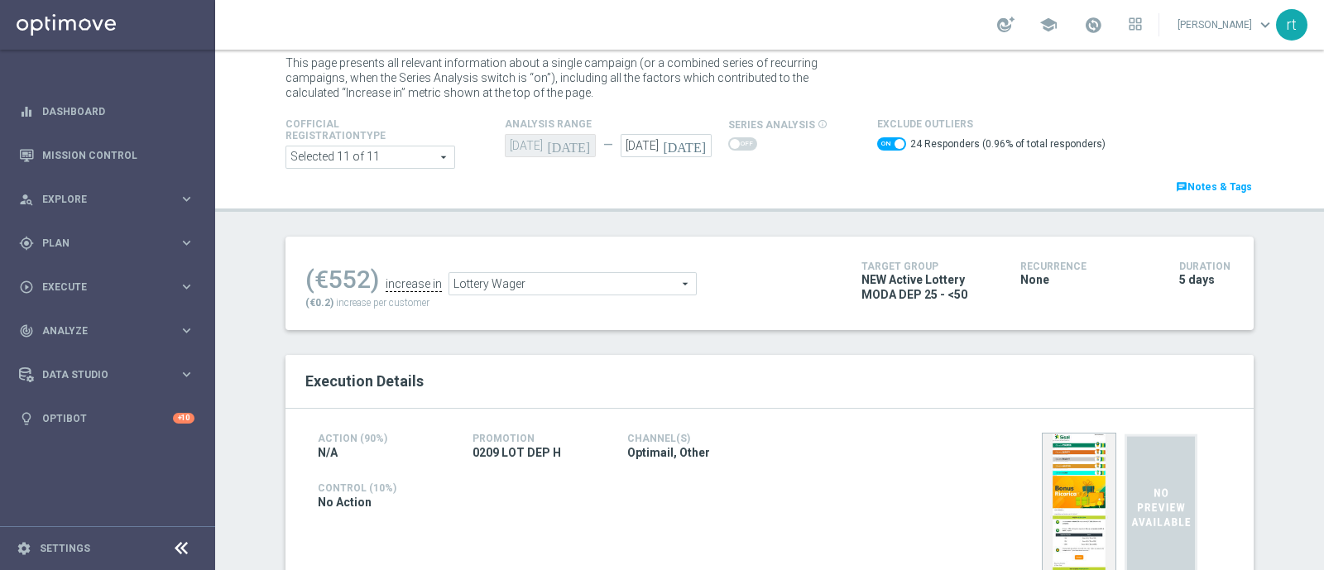
click at [492, 282] on span "Lottery Wager" at bounding box center [572, 284] width 247 height 22
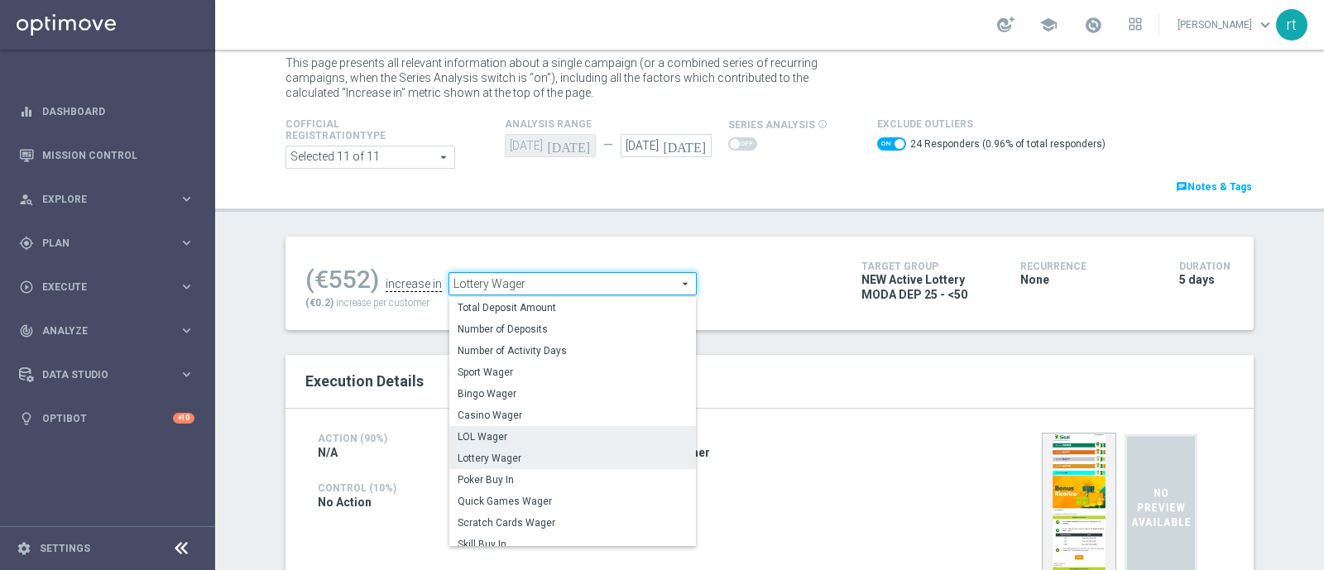
click at [474, 434] on span "LOL Wager" at bounding box center [573, 436] width 230 height 13
checkbox input "false"
type input "LOL Wager"
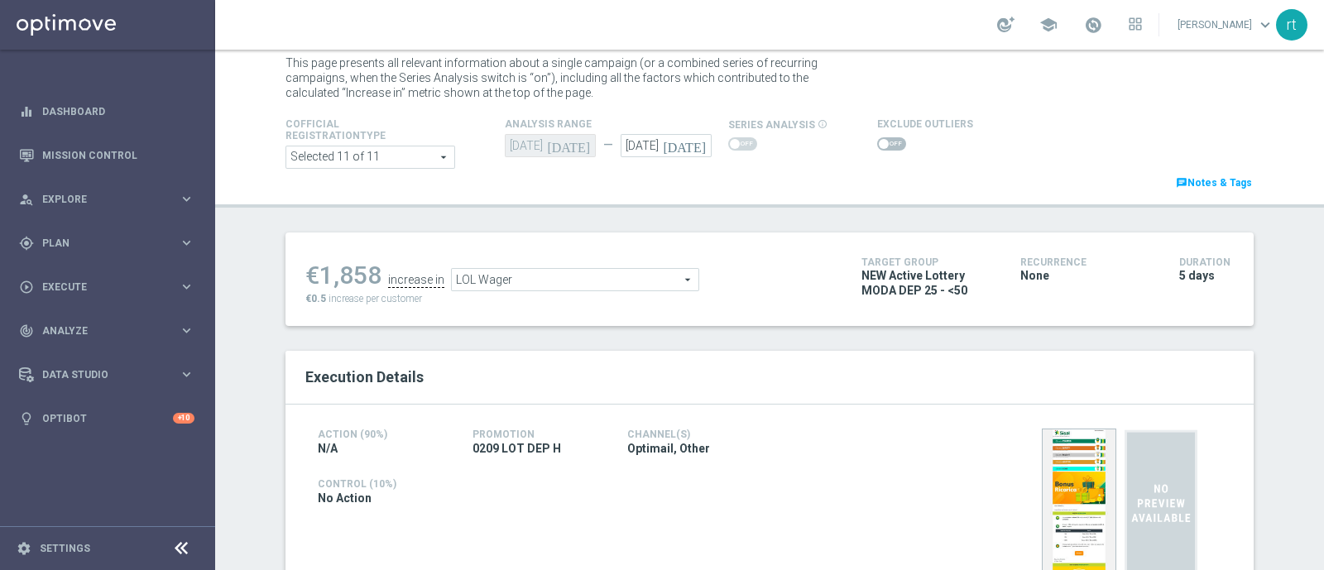
click at [879, 145] on span at bounding box center [884, 144] width 10 height 10
click at [877, 145] on input "checkbox" at bounding box center [891, 143] width 29 height 13
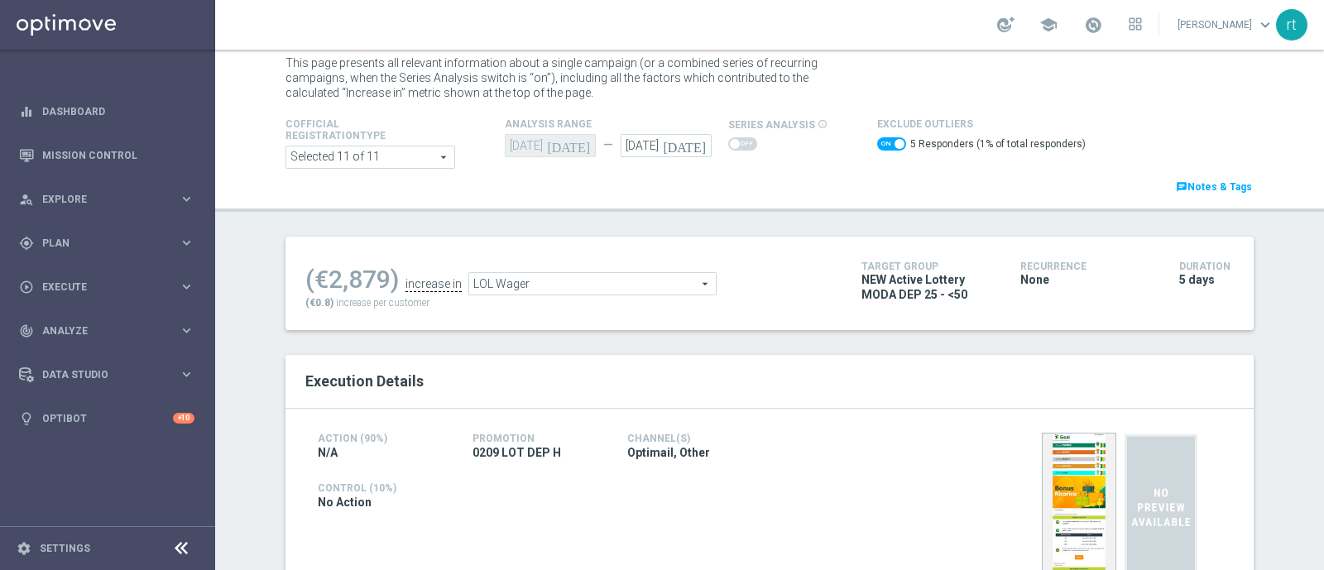
click at [604, 287] on span "LOL Wager" at bounding box center [592, 284] width 247 height 22
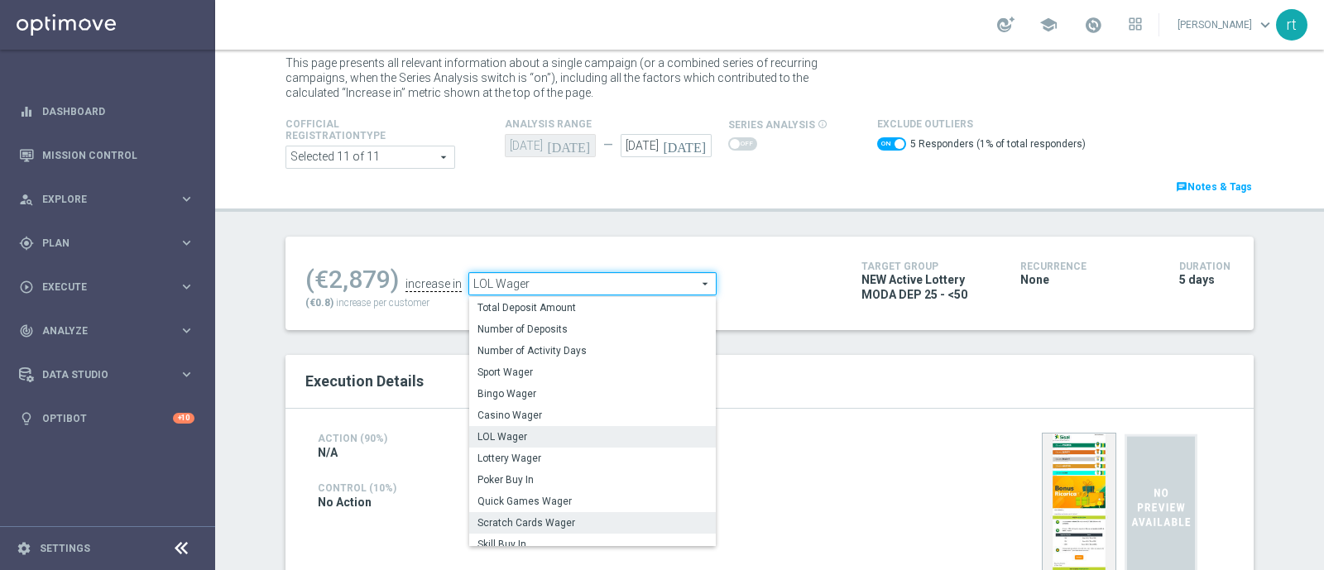
click at [518, 512] on label "Scratch Cards Wager" at bounding box center [592, 523] width 247 height 22
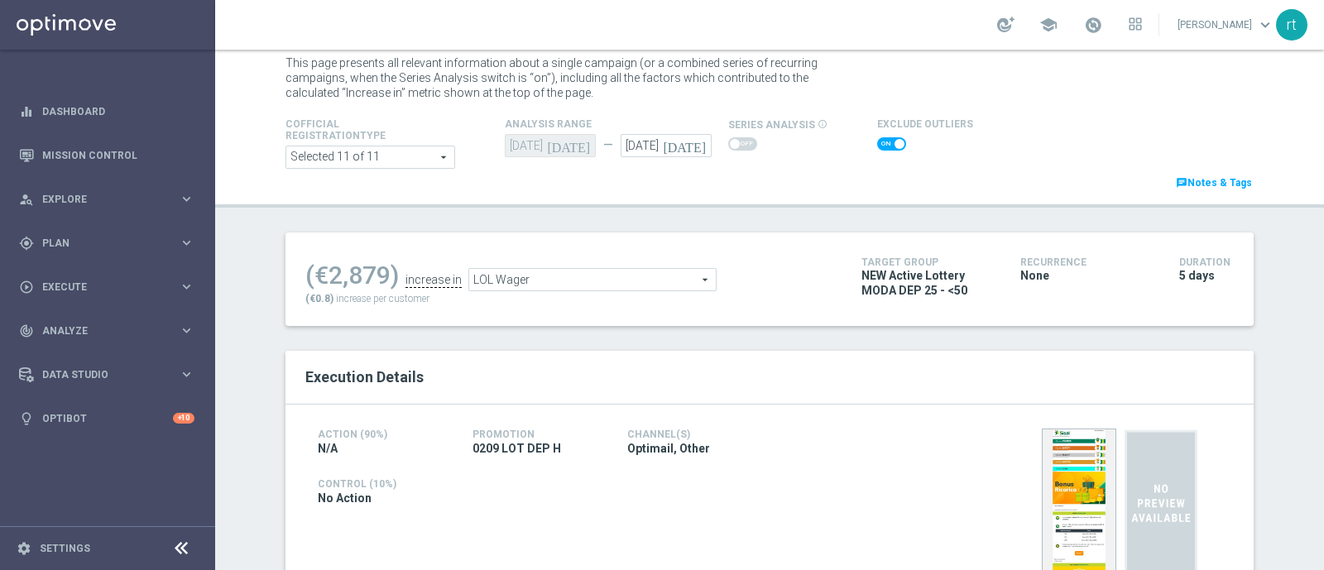
checkbox input "false"
type input "Scratch Cards Wager"
click at [877, 146] on span at bounding box center [891, 143] width 29 height 13
click at [877, 146] on input "checkbox" at bounding box center [891, 143] width 29 height 13
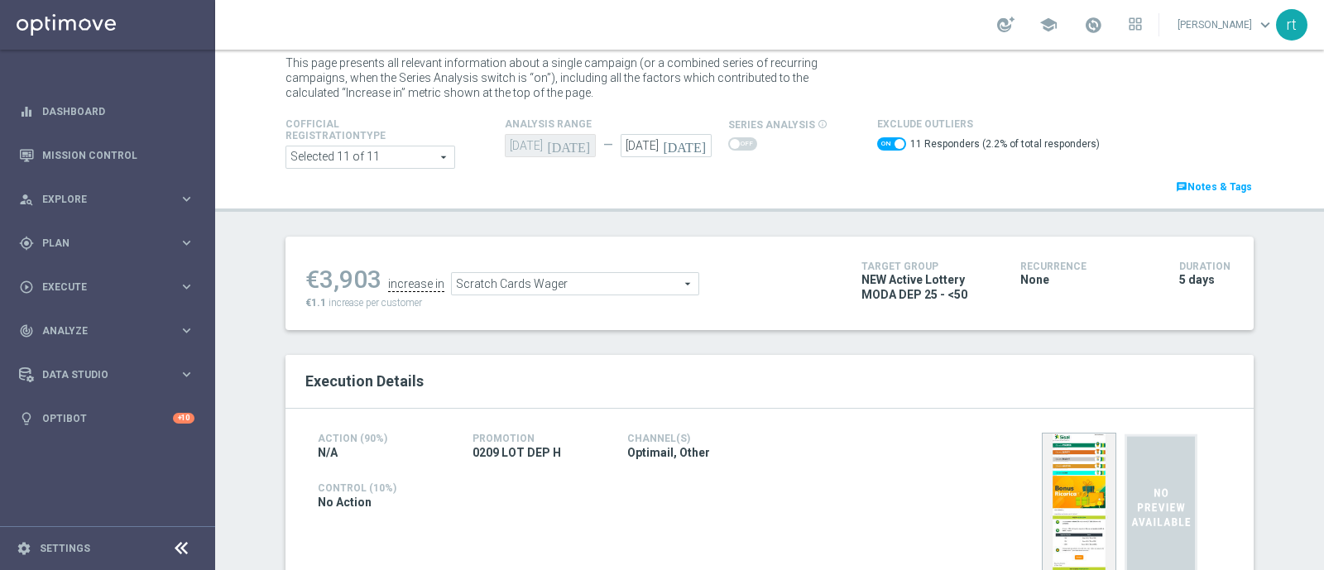
click at [468, 287] on span "Scratch Cards Wager" at bounding box center [575, 284] width 247 height 22
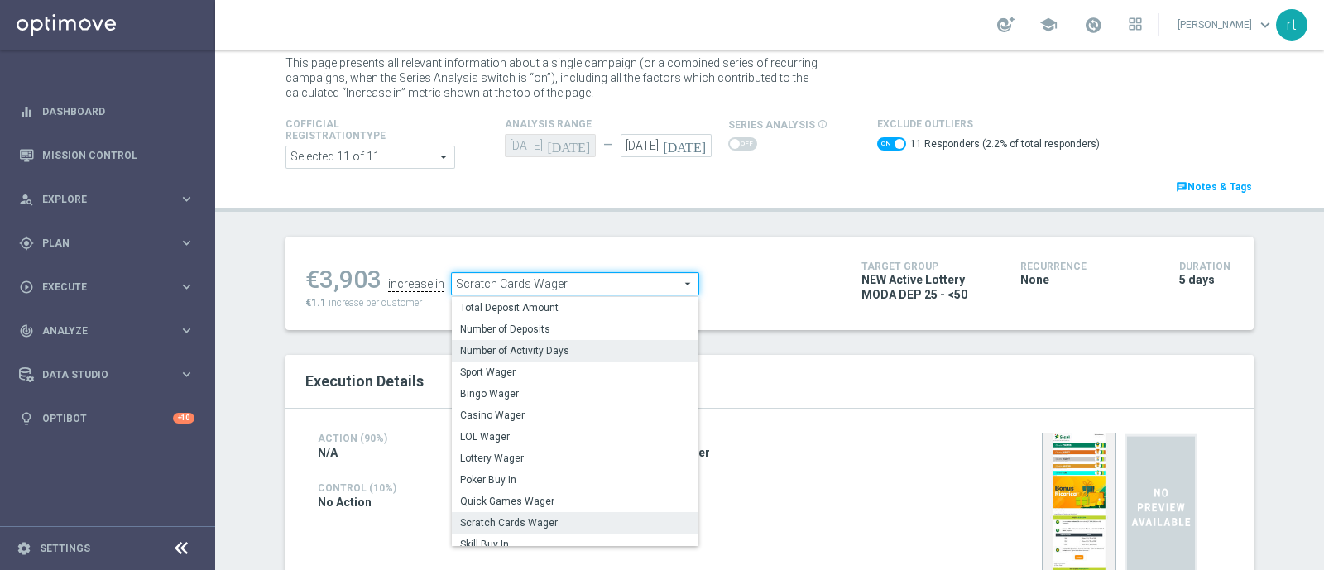
scroll to position [237, 0]
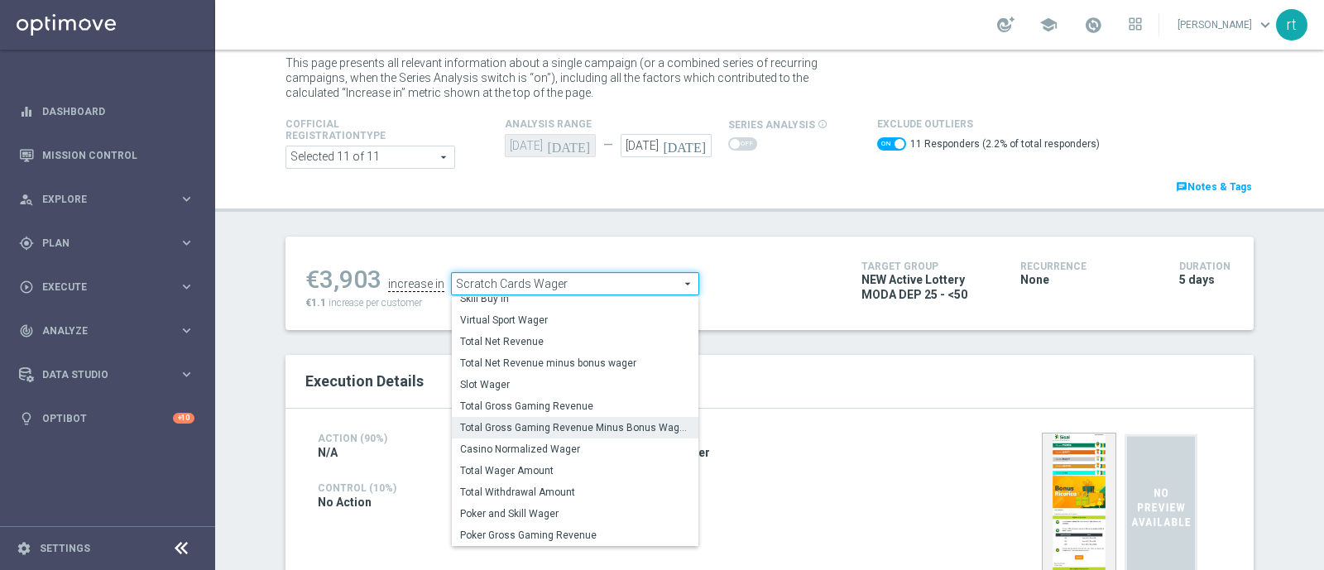
click at [489, 429] on span "Total Gross Gaming Revenue Minus Bonus Wagared" at bounding box center [575, 427] width 230 height 13
checkbox input "false"
type input "Total Gross Gaming Revenue Minus Bonus Wagared"
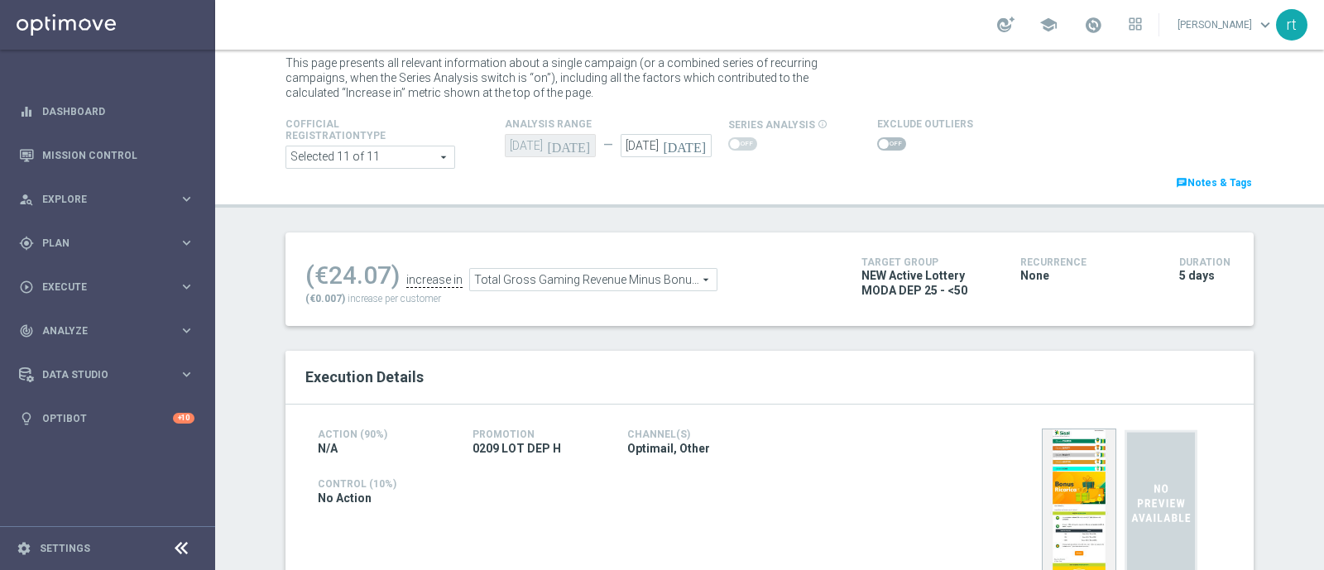
click at [881, 142] on span at bounding box center [891, 143] width 29 height 13
click at [881, 142] on input "checkbox" at bounding box center [891, 143] width 29 height 13
checkbox input "true"
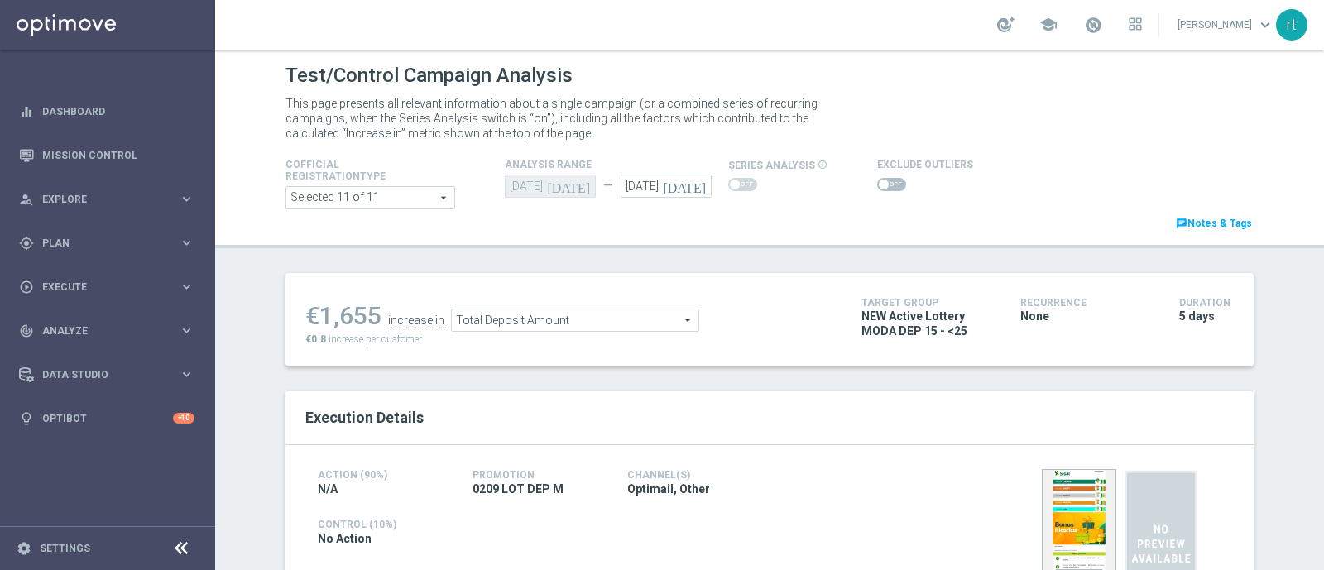
click at [879, 187] on span at bounding box center [891, 184] width 29 height 13
click at [879, 187] on input "checkbox" at bounding box center [891, 184] width 29 height 13
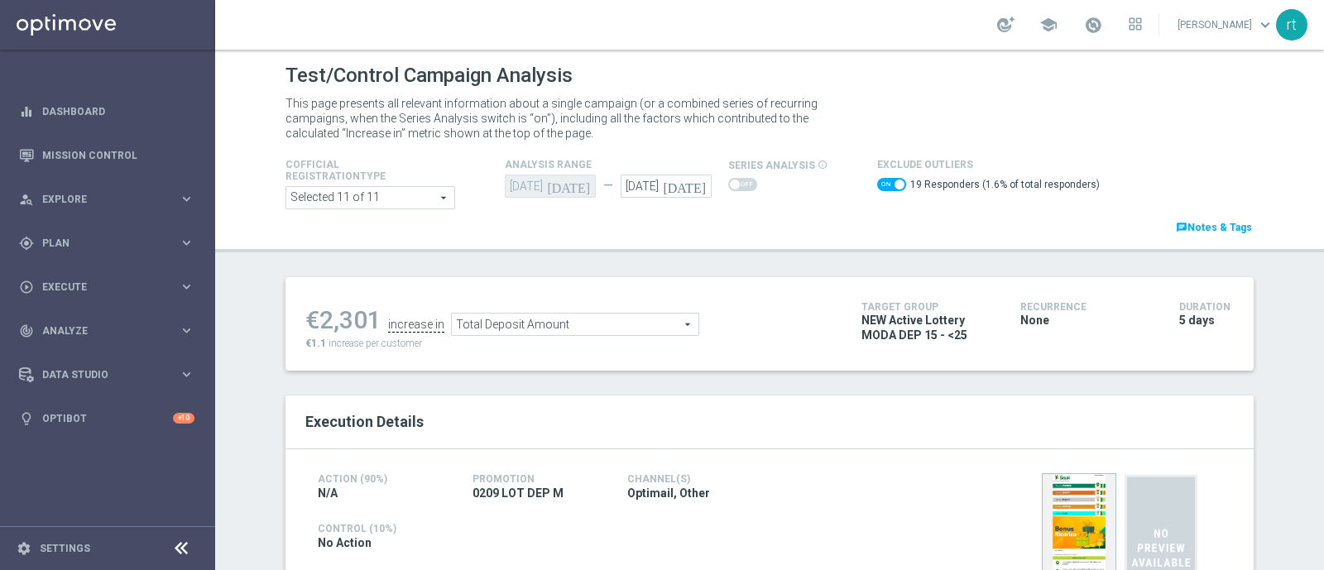
click at [511, 319] on span "Total Deposit Amount" at bounding box center [575, 325] width 247 height 22
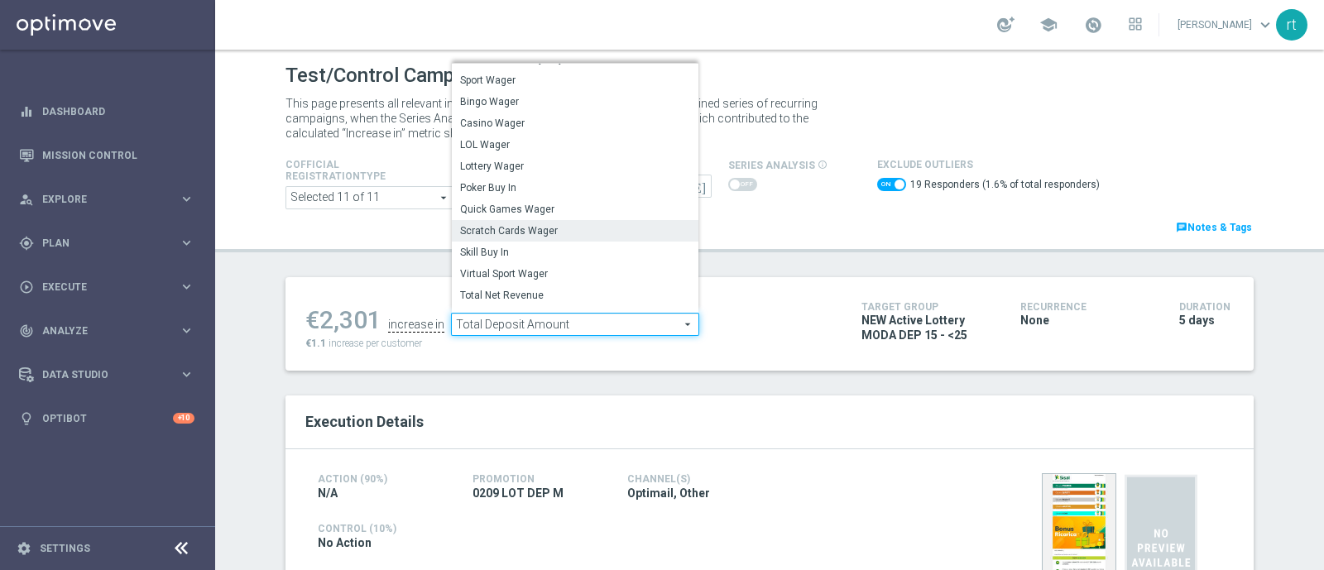
scroll to position [31, 0]
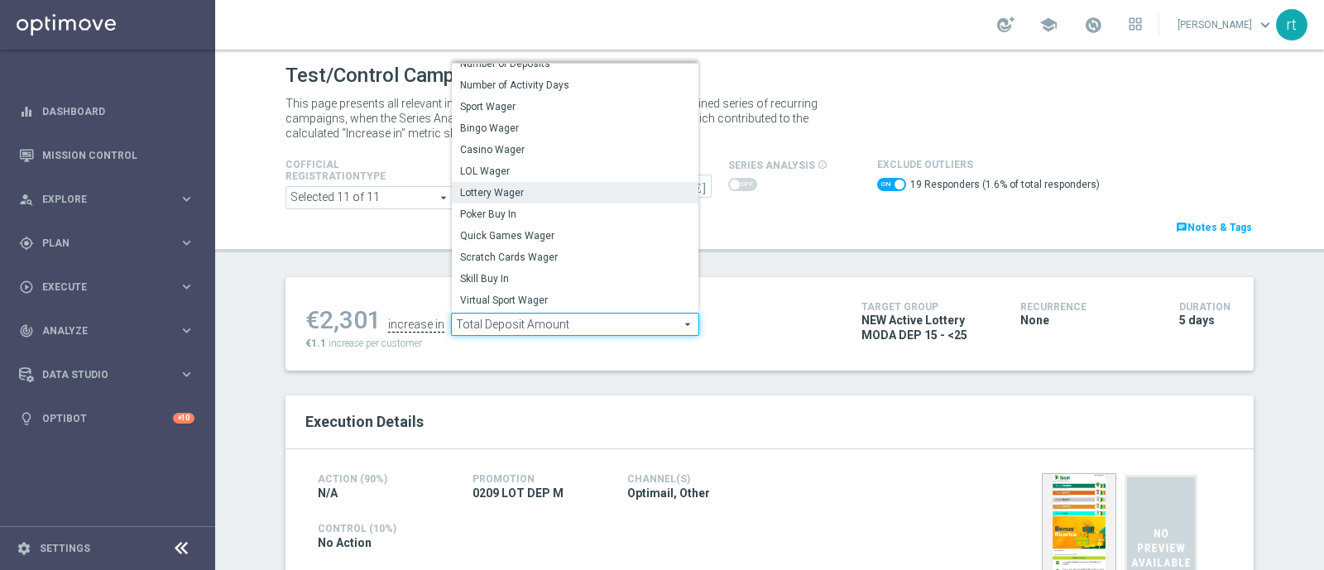
click at [502, 188] on span "Lottery Wager" at bounding box center [575, 192] width 230 height 13
checkbox input "false"
type input "Lottery Wager"
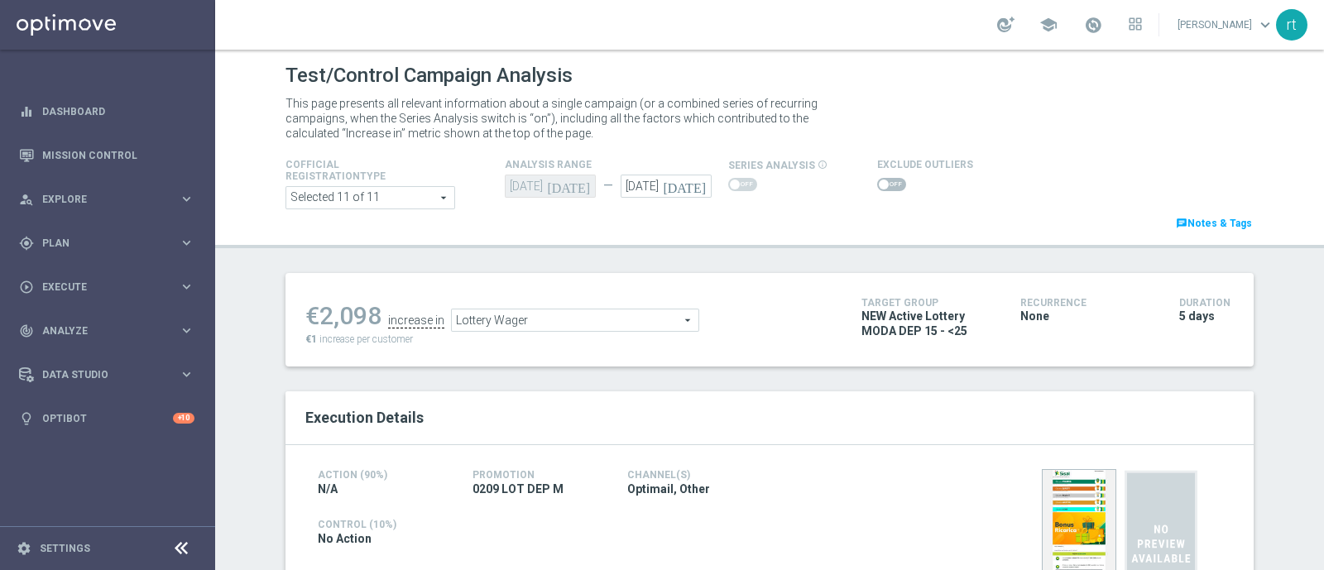
click at [880, 188] on span at bounding box center [891, 184] width 29 height 13
click at [880, 188] on input "checkbox" at bounding box center [891, 184] width 29 height 13
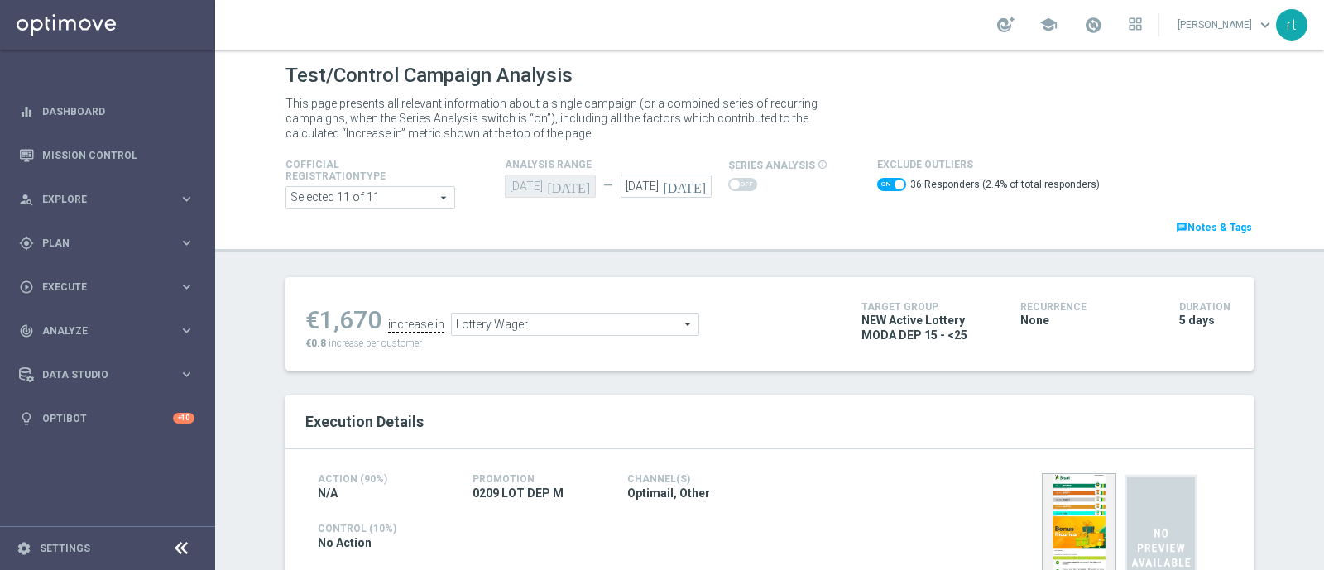
click at [567, 325] on span "Lottery Wager" at bounding box center [575, 325] width 247 height 22
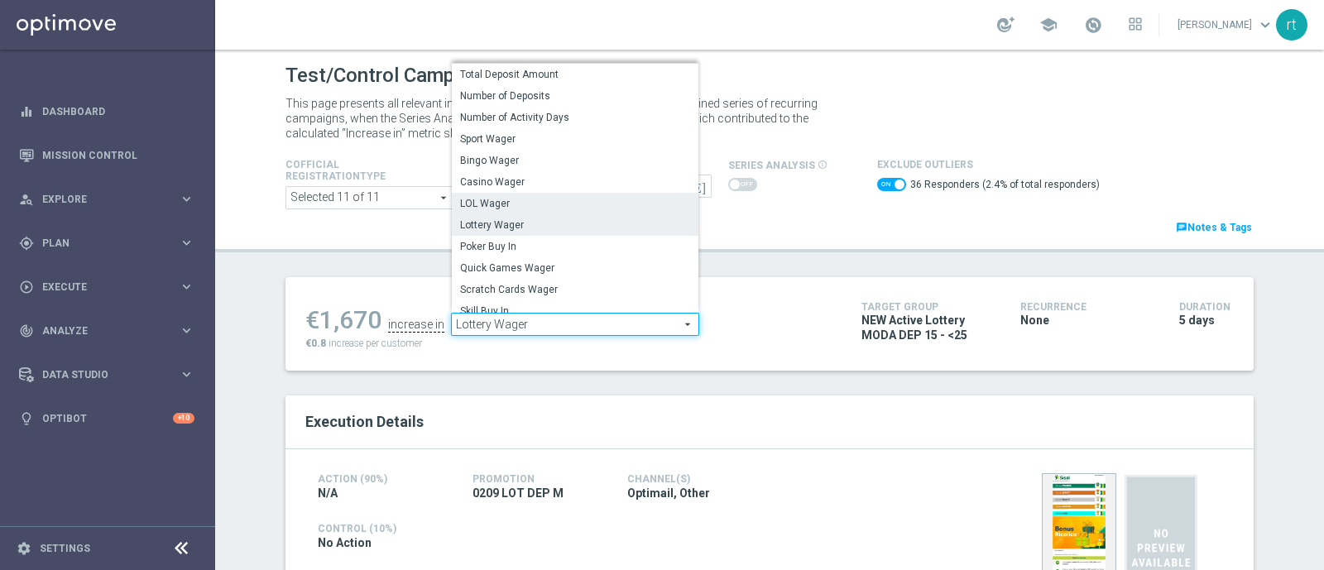
click at [509, 204] on span "LOL Wager" at bounding box center [575, 203] width 230 height 13
checkbox input "false"
type input "LOL Wager"
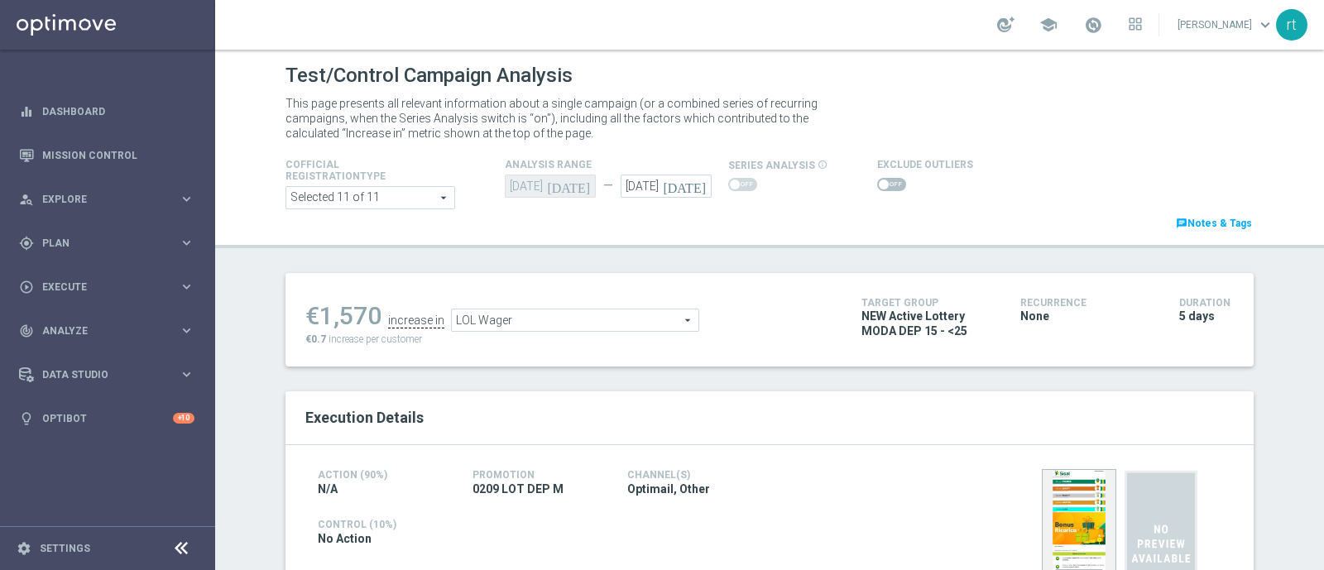
click at [877, 184] on span at bounding box center [891, 184] width 29 height 13
click at [877, 184] on input "checkbox" at bounding box center [891, 184] width 29 height 13
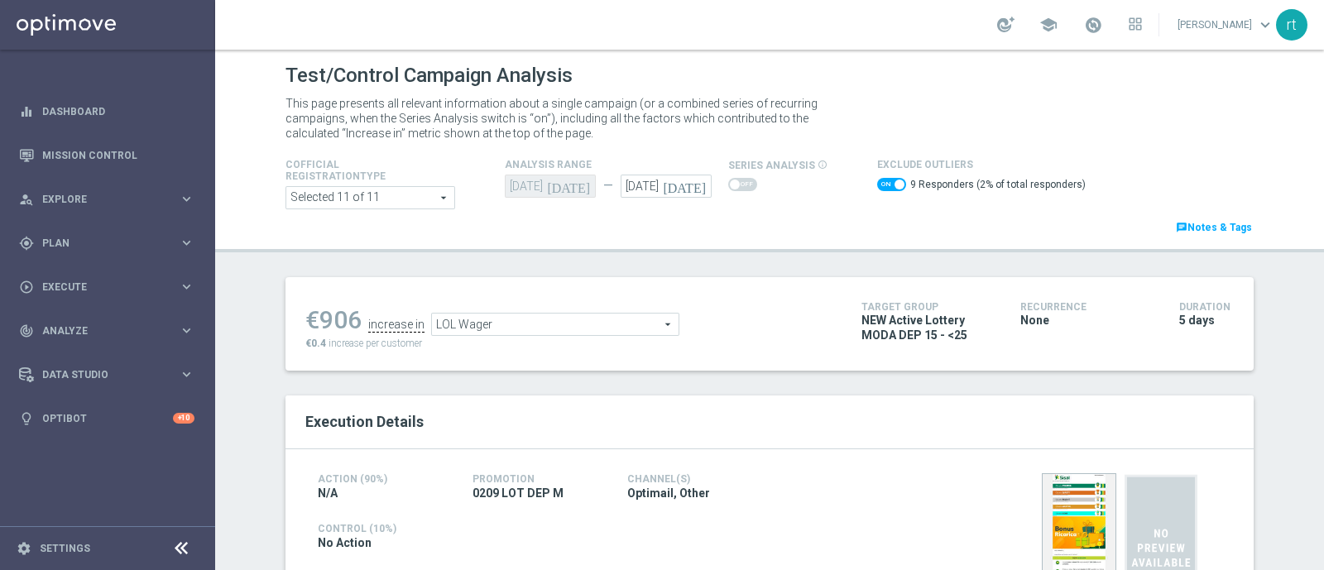
click at [546, 326] on span "LOL Wager" at bounding box center [555, 325] width 247 height 22
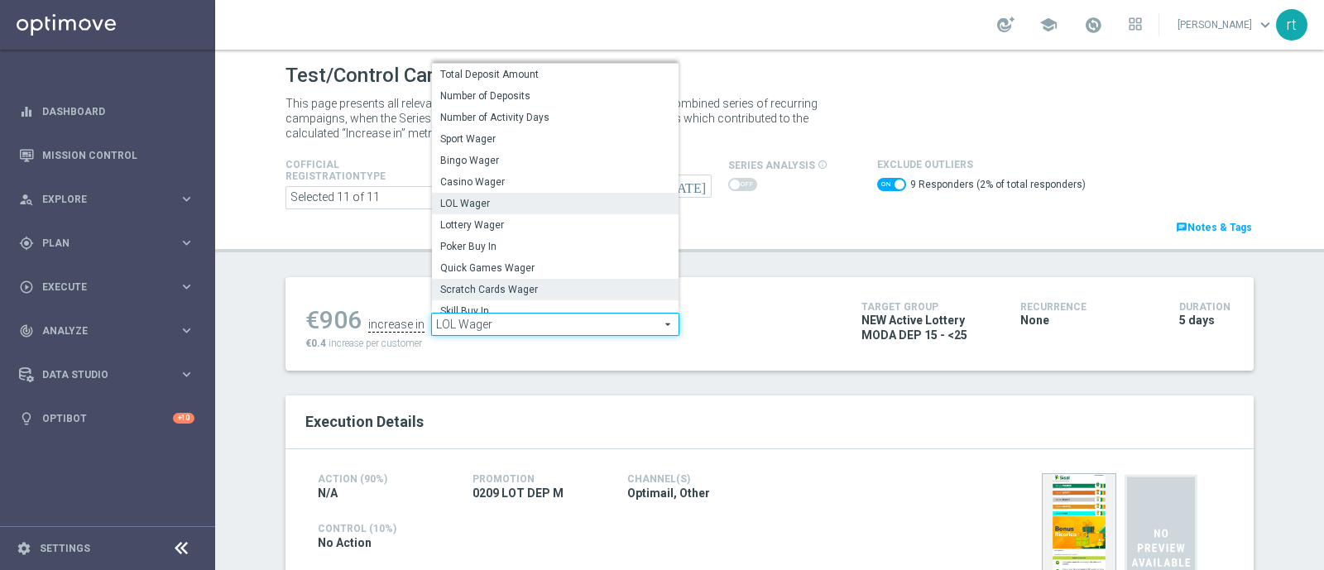
click at [516, 286] on span "Scratch Cards Wager" at bounding box center [555, 289] width 230 height 13
checkbox input "false"
type input "Scratch Cards Wager"
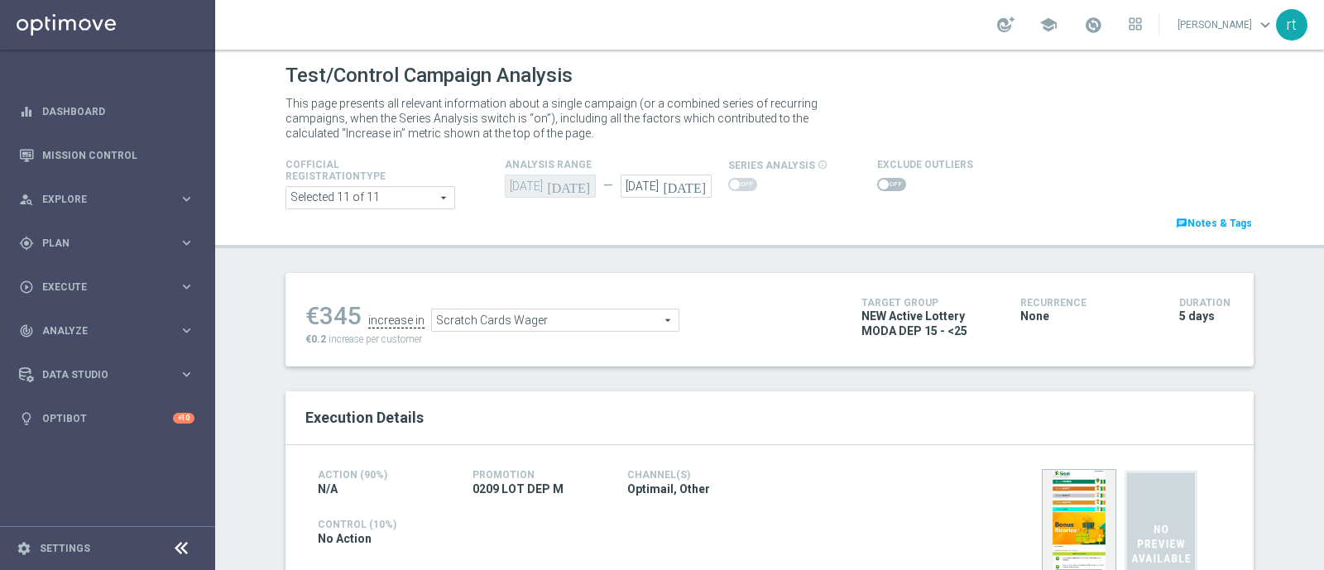
click at [886, 184] on span at bounding box center [891, 184] width 29 height 13
click at [886, 184] on input "checkbox" at bounding box center [891, 184] width 29 height 13
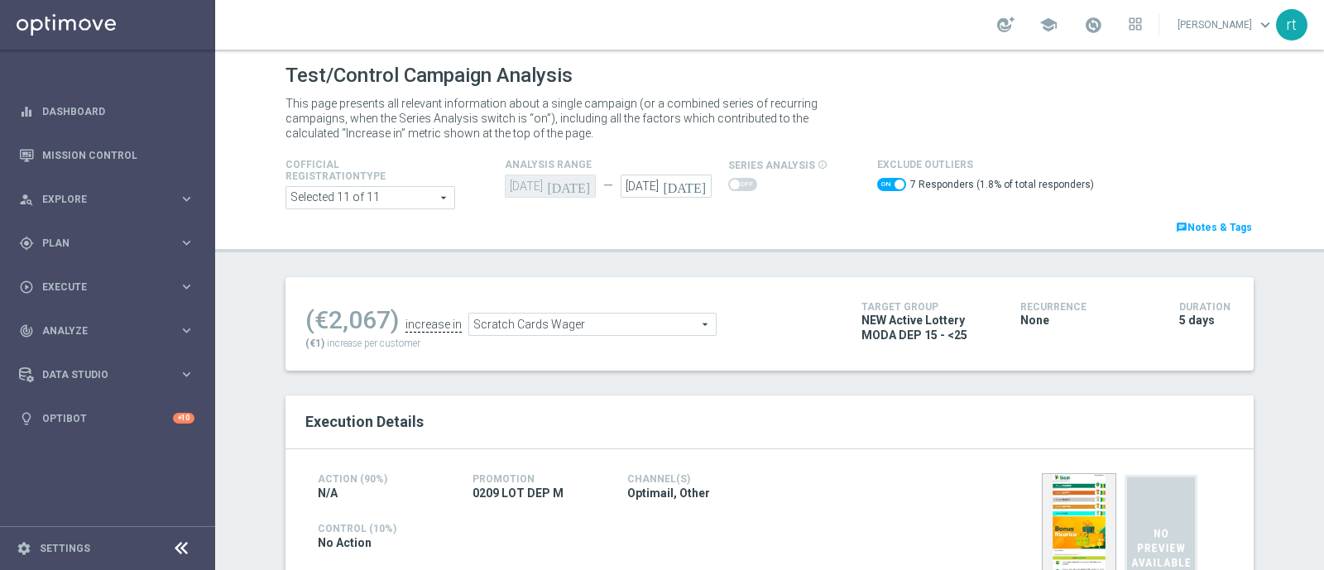
click at [665, 26] on div "school roberto tucci keyboard_arrow_down rt" at bounding box center [769, 25] width 1109 height 50
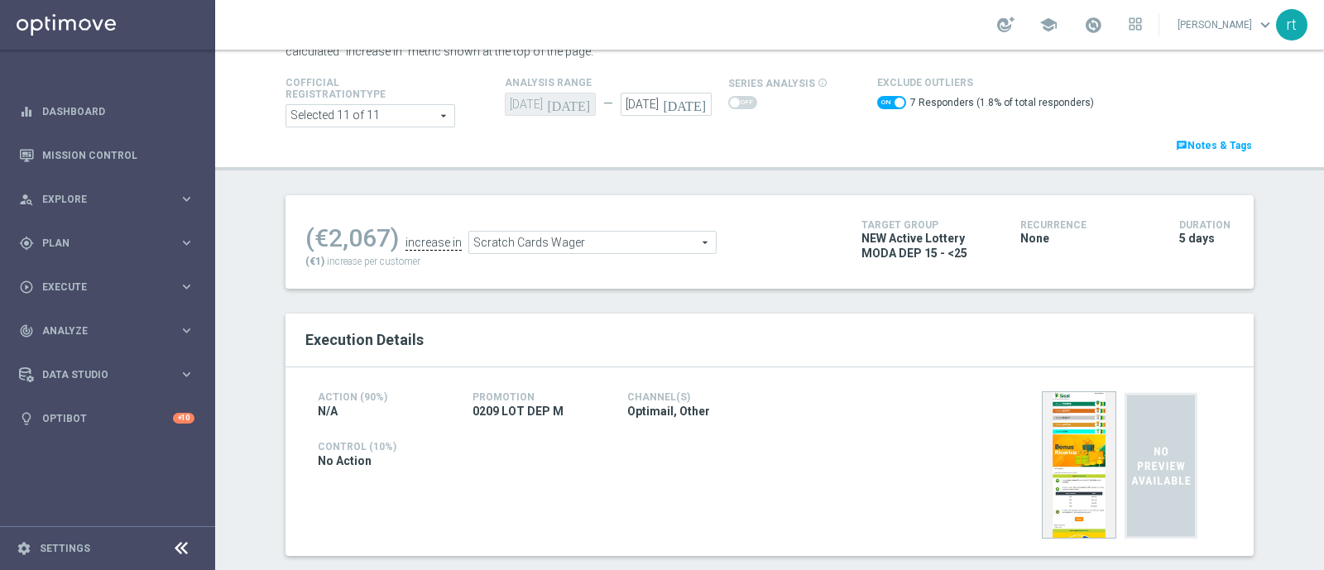
click at [541, 246] on span "Scratch Cards Wager" at bounding box center [592, 243] width 247 height 22
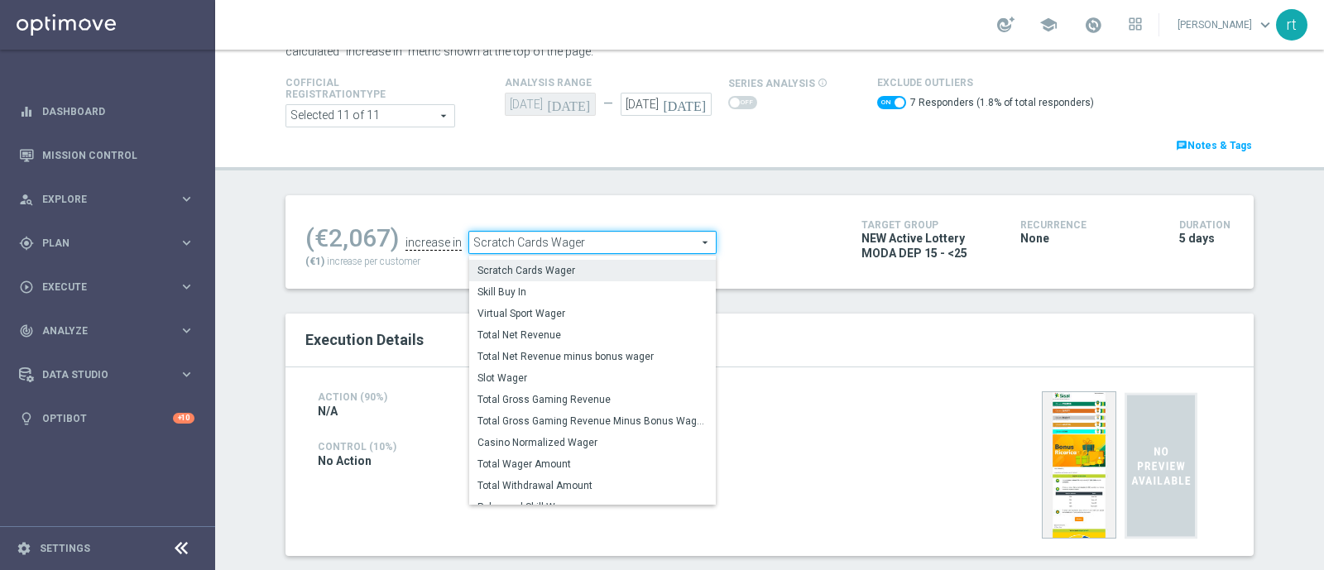
scroll to position [209, 0]
click at [509, 410] on span "Total Gross Gaming Revenue Minus Bonus Wagared" at bounding box center [593, 415] width 230 height 13
checkbox input "false"
type input "Total Gross Gaming Revenue Minus Bonus Wagared"
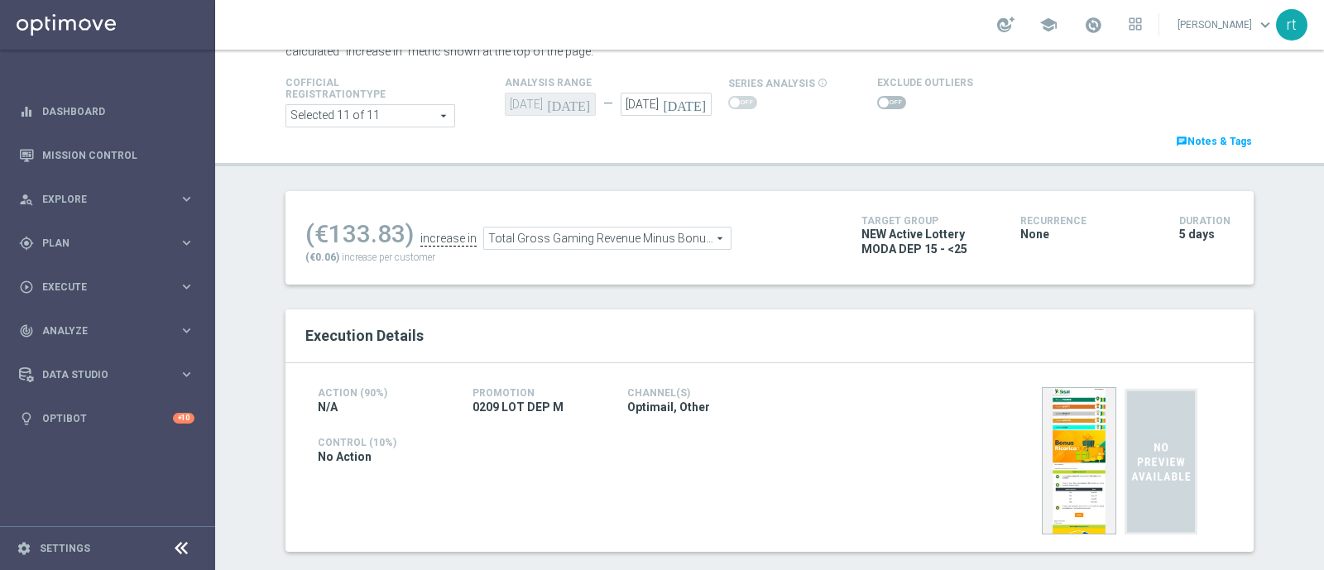
click at [880, 104] on span at bounding box center [891, 102] width 29 height 13
click at [880, 104] on input "checkbox" at bounding box center [891, 102] width 29 height 13
checkbox input "true"
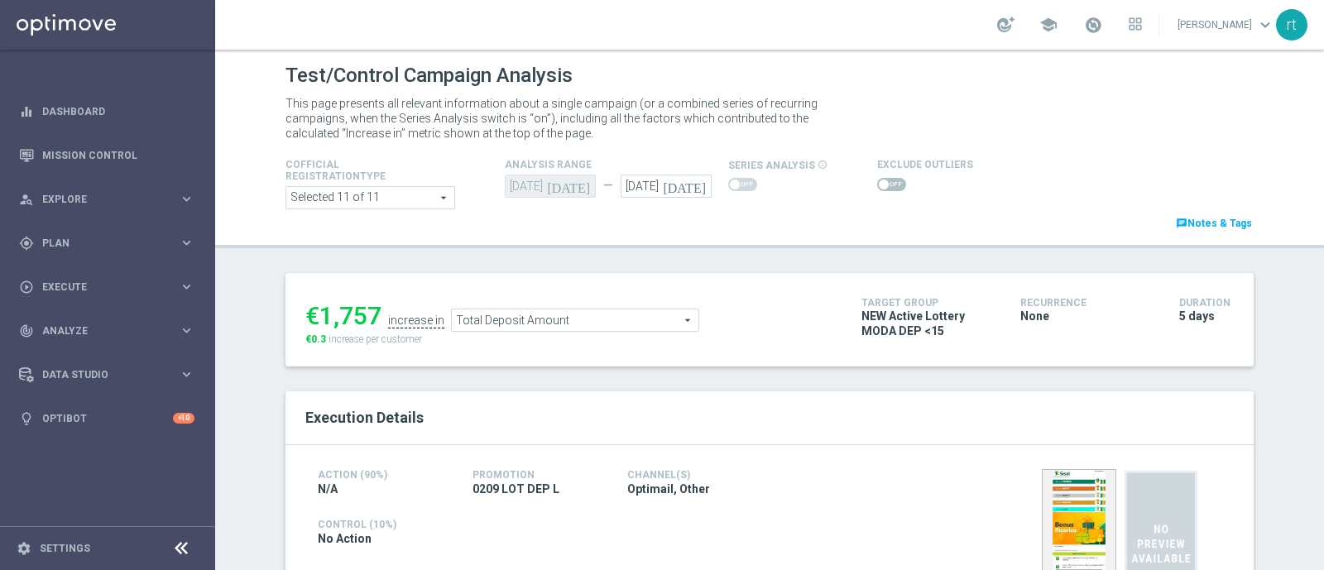
click at [879, 183] on span at bounding box center [884, 185] width 10 height 10
click at [877, 183] on input "checkbox" at bounding box center [891, 184] width 29 height 13
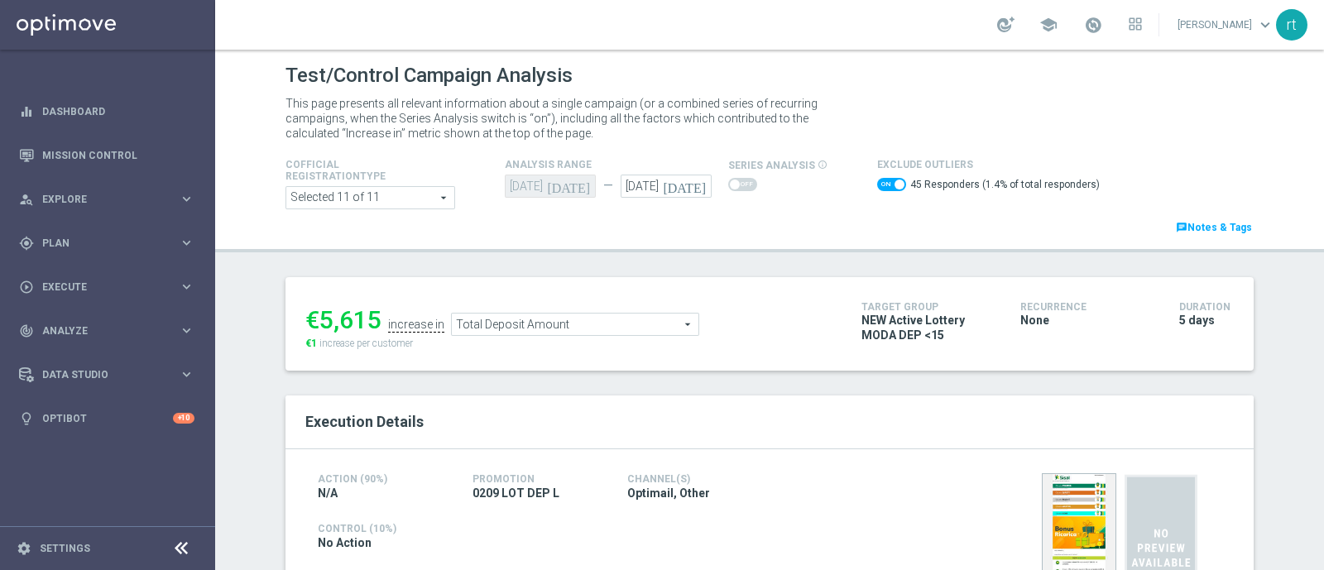
click at [535, 324] on span "Total Deposit Amount" at bounding box center [575, 325] width 247 height 22
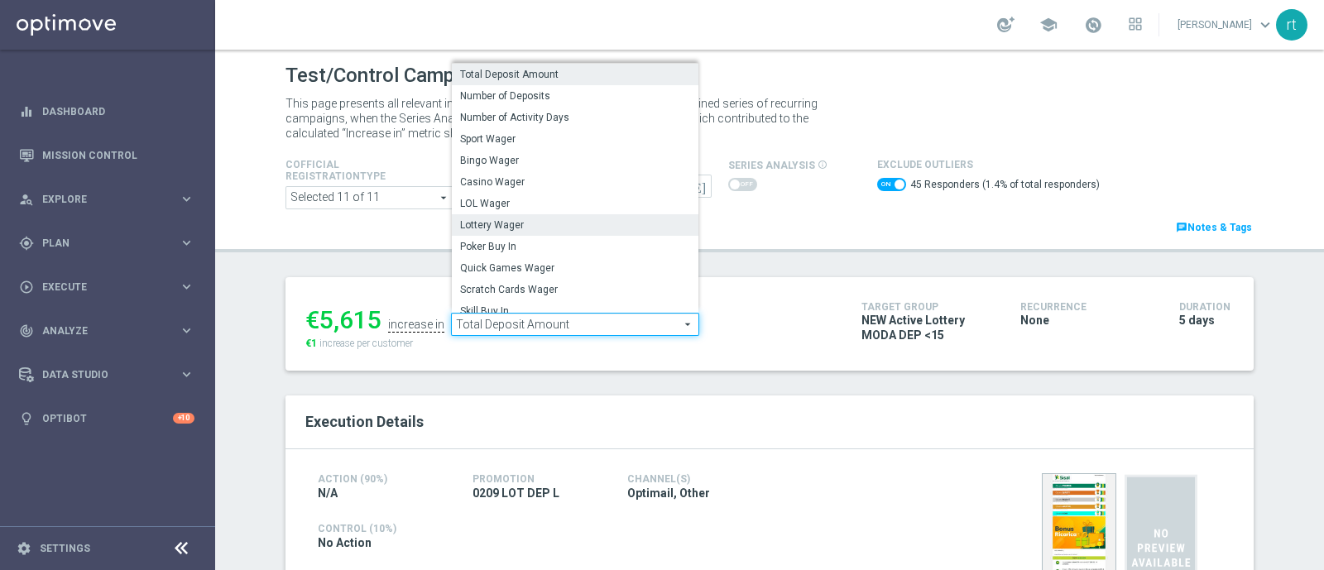
click at [486, 222] on span "Lottery Wager" at bounding box center [575, 224] width 230 height 13
checkbox input "false"
type input "Lottery Wager"
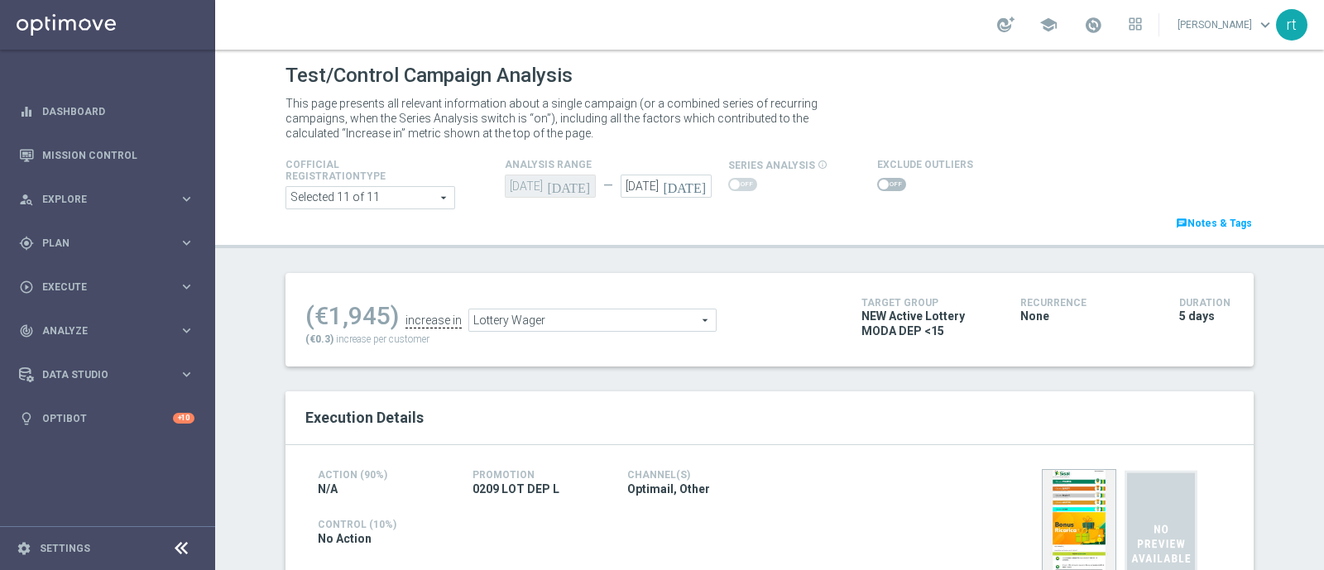
click at [879, 181] on span at bounding box center [884, 185] width 10 height 10
click at [877, 181] on input "checkbox" at bounding box center [891, 184] width 29 height 13
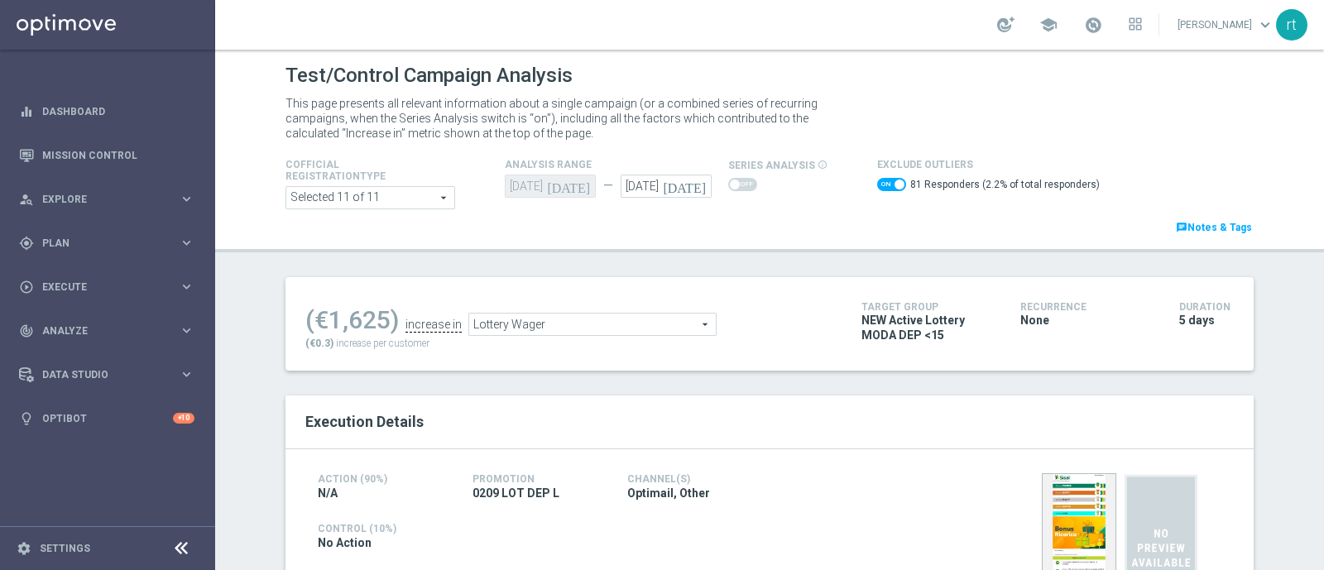
click at [535, 322] on span "Lottery Wager" at bounding box center [592, 325] width 247 height 22
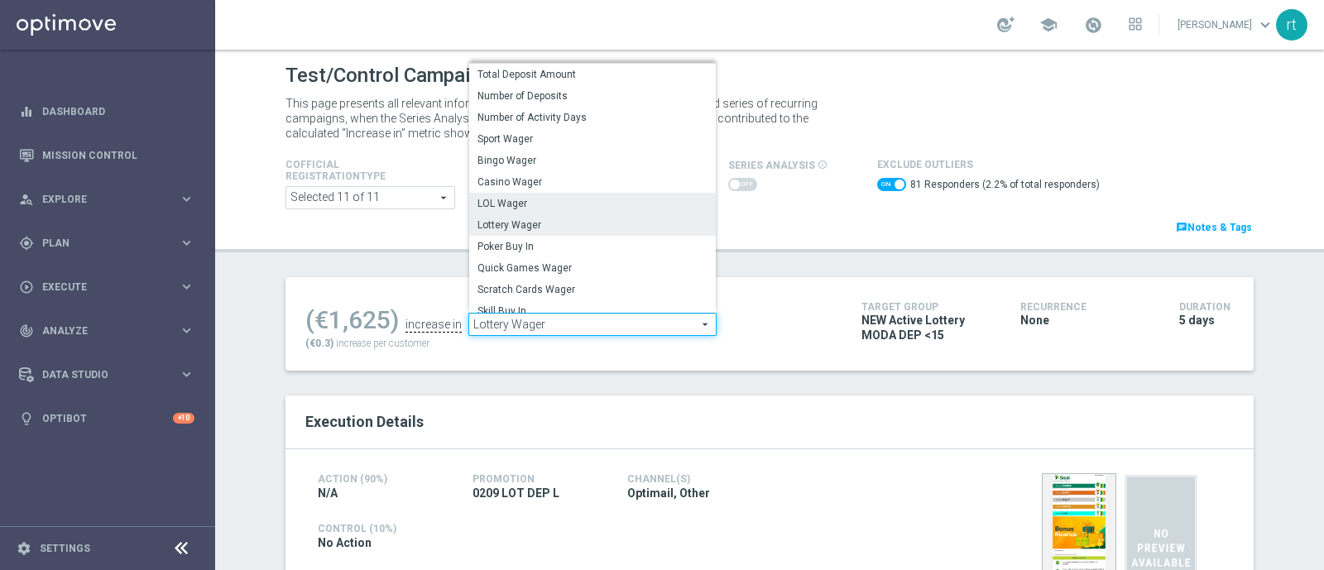
click at [500, 204] on span "LOL Wager" at bounding box center [593, 203] width 230 height 13
checkbox input "false"
type input "LOL Wager"
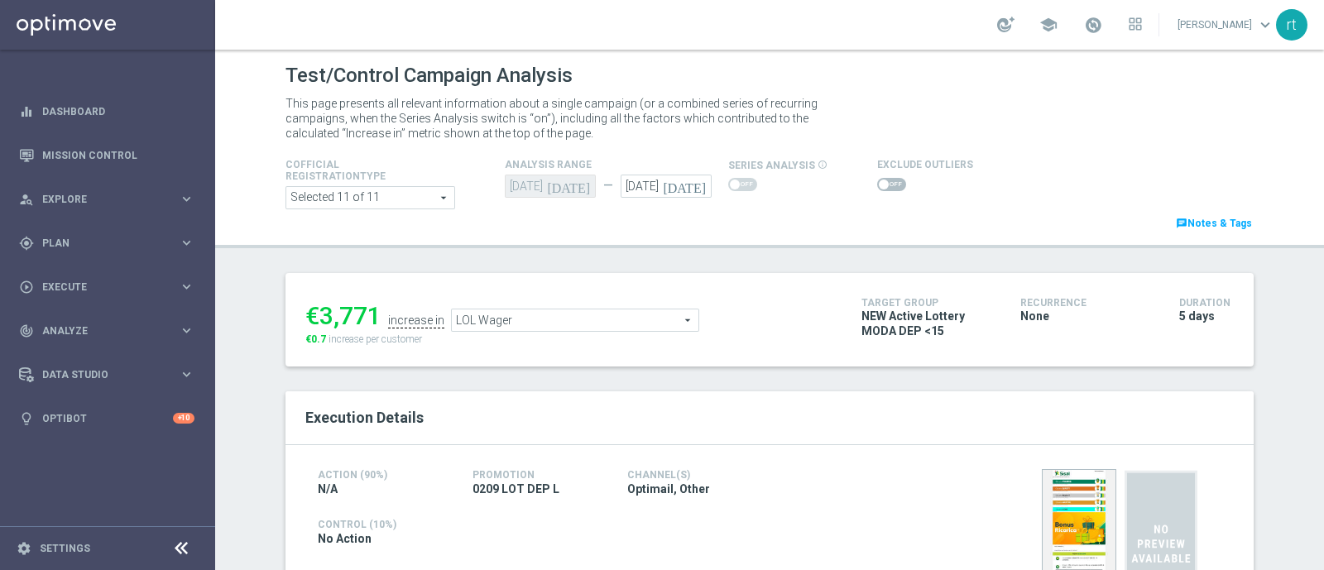
click at [879, 180] on span at bounding box center [884, 185] width 10 height 10
click at [877, 180] on input "checkbox" at bounding box center [891, 184] width 29 height 13
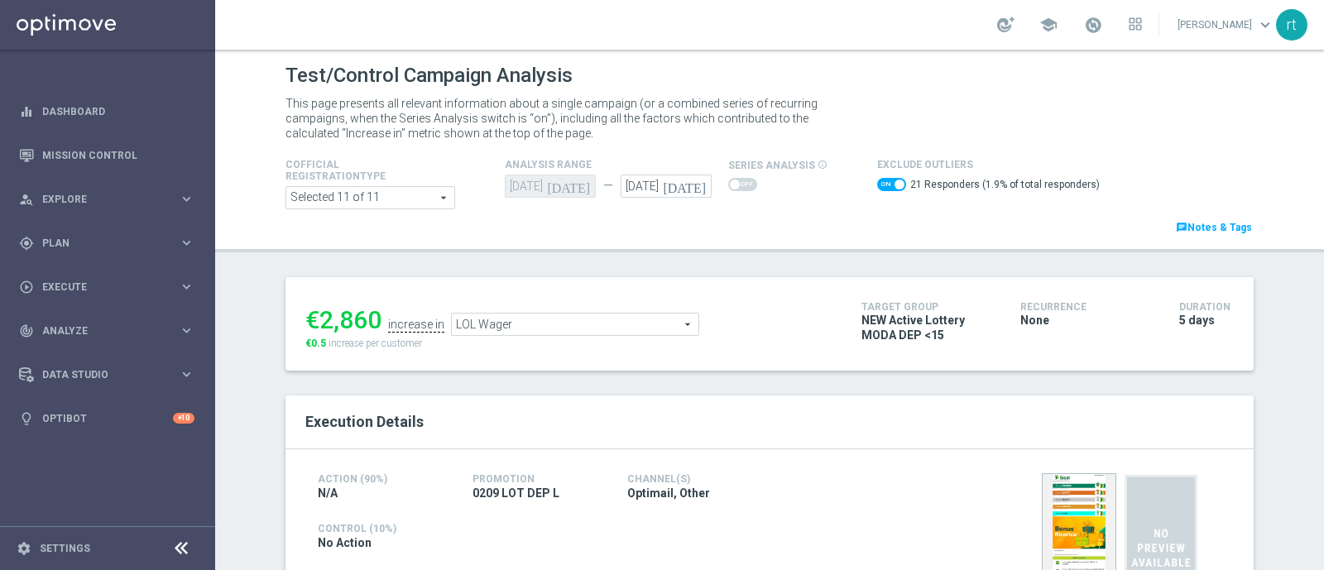
click at [513, 314] on span "LOL Wager" at bounding box center [575, 325] width 247 height 22
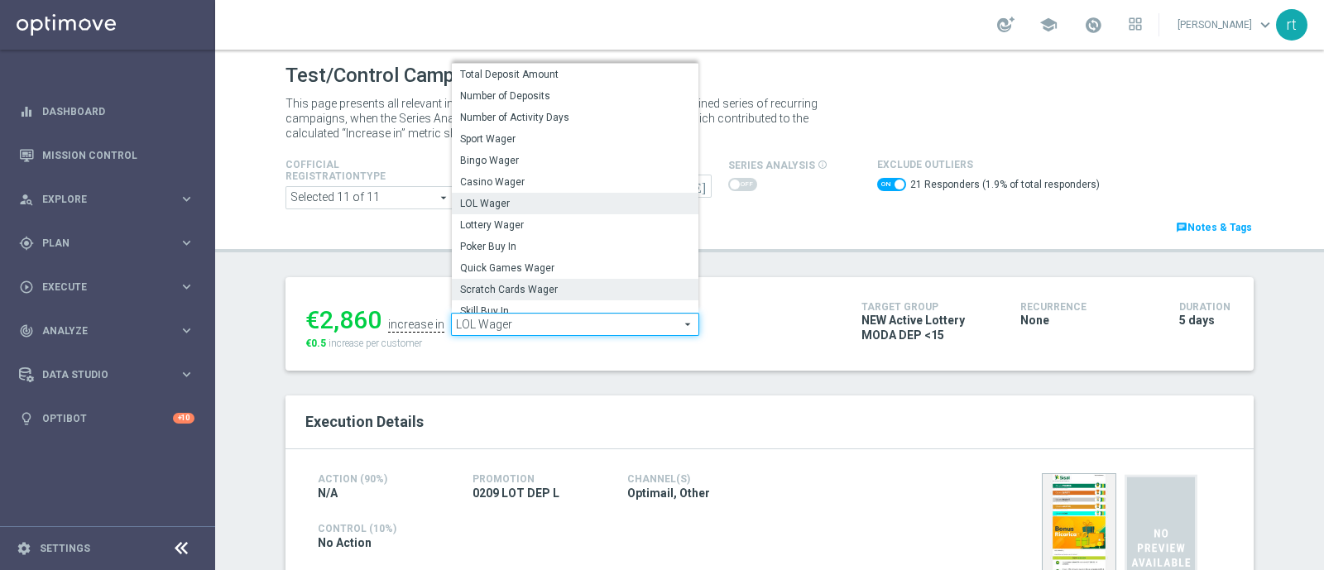
click at [500, 286] on span "Scratch Cards Wager" at bounding box center [575, 289] width 230 height 13
checkbox input "false"
type input "Scratch Cards Wager"
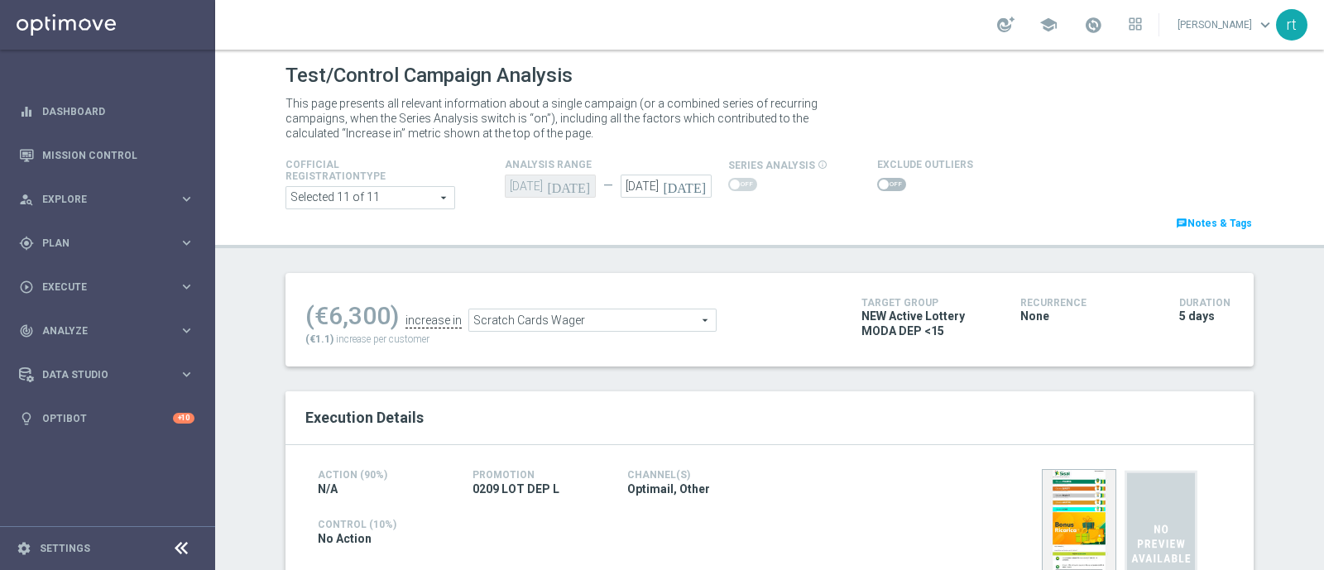
click at [879, 182] on span at bounding box center [884, 185] width 10 height 10
click at [877, 182] on input "checkbox" at bounding box center [891, 184] width 29 height 13
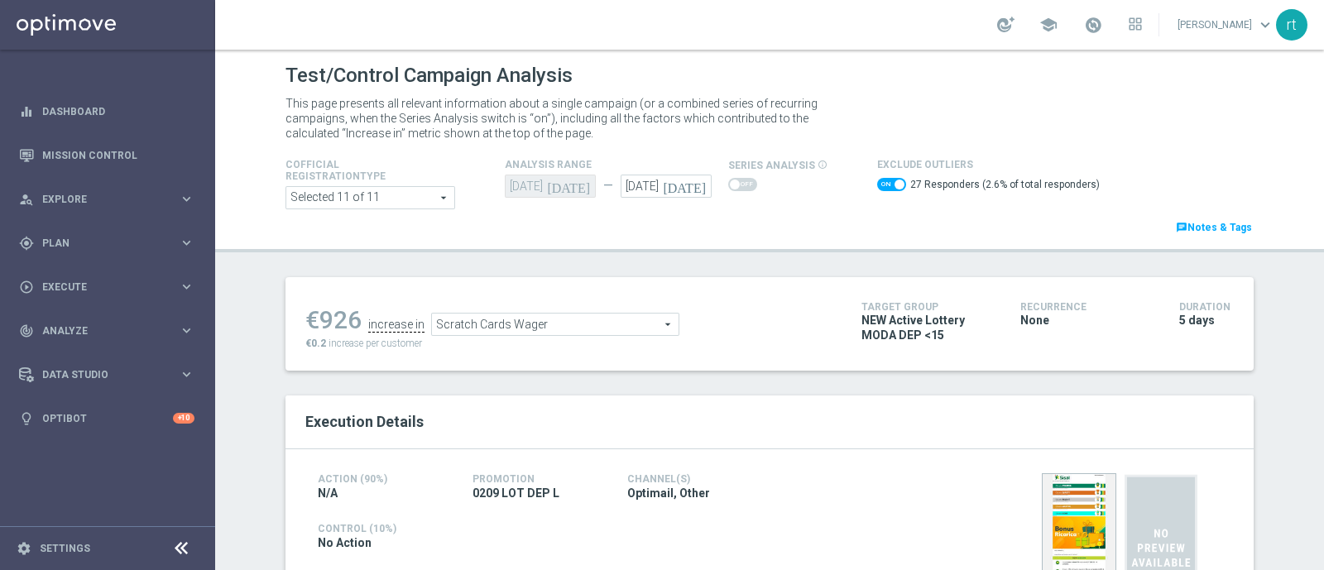
click at [475, 332] on span "Scratch Cards Wager" at bounding box center [555, 325] width 247 height 22
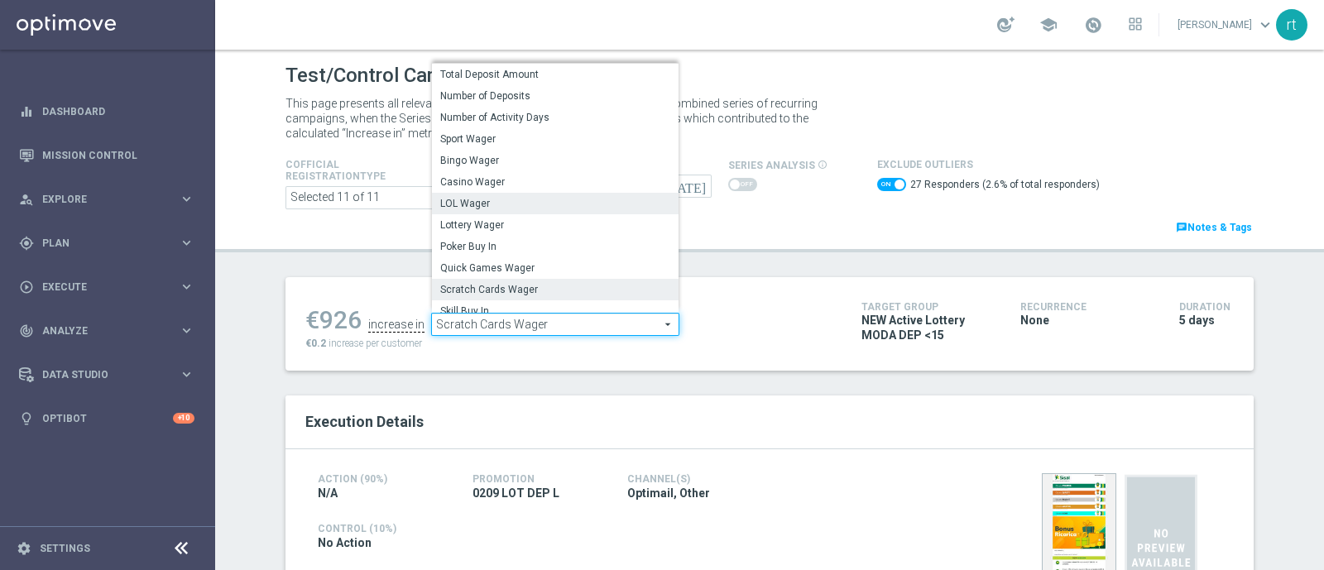
scroll to position [237, 0]
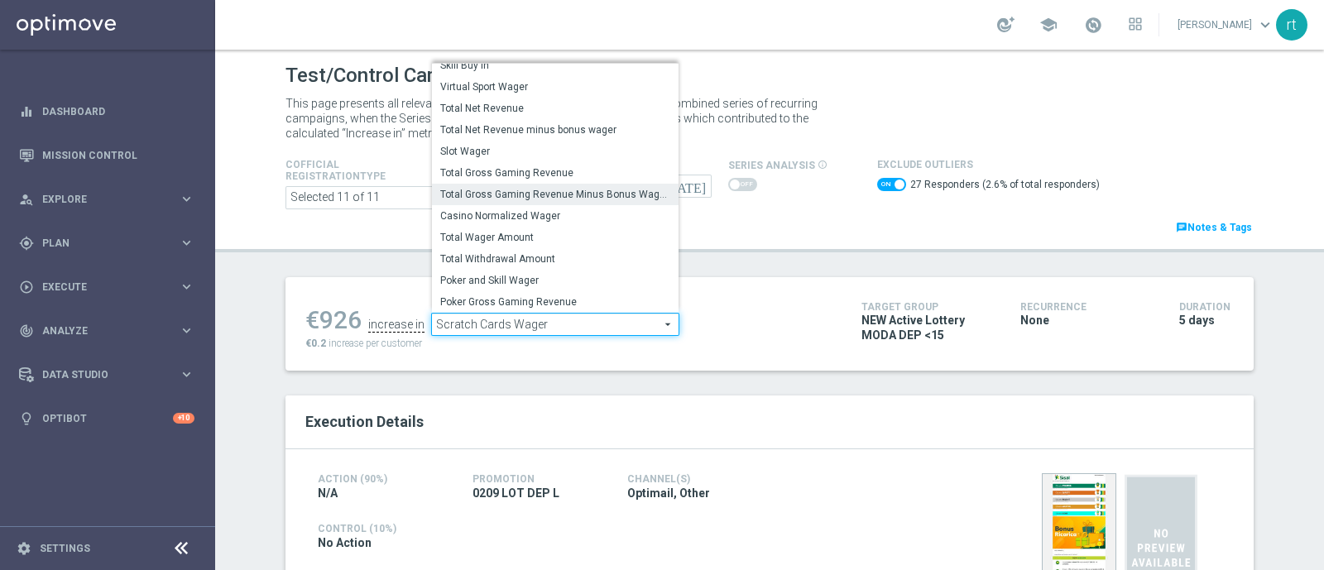
click at [502, 196] on span "Total Gross Gaming Revenue Minus Bonus Wagared" at bounding box center [555, 194] width 230 height 13
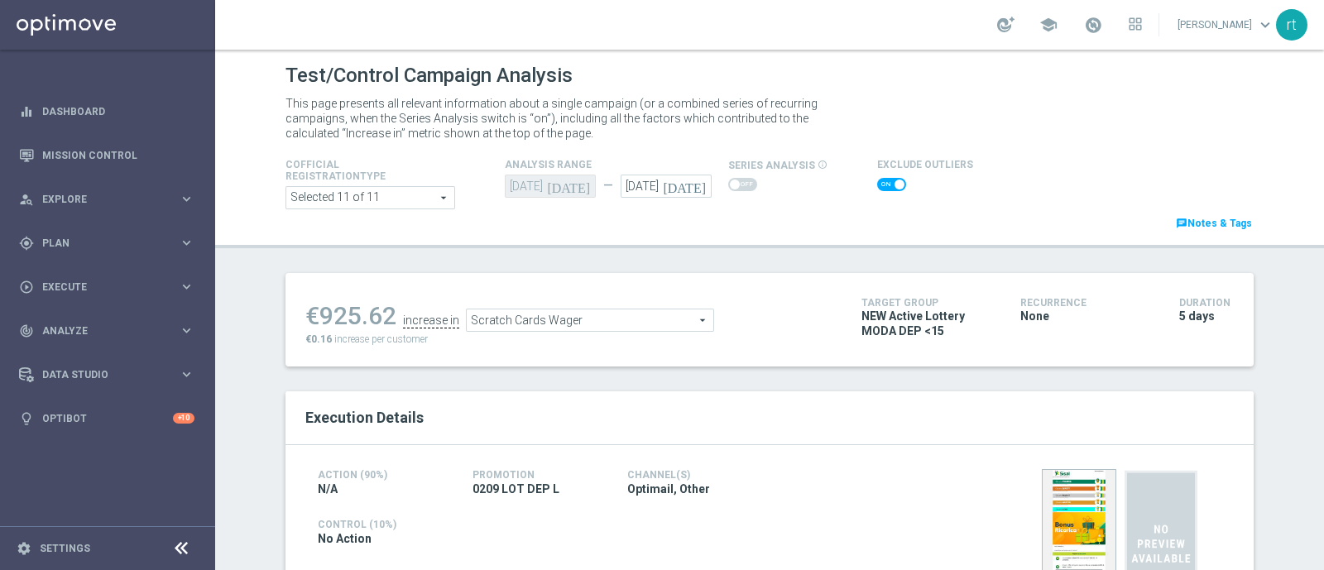
checkbox input "false"
type input "Total Gross Gaming Revenue Minus Bonus Wagared"
click at [877, 188] on span at bounding box center [891, 184] width 29 height 13
click at [877, 188] on input "checkbox" at bounding box center [891, 184] width 29 height 13
checkbox input "true"
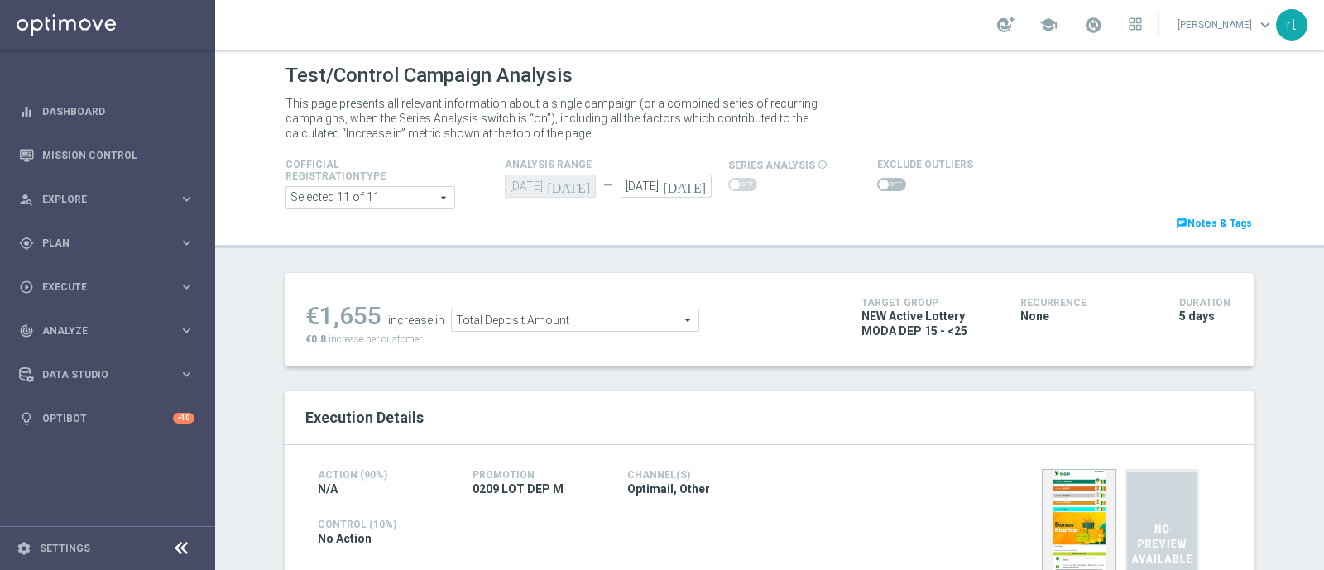
click at [881, 188] on span at bounding box center [891, 184] width 29 height 13
click at [881, 188] on input "checkbox" at bounding box center [891, 184] width 29 height 13
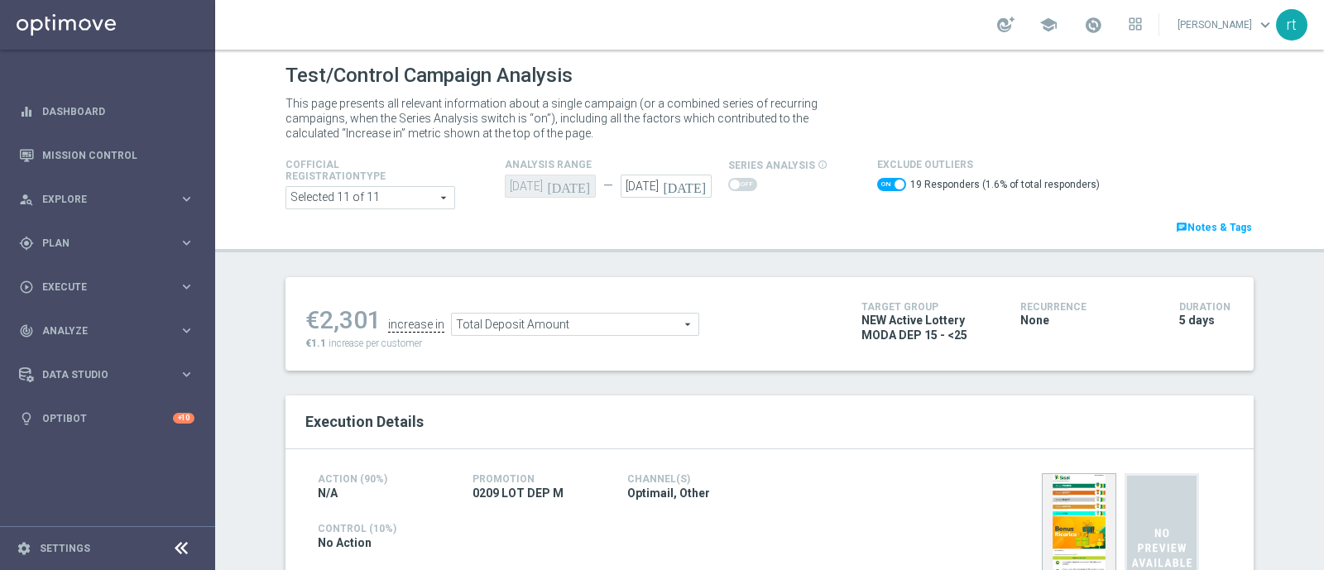
click at [495, 324] on span "Total Deposit Amount" at bounding box center [575, 325] width 247 height 22
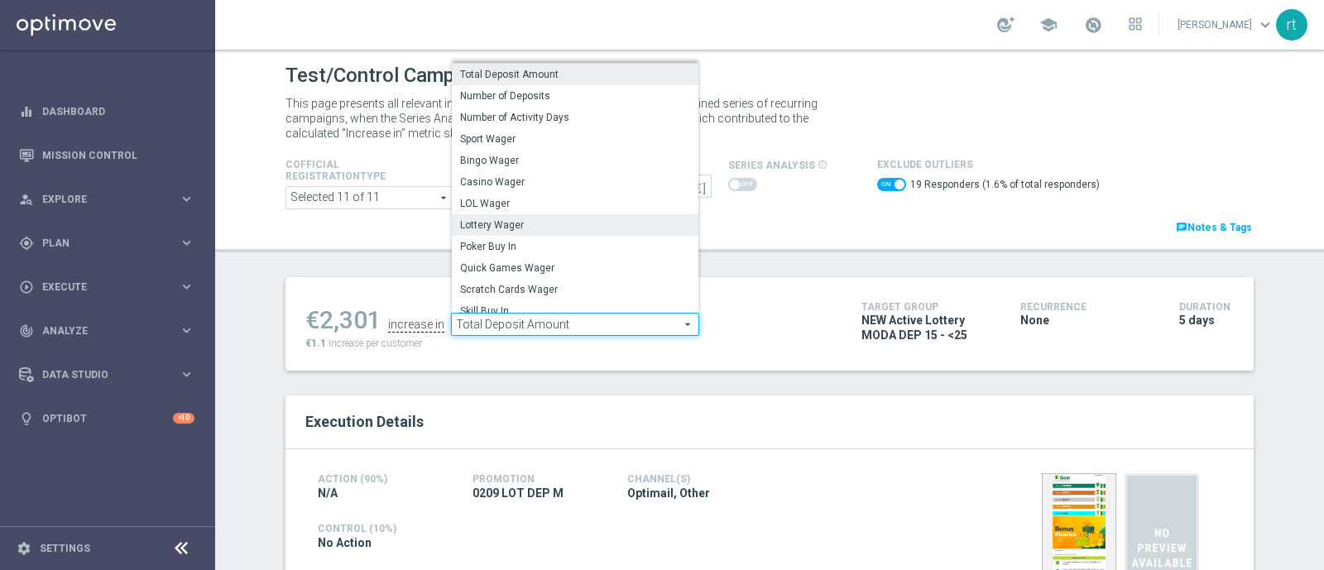
click at [516, 223] on span "Lottery Wager" at bounding box center [575, 224] width 230 height 13
checkbox input "false"
type input "Lottery Wager"
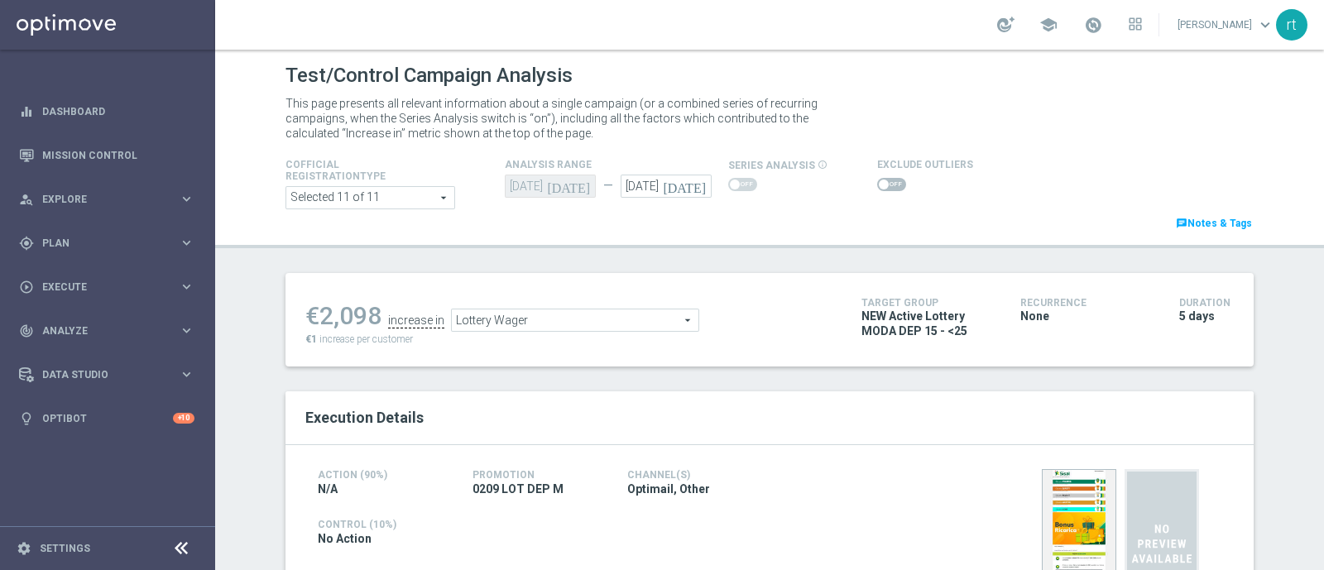
click at [879, 188] on span at bounding box center [891, 184] width 29 height 13
click at [879, 188] on input "checkbox" at bounding box center [891, 184] width 29 height 13
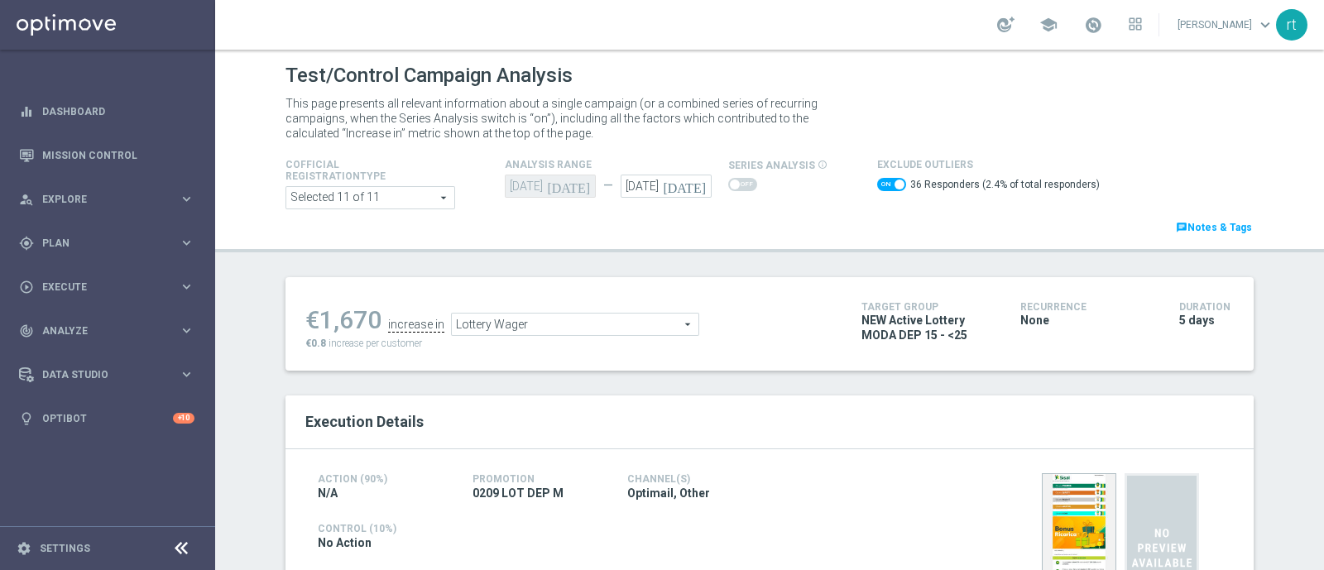
click at [524, 333] on span "Lottery Wager" at bounding box center [575, 325] width 247 height 22
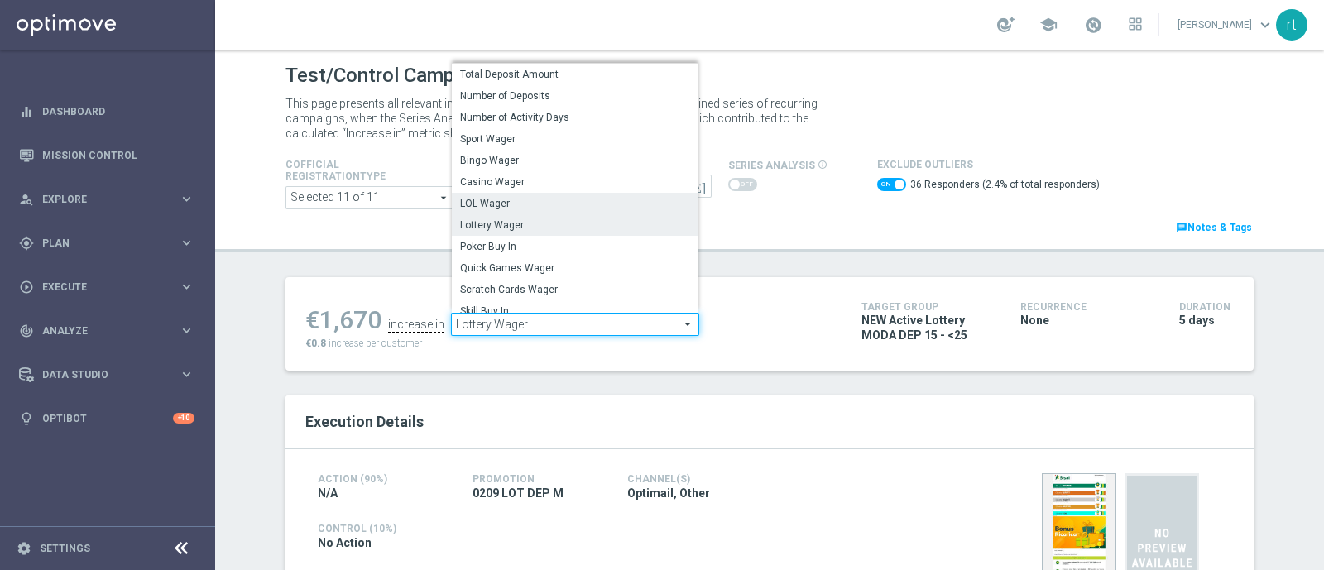
click at [506, 203] on span "LOL Wager" at bounding box center [575, 203] width 230 height 13
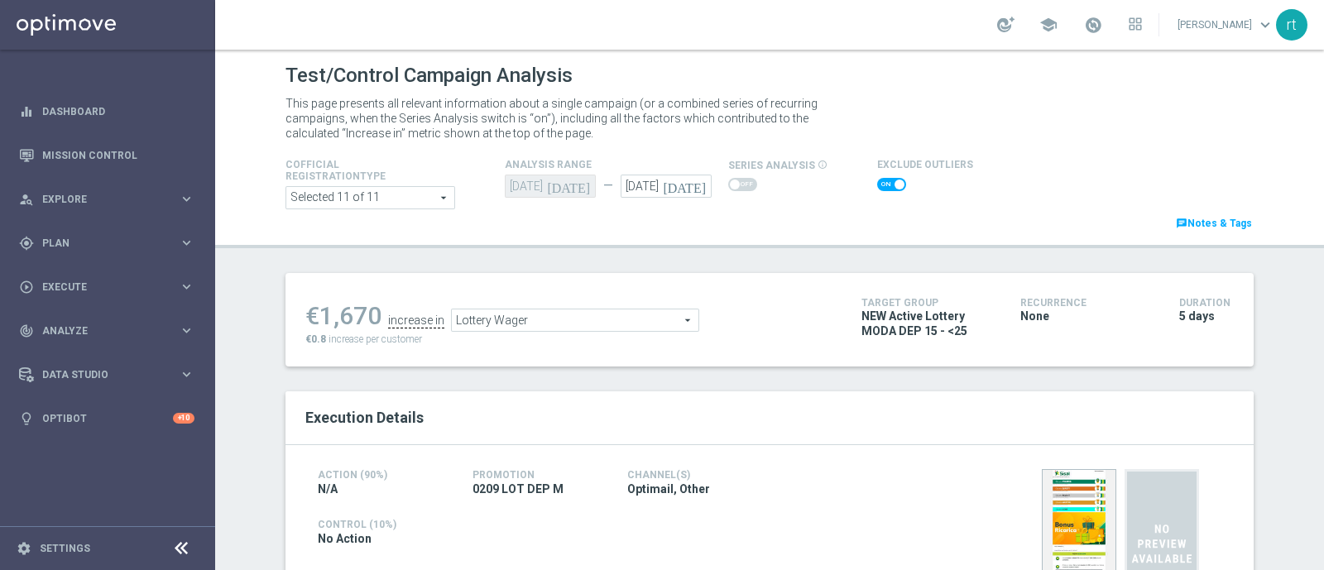
checkbox input "false"
type input "LOL Wager"
click at [881, 187] on span at bounding box center [891, 184] width 29 height 13
click at [881, 187] on input "checkbox" at bounding box center [891, 184] width 29 height 13
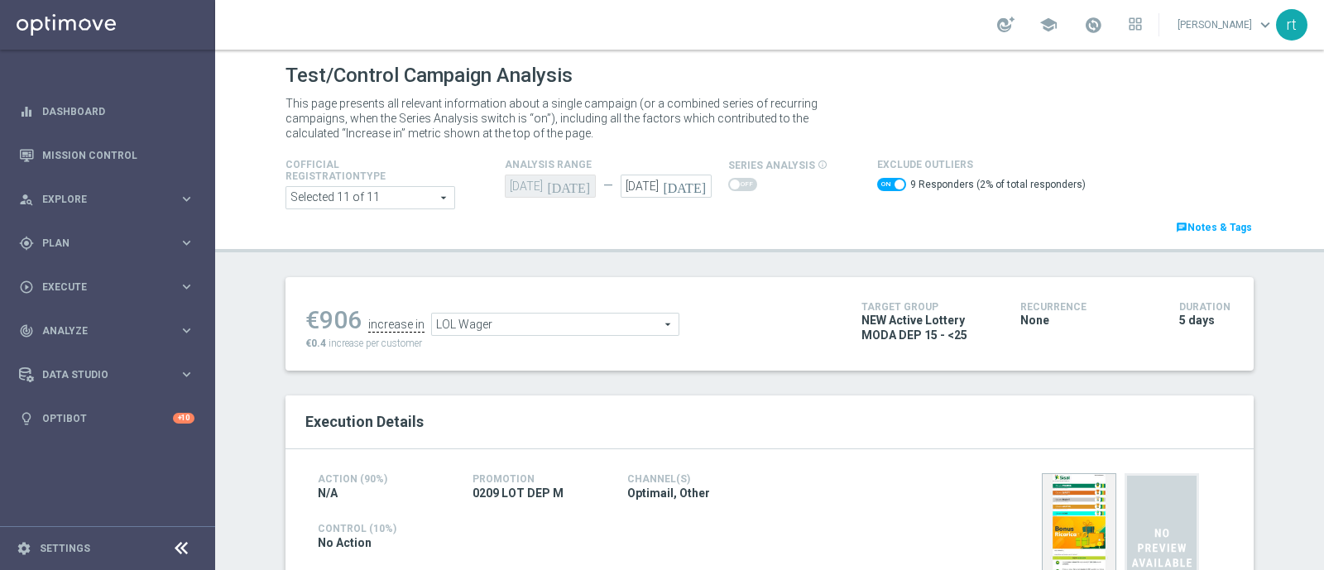
click at [498, 320] on span "LOL Wager" at bounding box center [555, 325] width 247 height 22
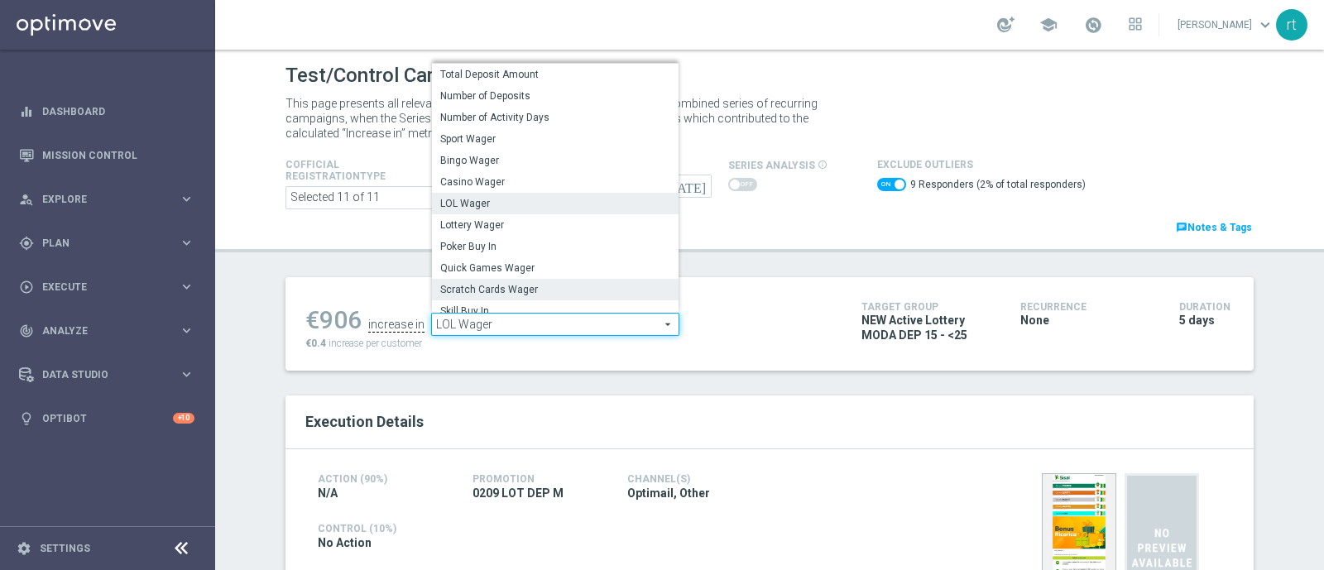
click at [493, 281] on label "Scratch Cards Wager" at bounding box center [555, 290] width 247 height 22
checkbox input "false"
type input "Scratch Cards Wager"
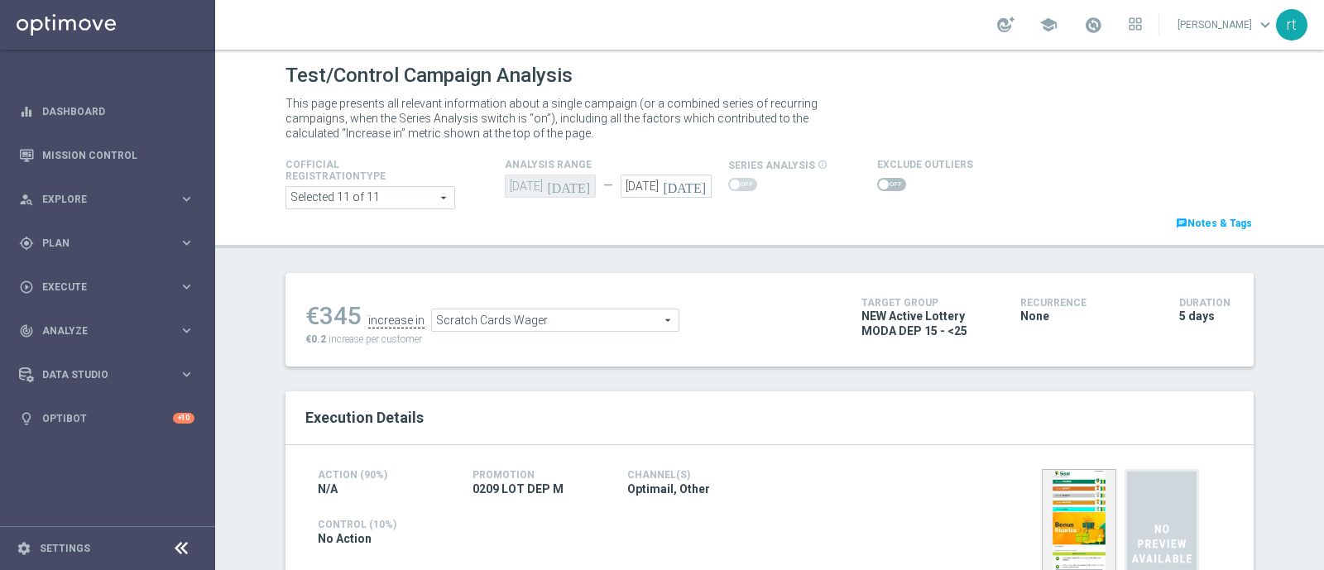
click at [880, 178] on span at bounding box center [891, 184] width 29 height 13
click at [880, 178] on input "checkbox" at bounding box center [891, 184] width 29 height 13
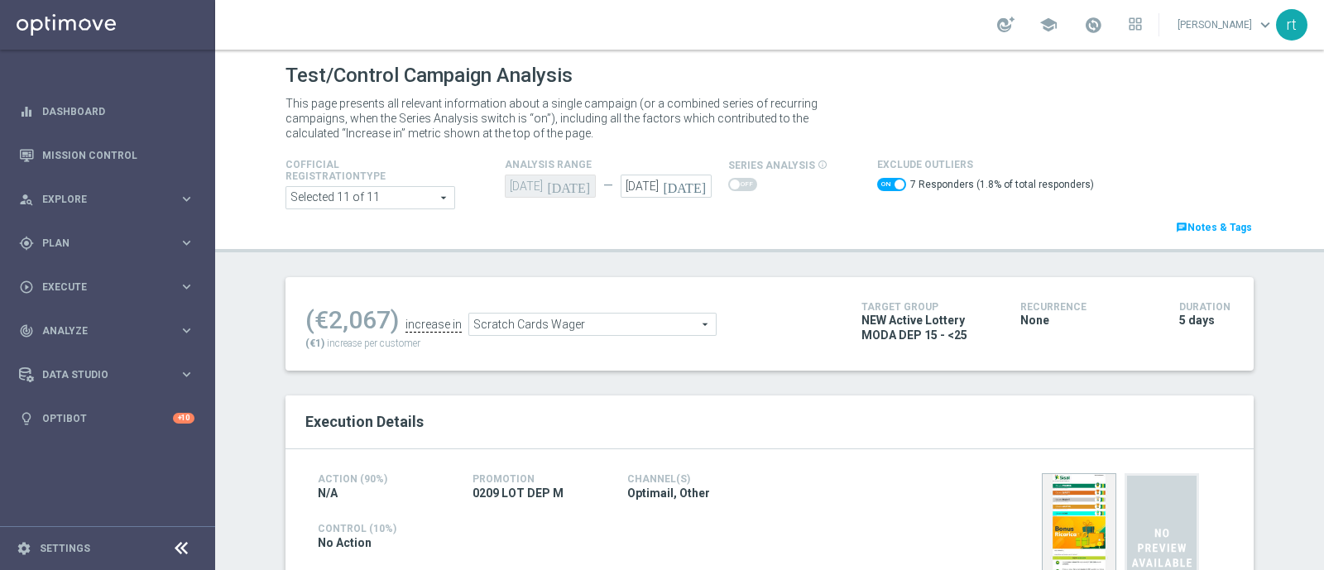
click at [469, 318] on span "Scratch Cards Wager" at bounding box center [592, 325] width 247 height 22
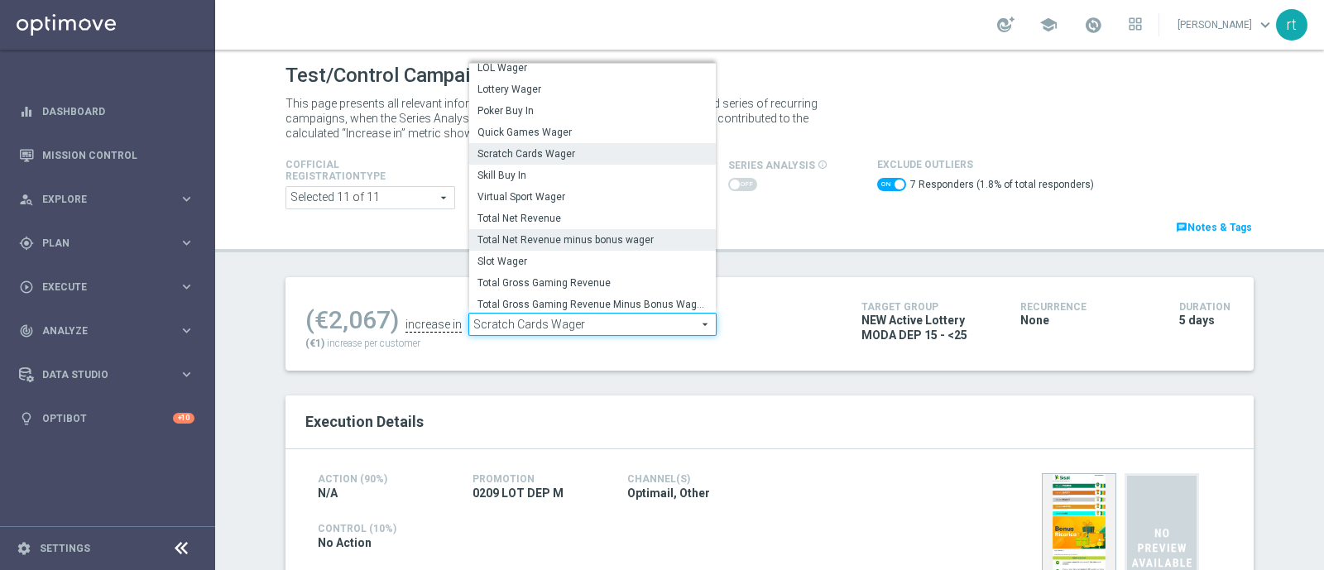
scroll to position [132, 0]
click at [512, 305] on span "Total Gross Gaming Revenue Minus Bonus Wagared" at bounding box center [593, 302] width 230 height 13
checkbox input "false"
type input "Total Gross Gaming Revenue Minus Bonus Wagared"
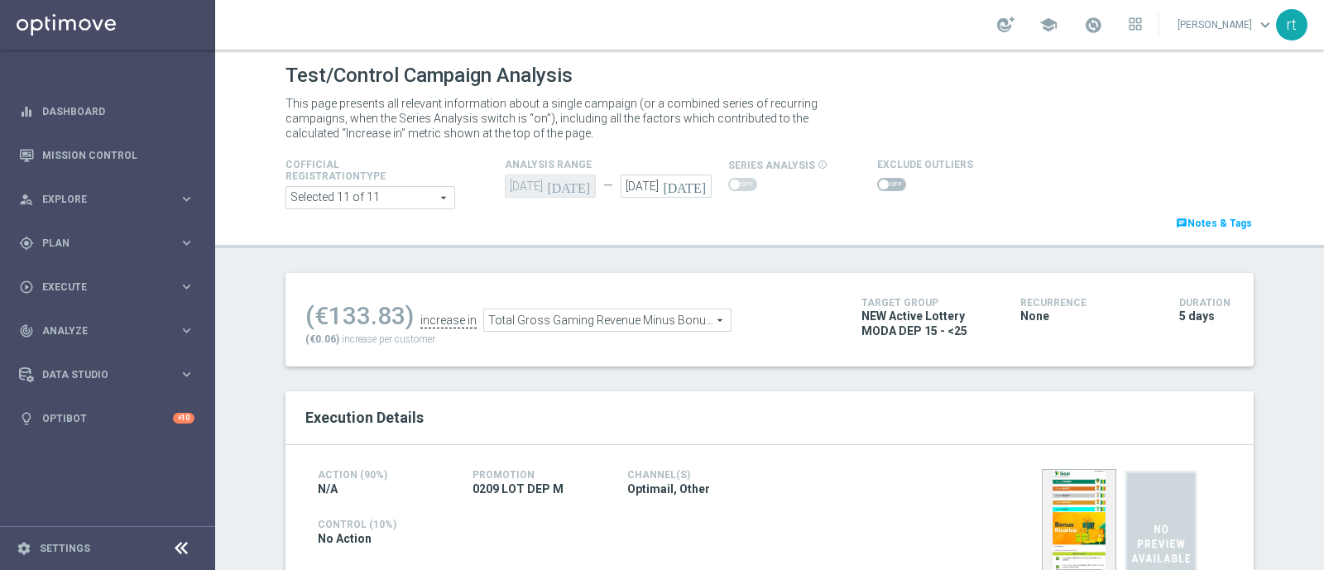
click at [879, 182] on span at bounding box center [884, 185] width 10 height 10
click at [877, 182] on input "checkbox" at bounding box center [891, 184] width 29 height 13
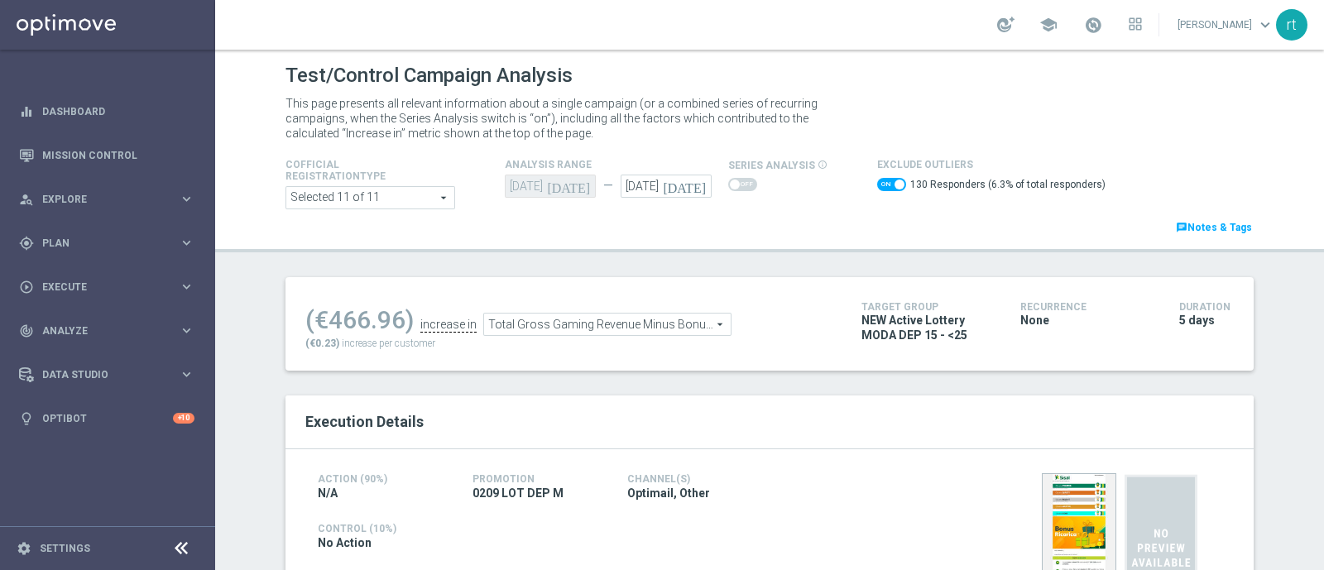
click at [562, 314] on span "Total Gross Gaming Revenue Minus Bonus Wagared" at bounding box center [607, 325] width 247 height 22
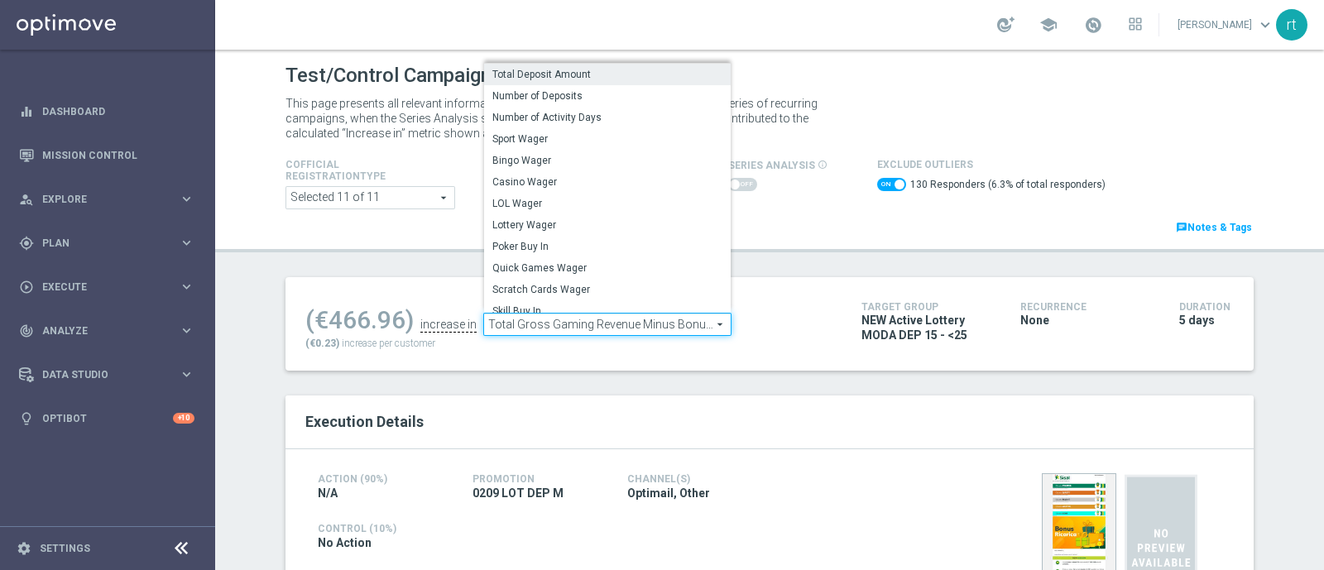
click at [566, 70] on span "Total Deposit Amount" at bounding box center [607, 74] width 230 height 13
checkbox input "false"
type input "Total Deposit Amount"
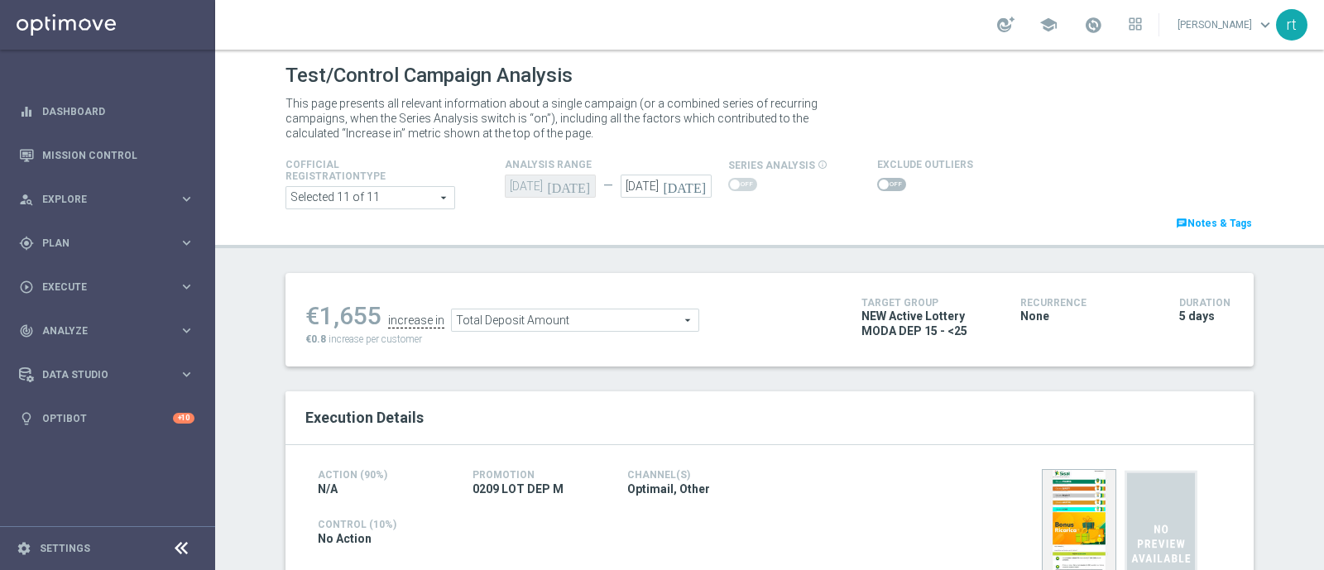
click at [886, 186] on span at bounding box center [891, 184] width 29 height 13
click at [886, 186] on input "checkbox" at bounding box center [891, 184] width 29 height 13
checkbox input "true"
